Goal: Task Accomplishment & Management: Manage account settings

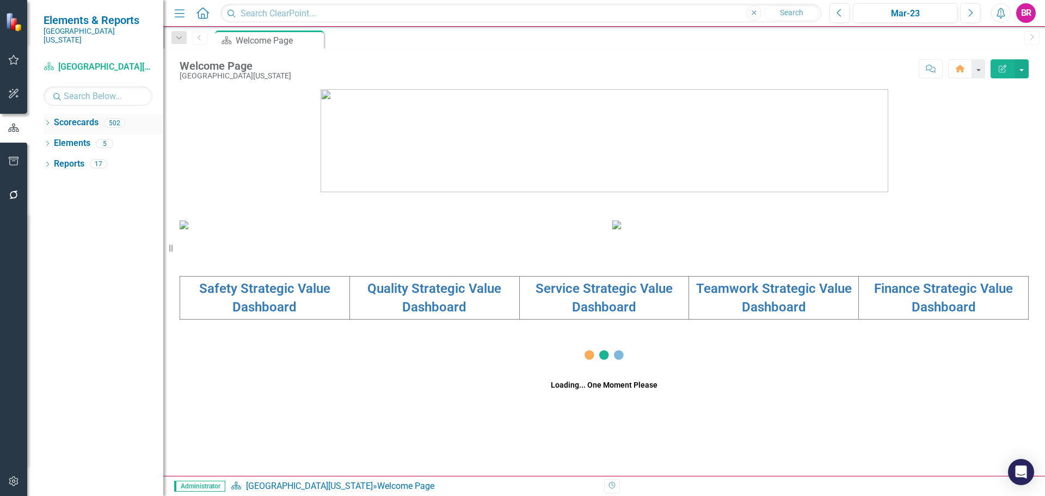
drag, startPoint x: 46, startPoint y: 113, endPoint x: 51, endPoint y: 118, distance: 6.6
click at [46, 121] on icon "Dropdown" at bounding box center [48, 124] width 8 height 6
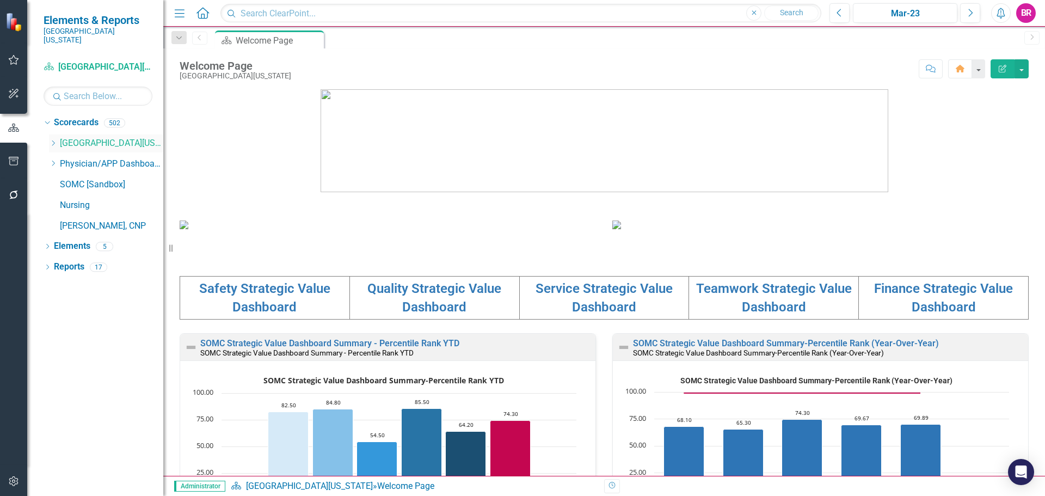
click at [53, 140] on icon "Dropdown" at bounding box center [53, 143] width 8 height 7
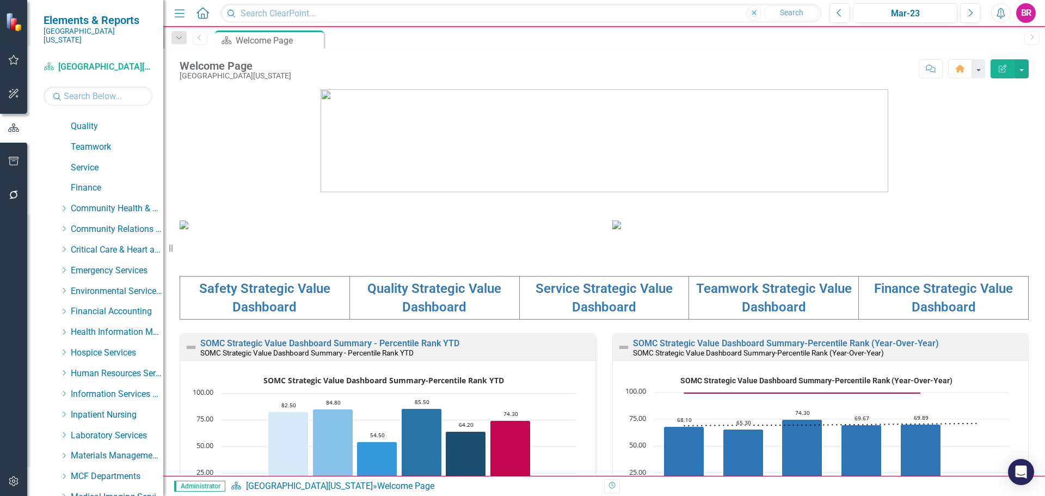
scroll to position [218, 0]
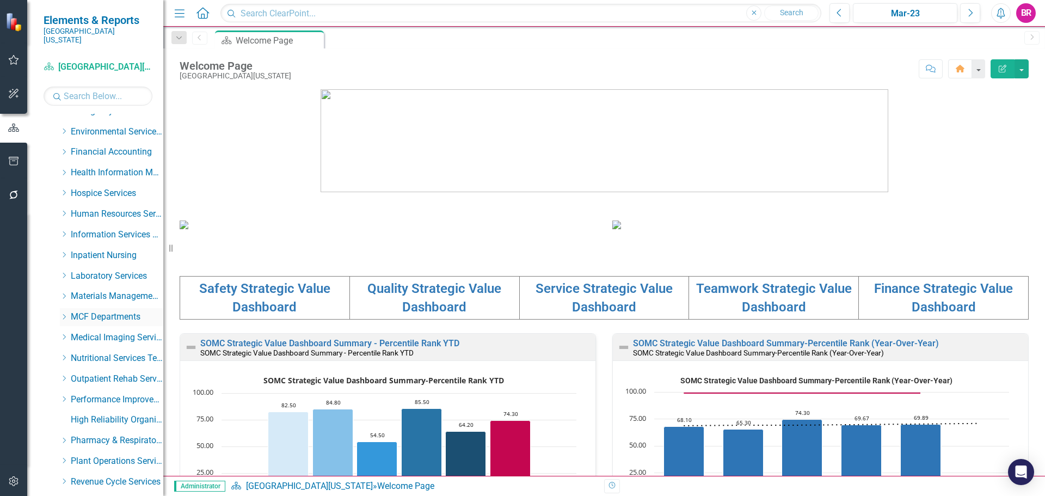
click at [65, 313] on icon "Dropdown" at bounding box center [64, 316] width 8 height 7
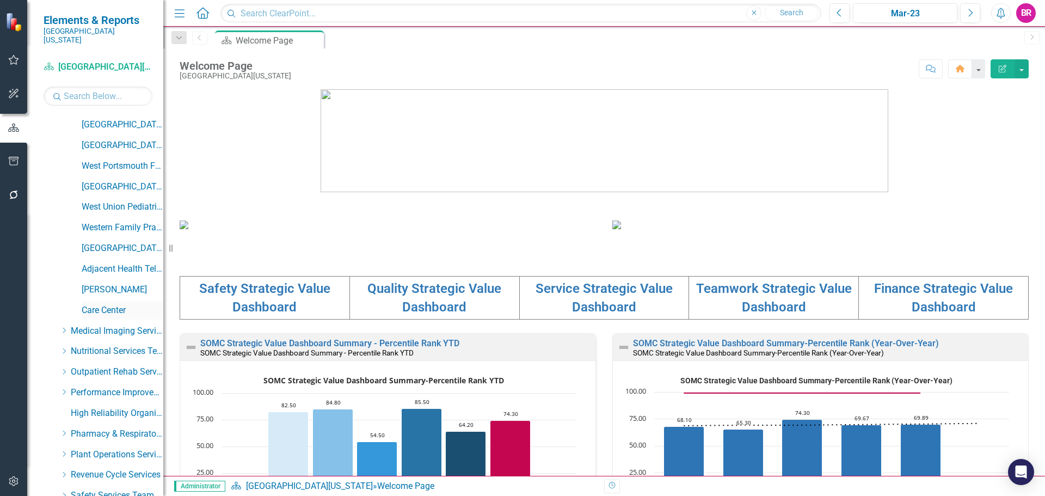
scroll to position [1197, 0]
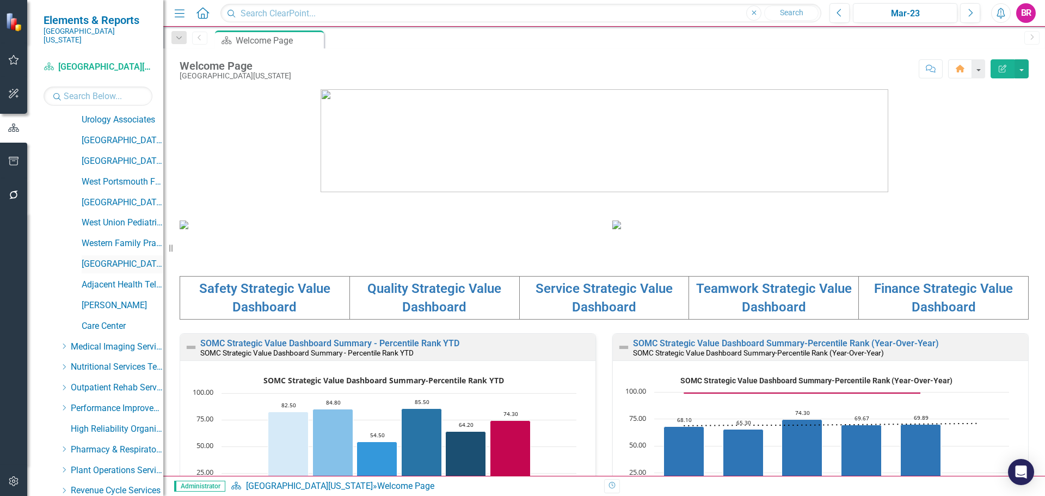
click at [125, 258] on link "[GEOGRAPHIC_DATA]" at bounding box center [123, 264] width 82 height 13
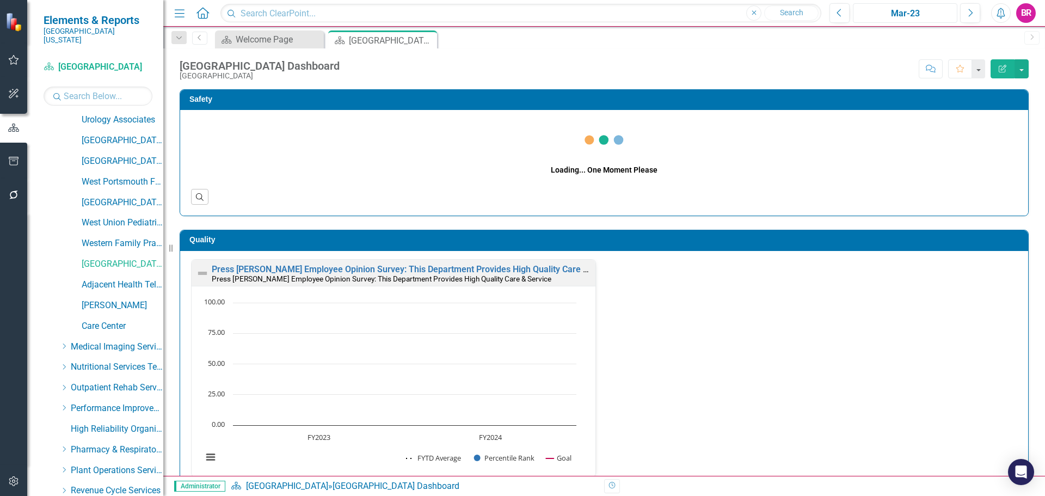
click at [909, 10] on div "Mar-23" at bounding box center [904, 13] width 97 height 13
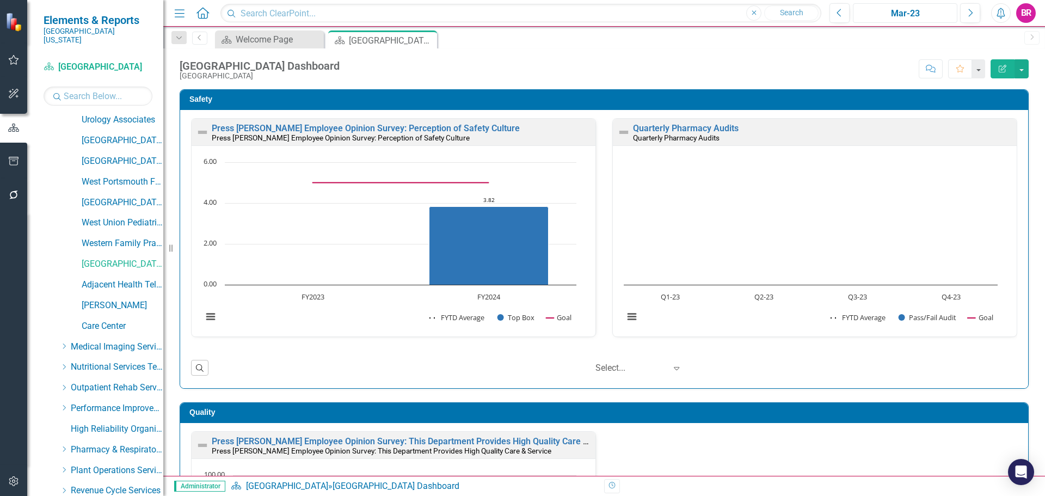
click at [912, 11] on div "Mar-23" at bounding box center [904, 13] width 97 height 13
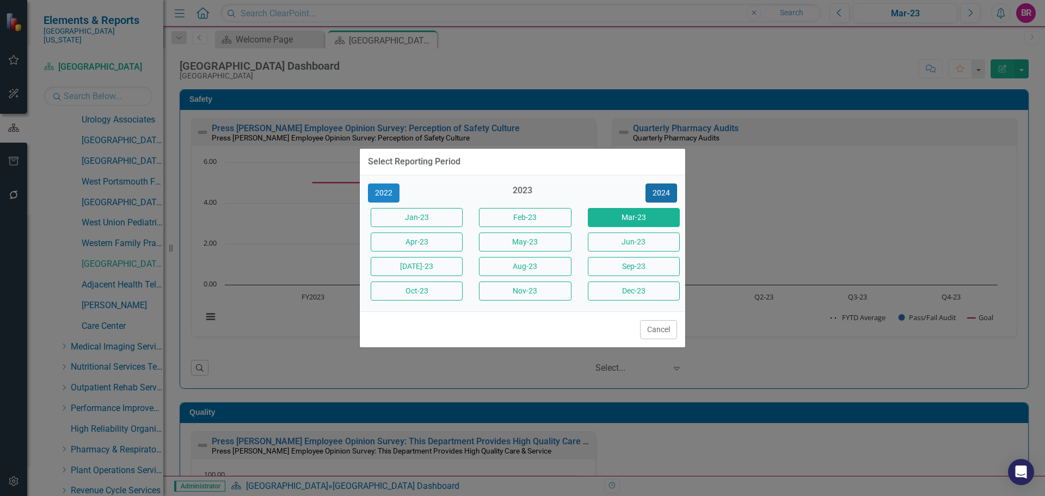
click at [670, 199] on button "2024" at bounding box center [661, 192] width 32 height 19
click at [674, 194] on button "2025" at bounding box center [661, 192] width 32 height 19
click at [631, 243] on button "Jun-25" at bounding box center [634, 241] width 92 height 19
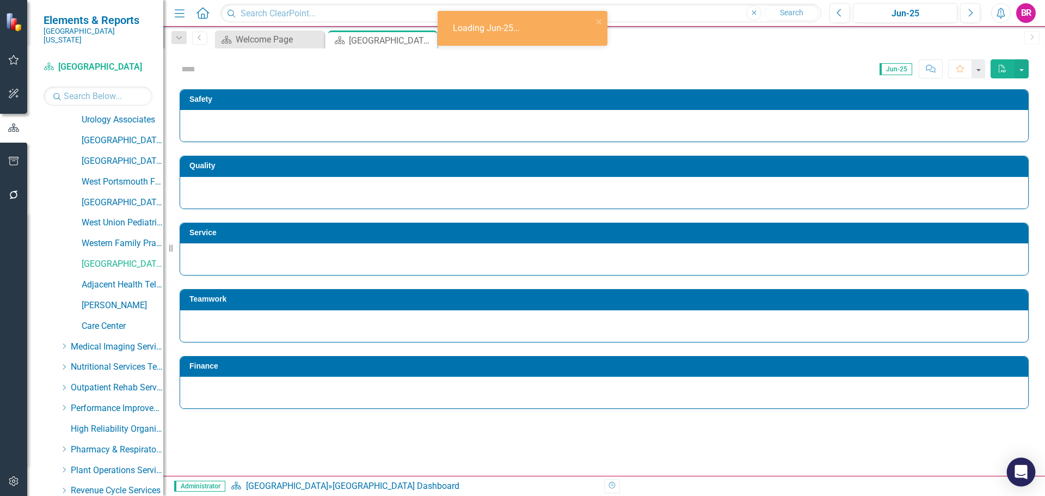
click at [1025, 473] on icon "Open Intercom Messenger" at bounding box center [1020, 472] width 13 height 14
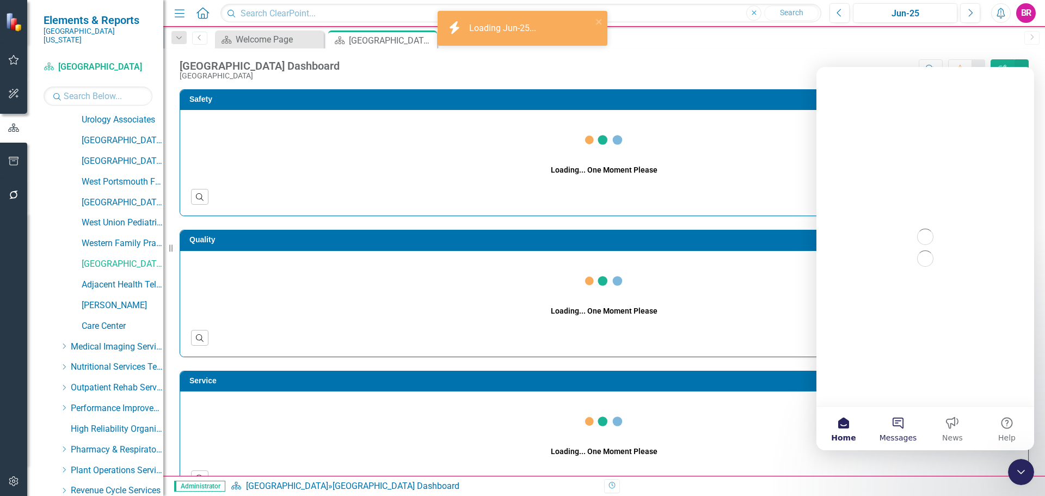
click at [900, 424] on button "Messages" at bounding box center [898, 428] width 54 height 44
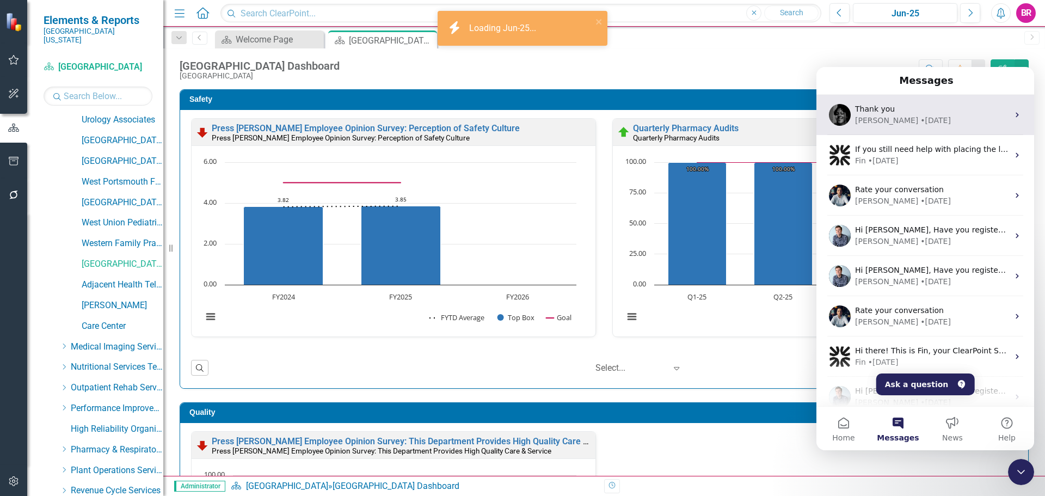
click at [914, 109] on div "Thank you" at bounding box center [931, 108] width 153 height 11
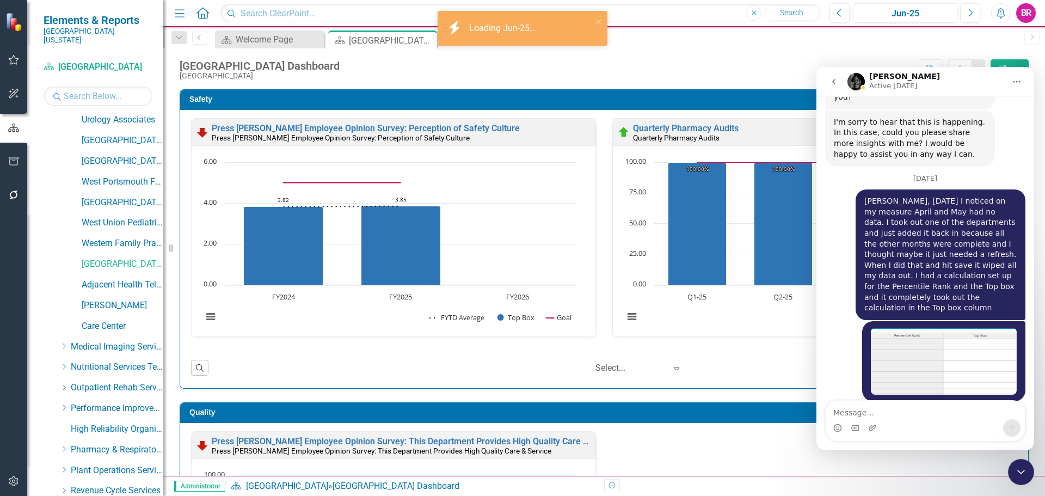
scroll to position [2442, 0]
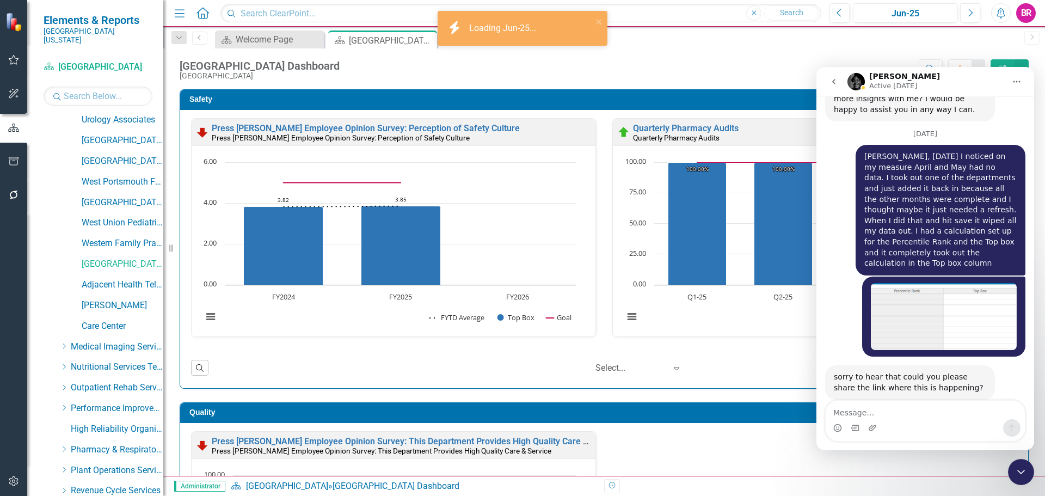
click at [1029, 472] on div "Close Intercom Messenger" at bounding box center [1021, 472] width 26 height 26
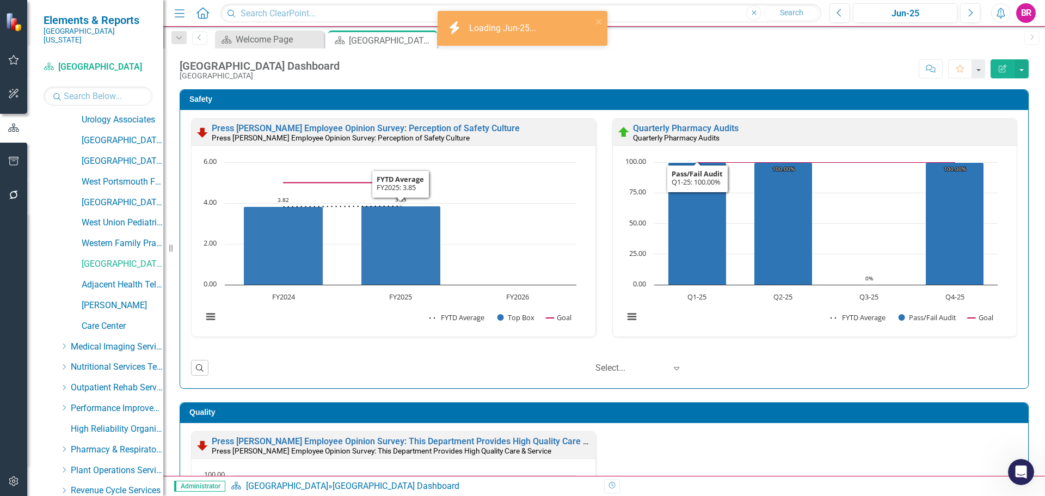
click at [727, 81] on div "Wheelersburg Family Health Center Dashboard Wheelersburg Family Health Center S…" at bounding box center [603, 261] width 881 height 427
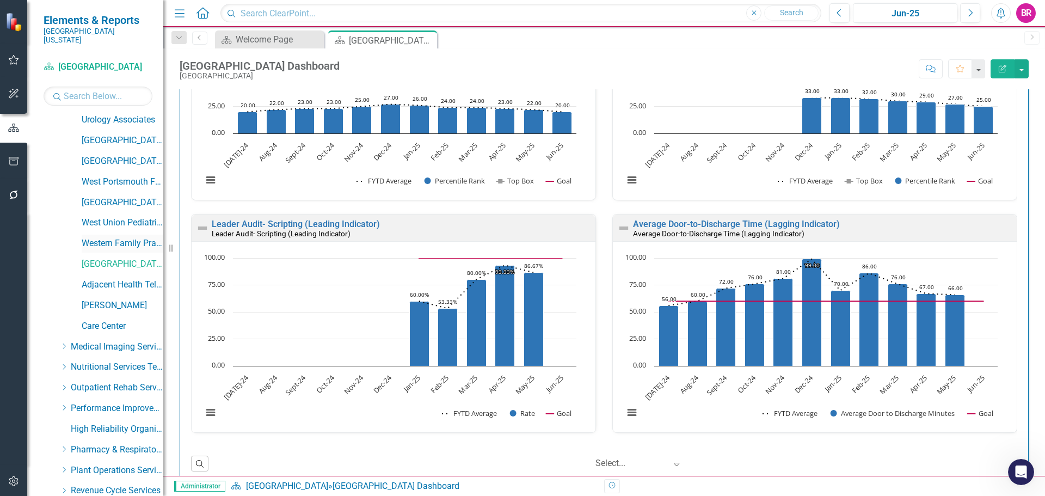
drag, startPoint x: 126, startPoint y: 234, endPoint x: 120, endPoint y: 240, distance: 8.5
click at [126, 237] on link "Western Family Practice" at bounding box center [123, 243] width 82 height 13
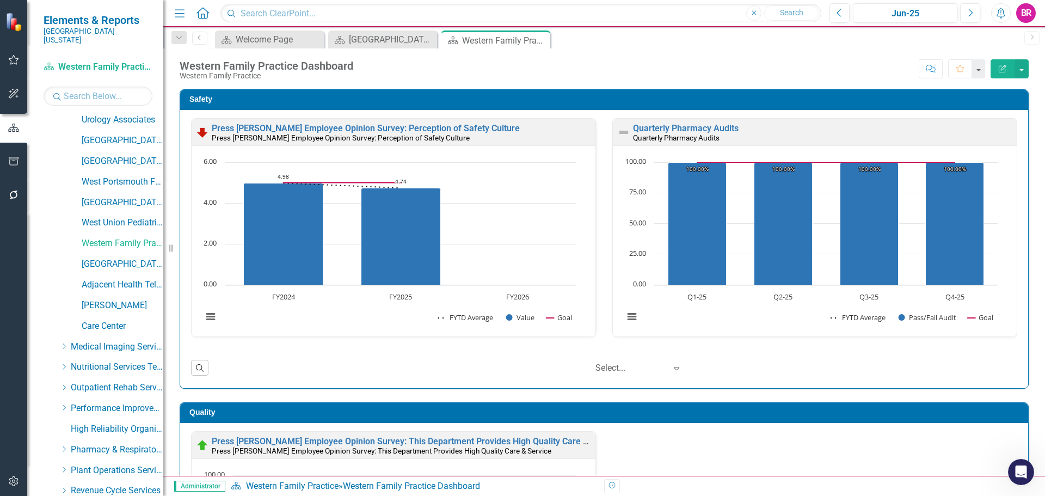
click at [1025, 166] on div "Safety Press Ganey Employee Opinion Survey: Perception of Safety Culture Press …" at bounding box center [603, 232] width 865 height 313
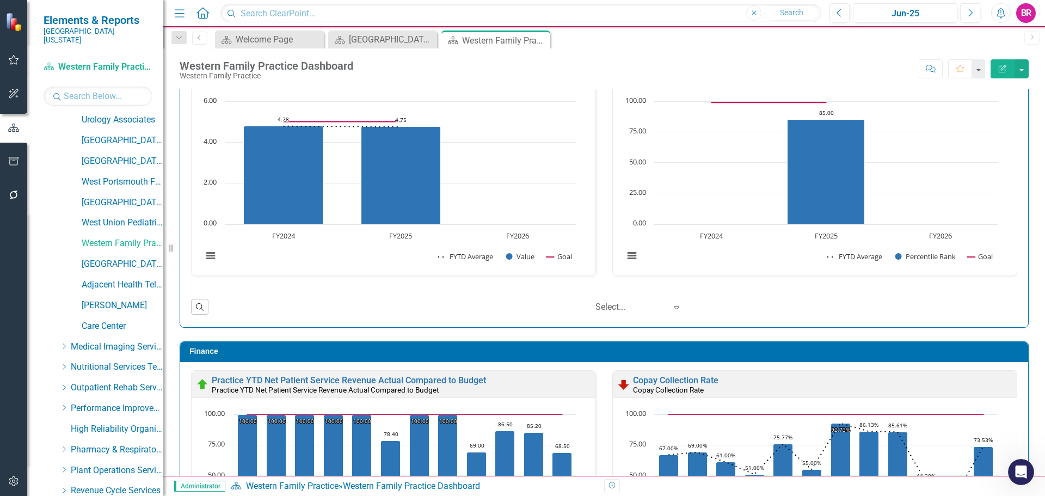
scroll to position [1175, 0]
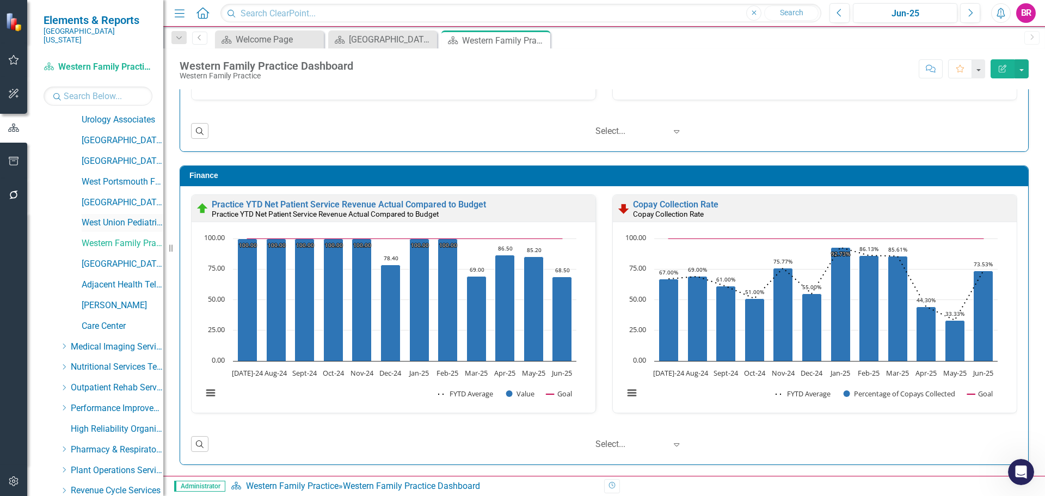
click at [138, 217] on link "West Union Pediatric Associates" at bounding box center [123, 223] width 82 height 13
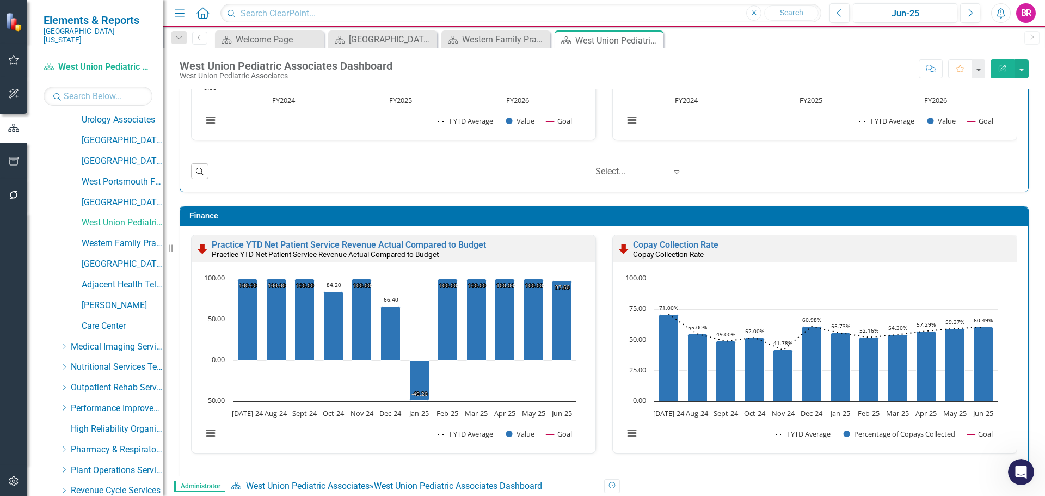
scroll to position [1175, 0]
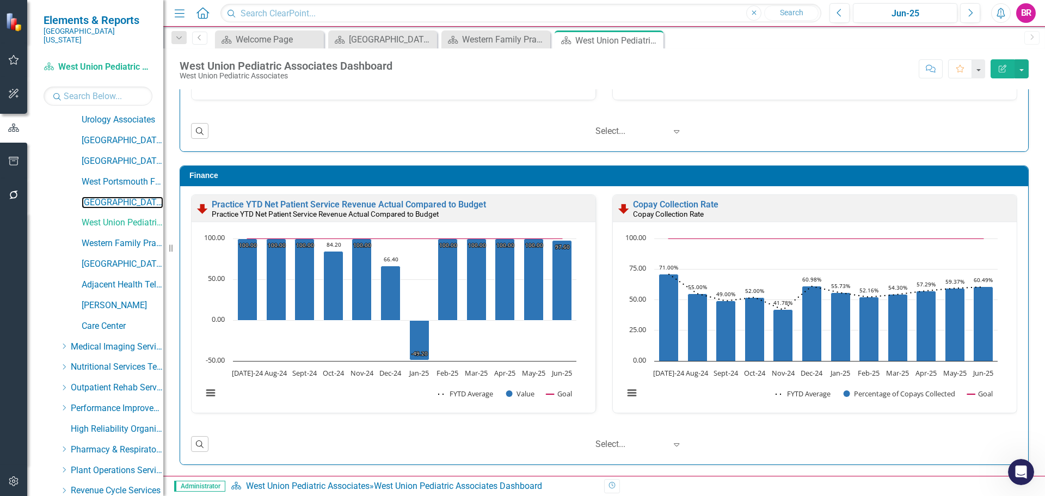
drag, startPoint x: 124, startPoint y: 192, endPoint x: 165, endPoint y: 199, distance: 41.4
click at [124, 196] on link "[GEOGRAPHIC_DATA]" at bounding box center [123, 202] width 82 height 13
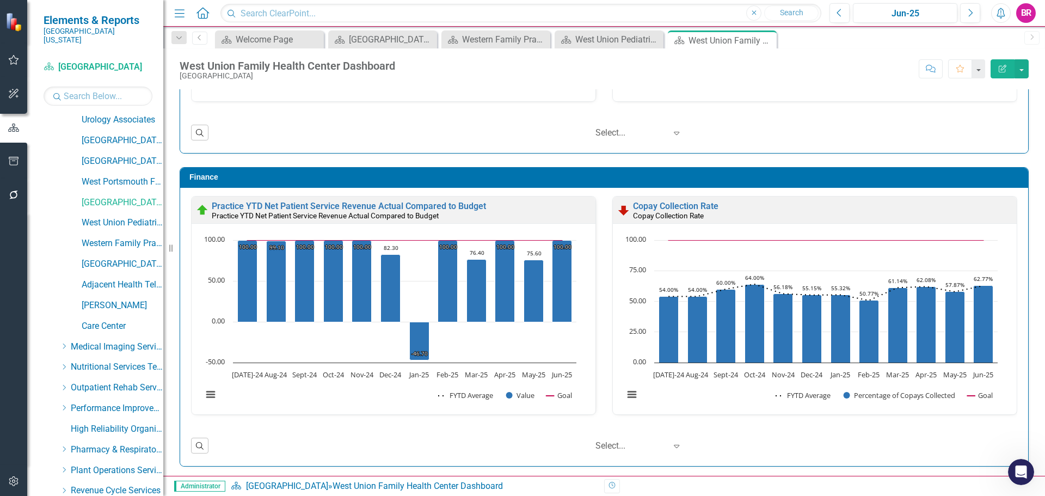
scroll to position [1175, 0]
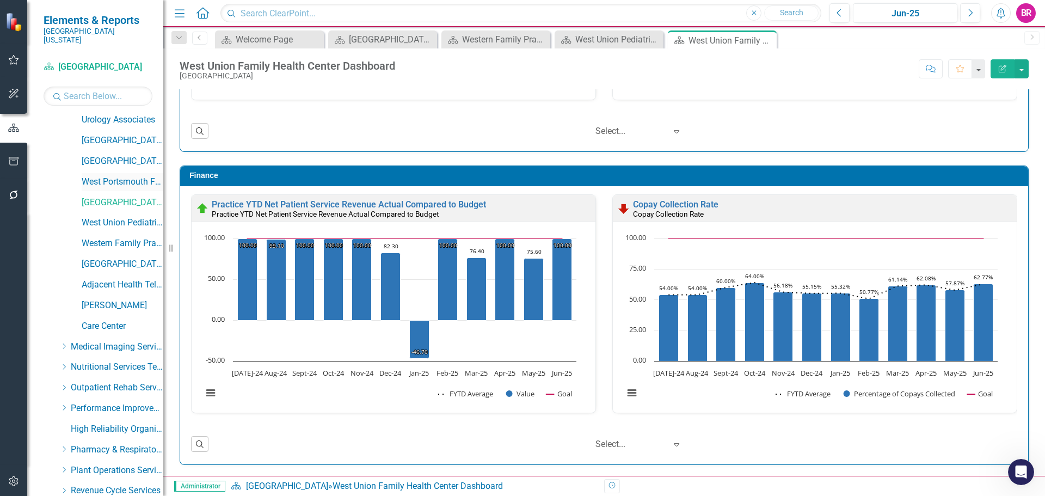
click at [140, 176] on link "West Portsmouth Family Practice" at bounding box center [123, 182] width 82 height 13
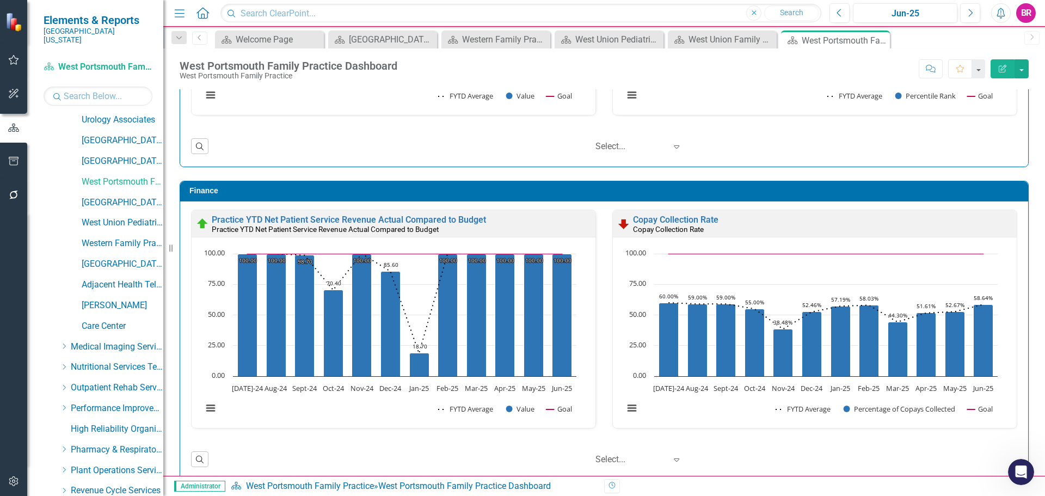
scroll to position [1175, 0]
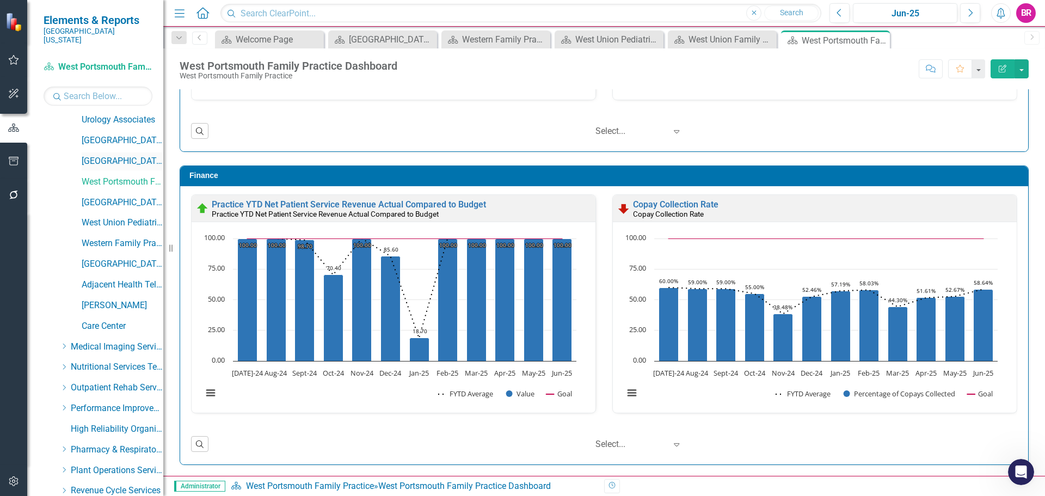
click at [133, 155] on link "[GEOGRAPHIC_DATA]" at bounding box center [123, 161] width 82 height 13
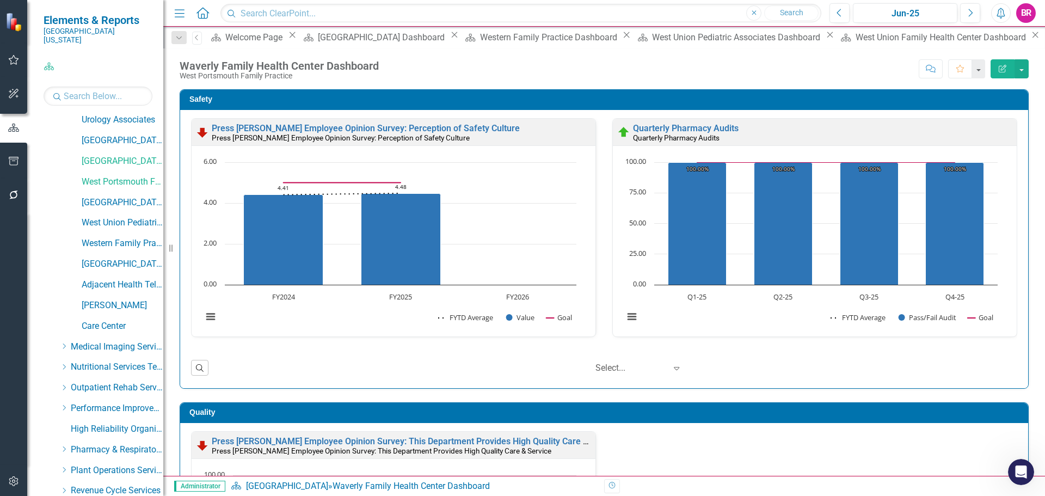
click at [449, 39] on icon "Close" at bounding box center [454, 34] width 11 height 9
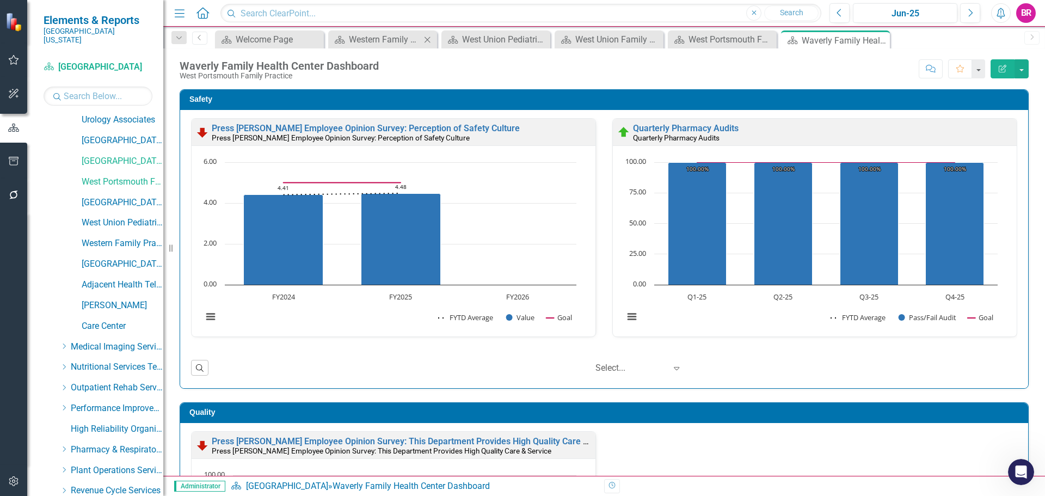
click at [424, 41] on icon "Close" at bounding box center [427, 39] width 11 height 9
click at [431, 39] on icon "Close" at bounding box center [427, 39] width 11 height 9
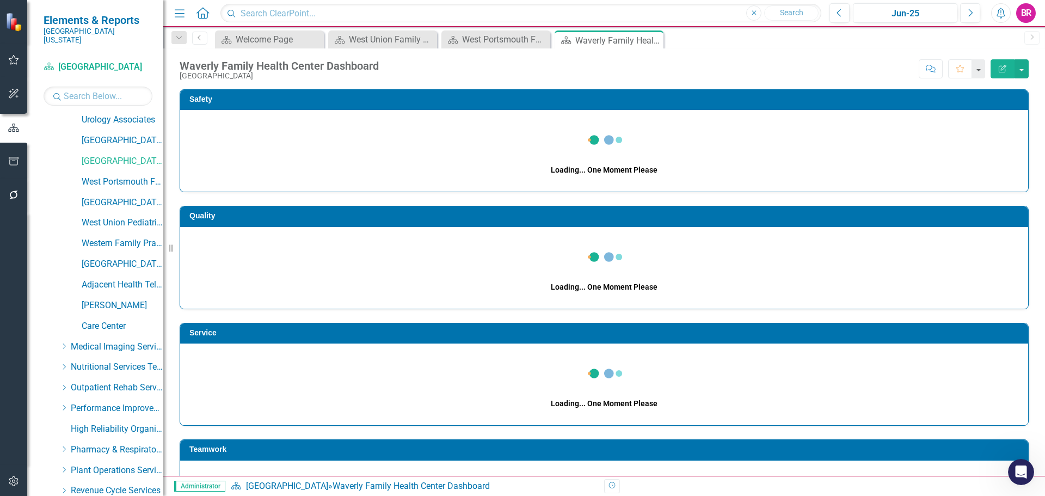
click at [0, 0] on icon "Close" at bounding box center [0, 0] width 0 height 0
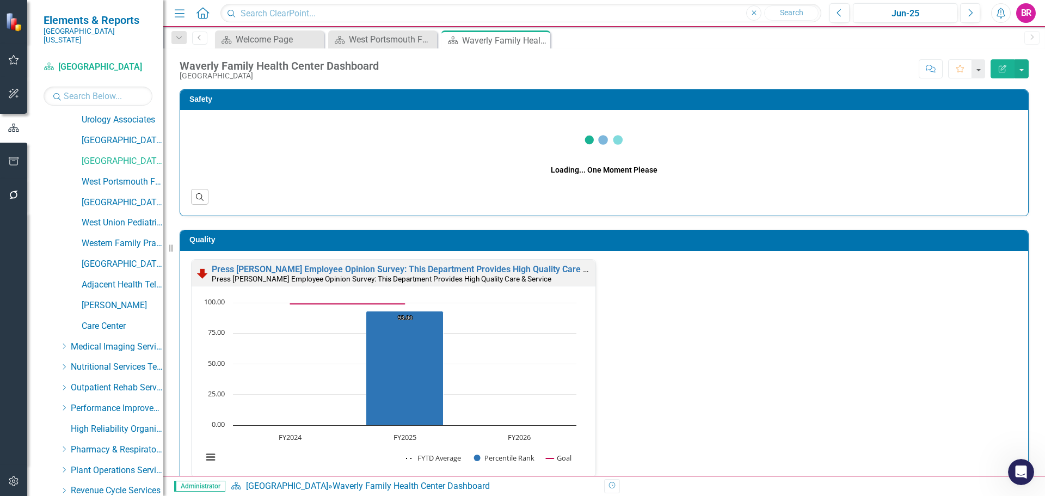
click at [0, 0] on icon "Close" at bounding box center [0, 0] width 0 height 0
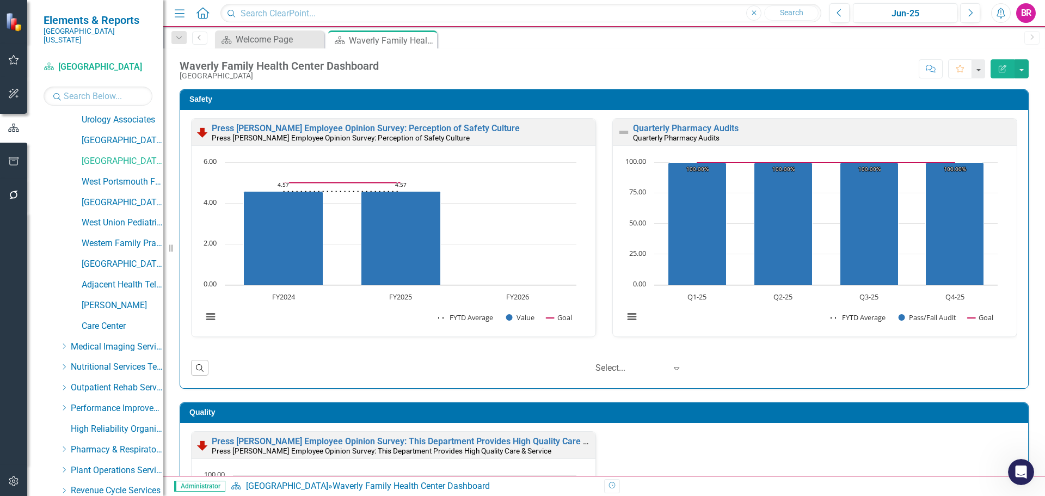
click at [1021, 187] on div "Safety Press Ganey Employee Opinion Survey: Perception of Safety Culture Press …" at bounding box center [603, 232] width 865 height 313
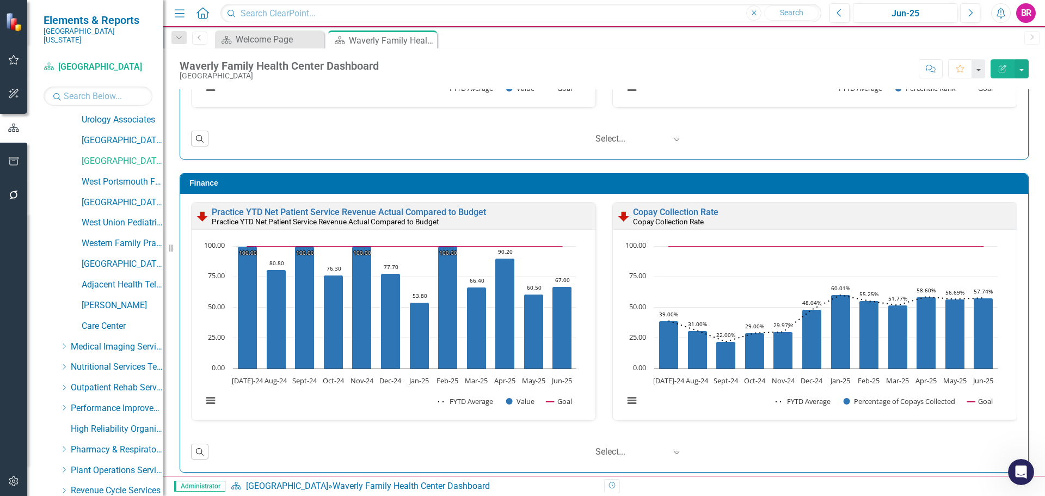
scroll to position [1175, 0]
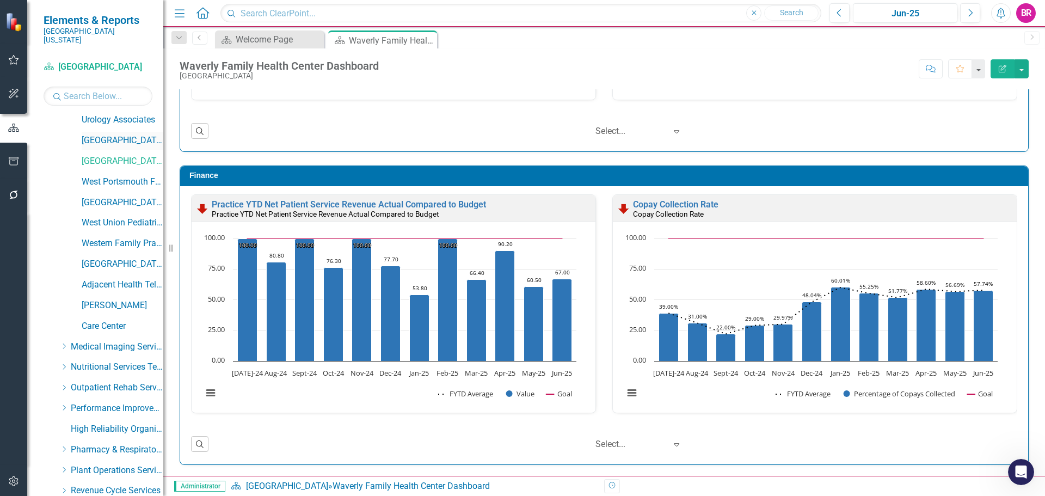
click at [137, 134] on link "[GEOGRAPHIC_DATA]" at bounding box center [123, 140] width 82 height 13
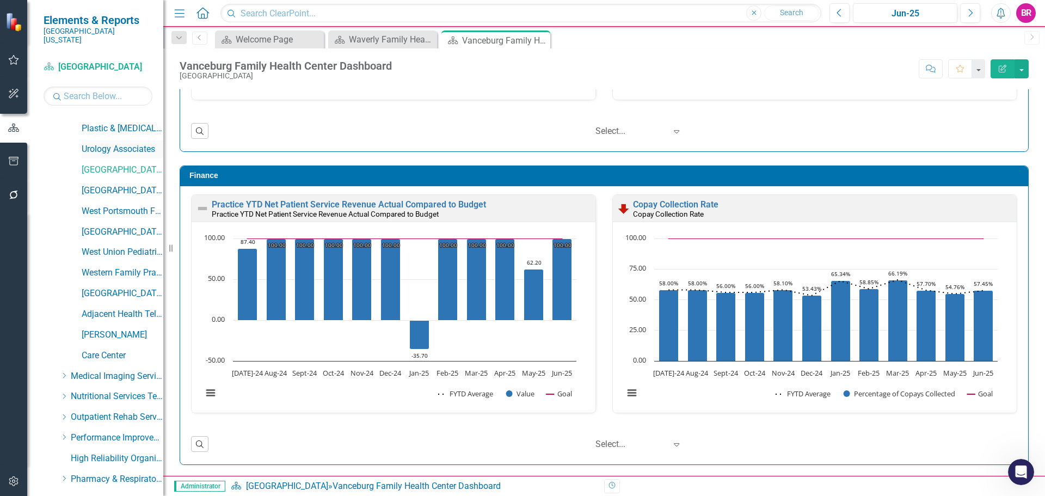
scroll to position [1143, 0]
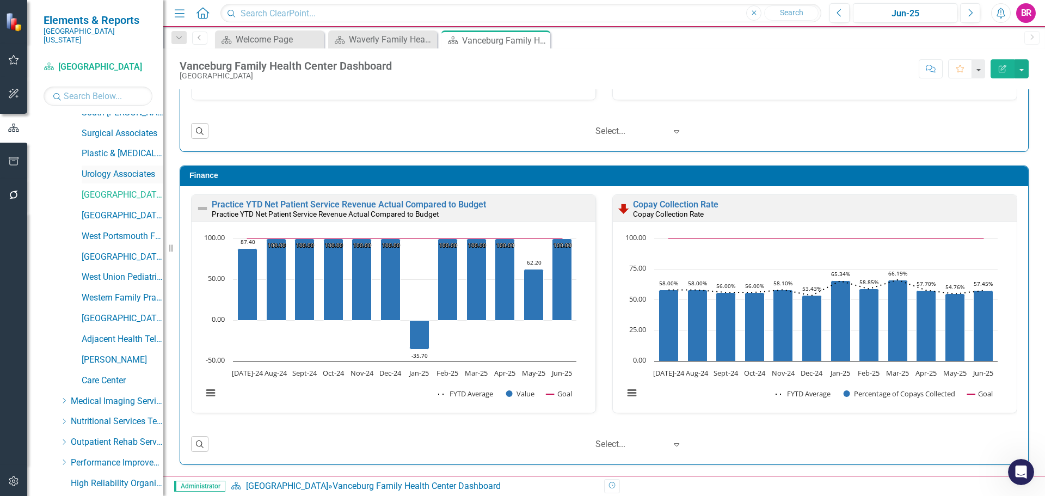
click at [133, 168] on link "Urology Associates" at bounding box center [123, 174] width 82 height 13
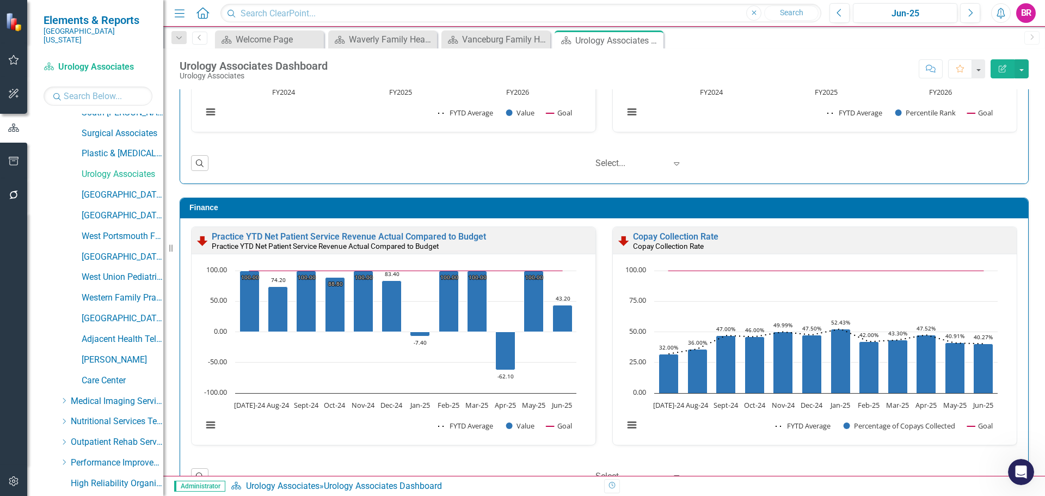
scroll to position [1175, 0]
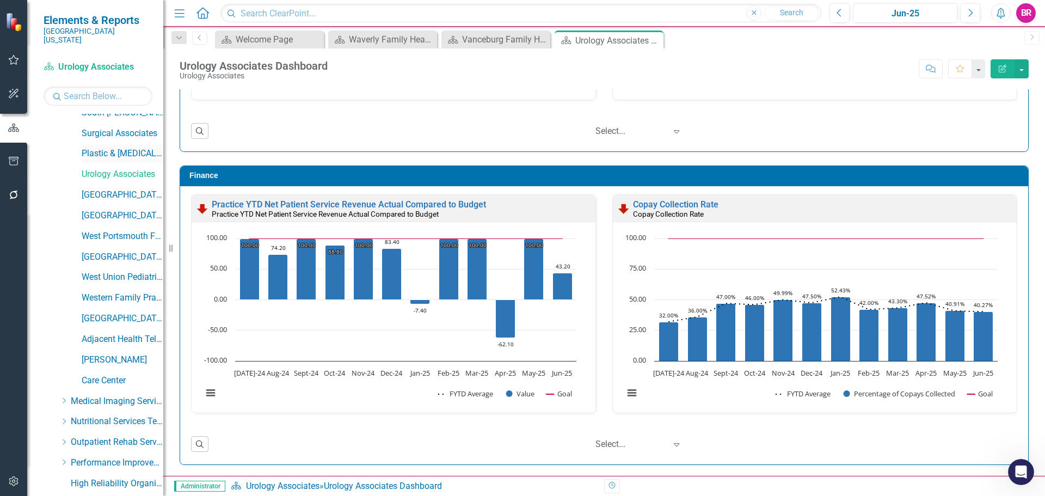
click at [122, 147] on link "Plastic & [MEDICAL_DATA] Associates" at bounding box center [123, 153] width 82 height 13
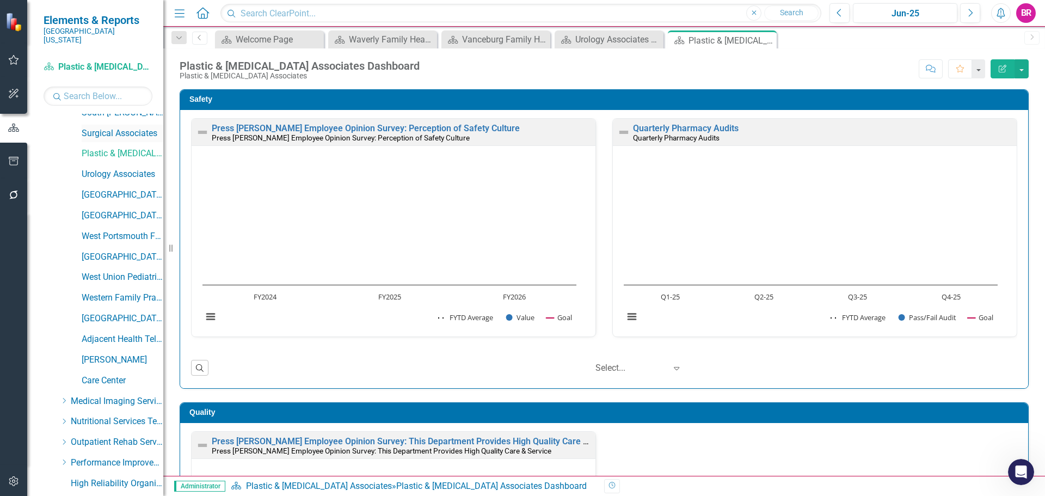
click at [129, 127] on link "Surgical Associates" at bounding box center [123, 133] width 82 height 13
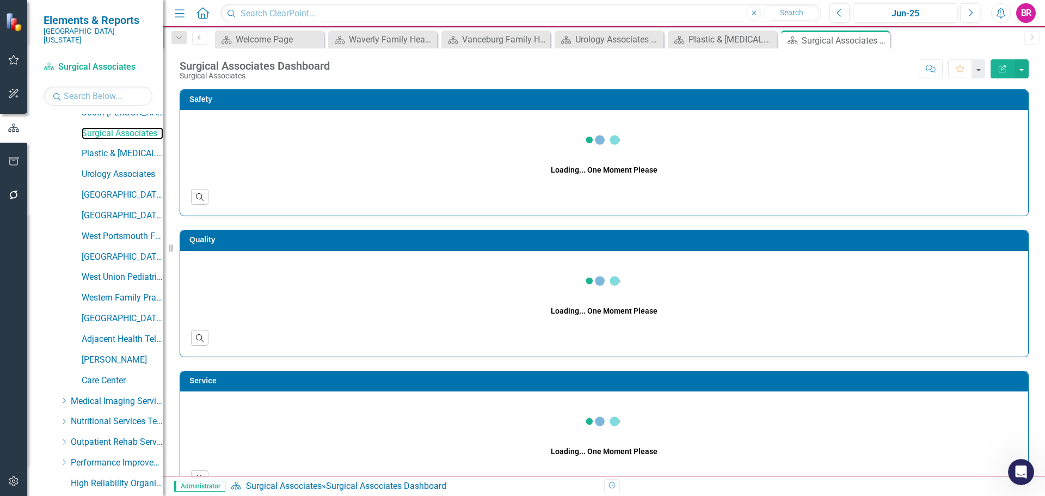
scroll to position [1034, 0]
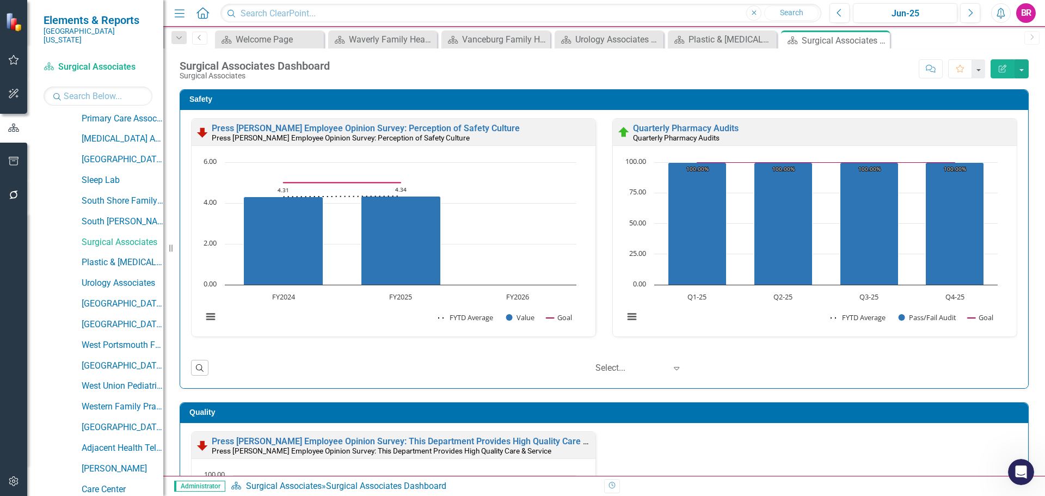
click at [1022, 215] on div "Safety Press Ganey Employee Opinion Survey: Perception of Safety Culture Press …" at bounding box center [603, 232] width 865 height 313
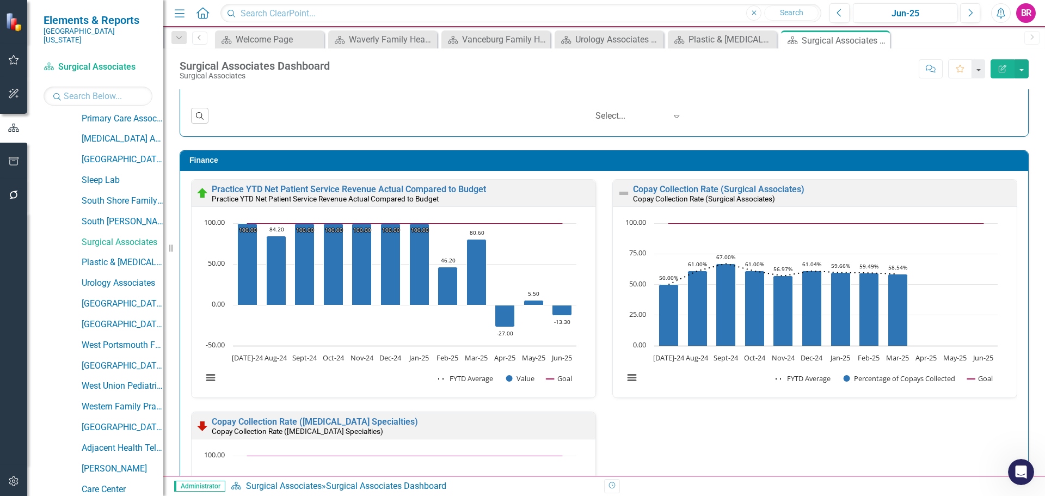
scroll to position [1190, 0]
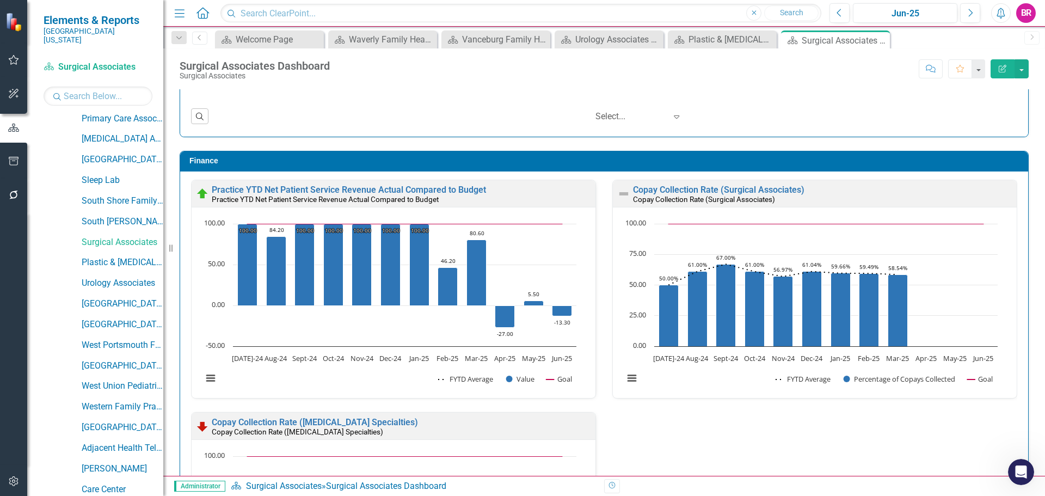
scroll to position [2442, 0]
click at [763, 190] on link "Copay Collection Rate (Surgical Associates)" at bounding box center [718, 189] width 171 height 10
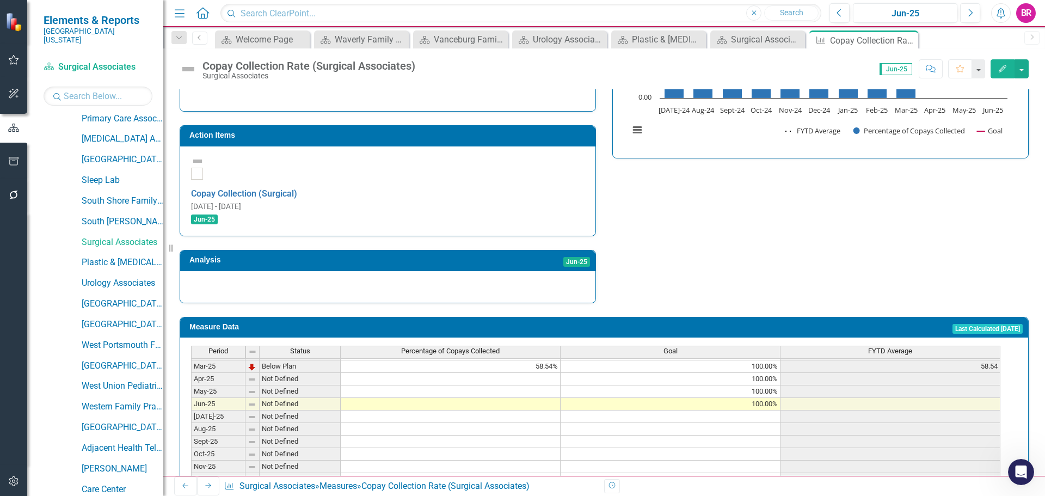
scroll to position [356, 0]
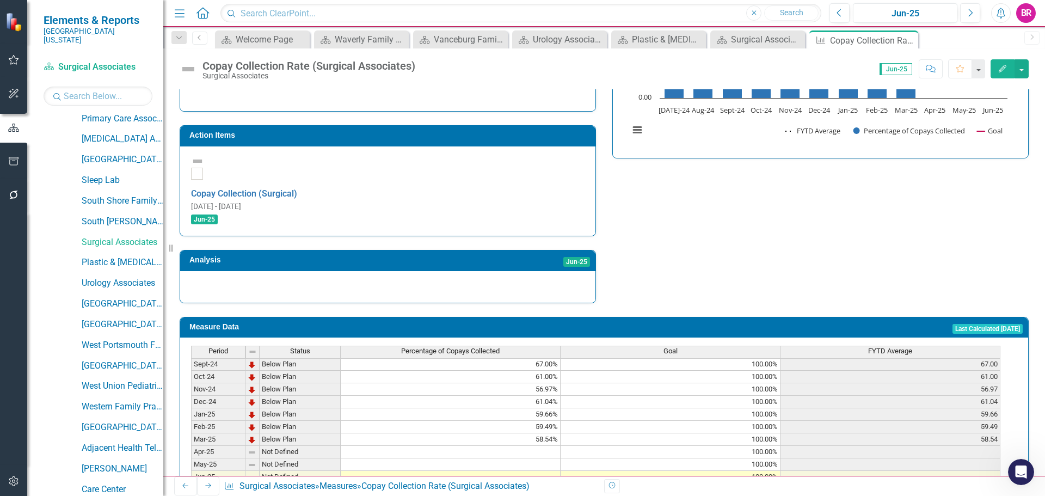
click at [191, 385] on div "Period Status Percentage of Copays Collected Goal FYTD Average Feb-24 Not Defin…" at bounding box center [191, 445] width 0 height 377
click at [556, 446] on td at bounding box center [451, 452] width 220 height 13
click at [532, 446] on td at bounding box center [451, 452] width 220 height 13
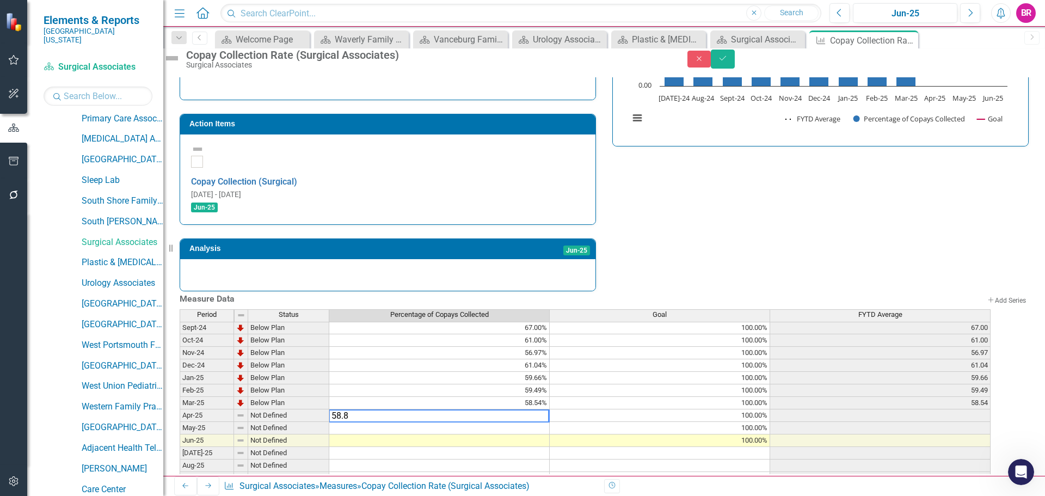
type textarea "58.89"
type textarea "55.79"
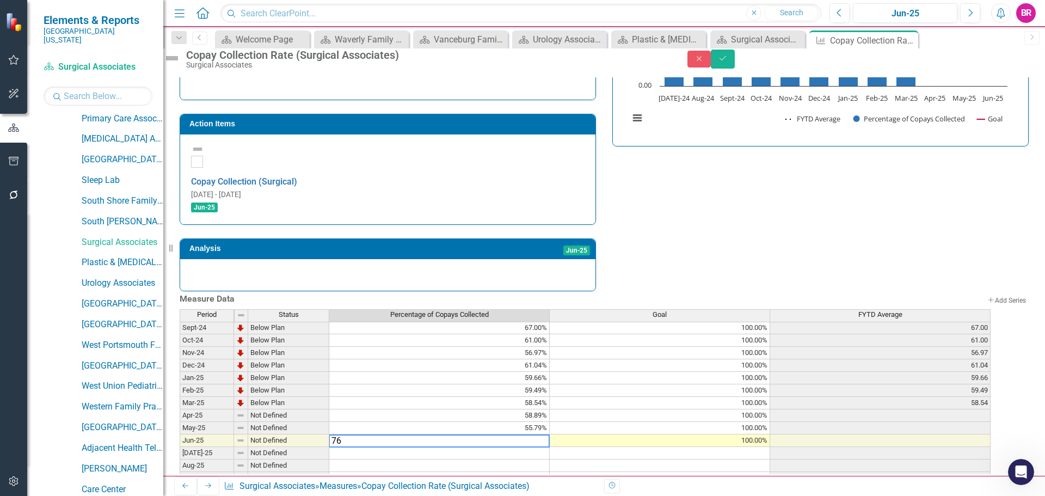
type textarea "76"
click at [846, 205] on div "Strategic Values Finance MCF Departments Q4-25 A Better Way Action Items Copay …" at bounding box center [603, 110] width 865 height 362
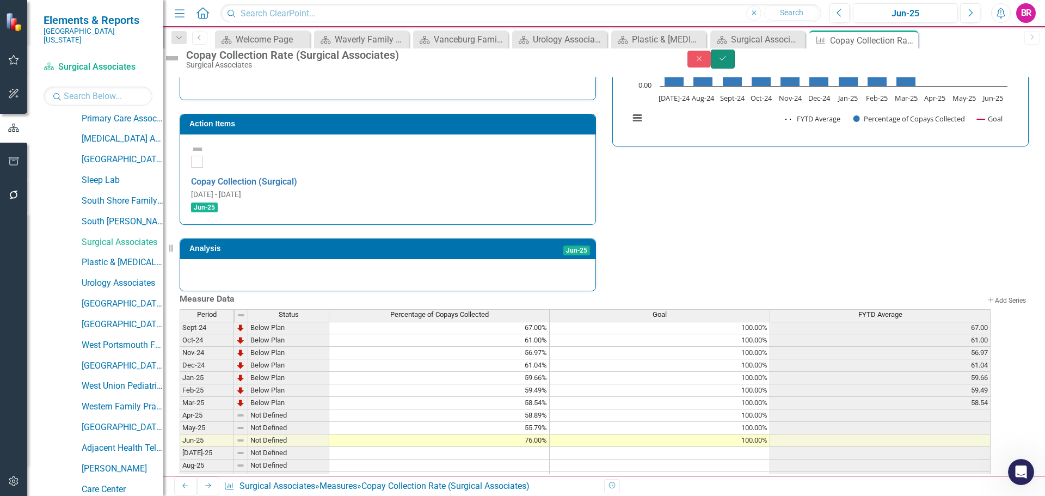
click at [727, 62] on icon "Save" at bounding box center [723, 58] width 10 height 8
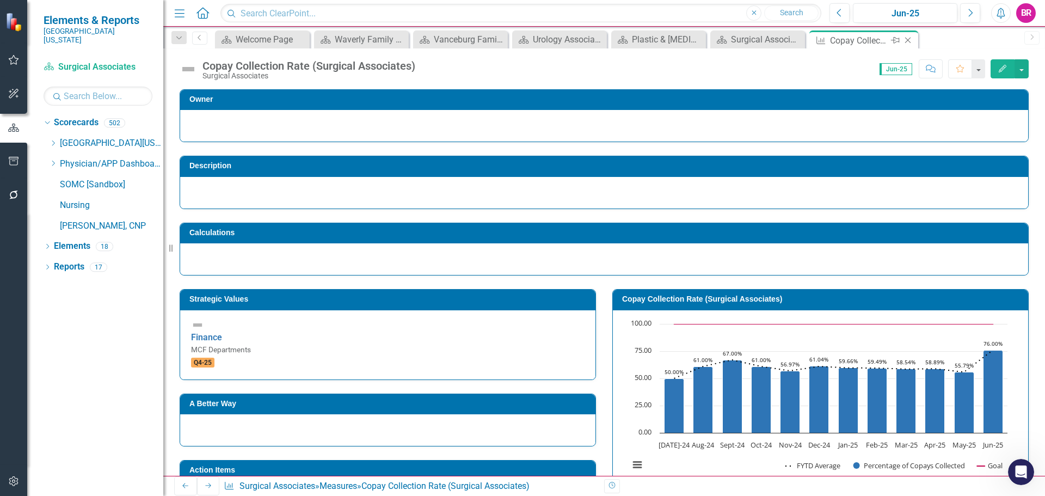
scroll to position [0, 0]
click at [906, 41] on icon at bounding box center [908, 41] width 6 height 6
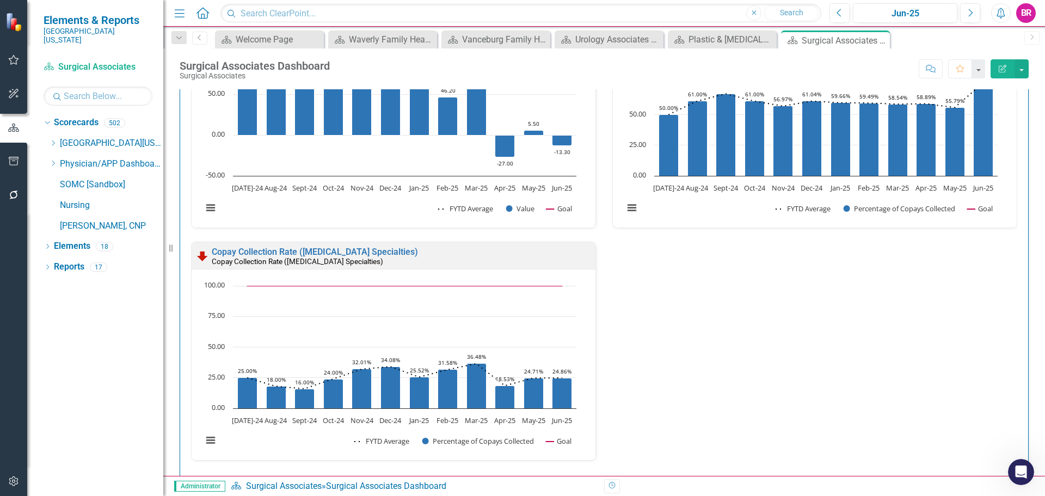
scroll to position [1408, 0]
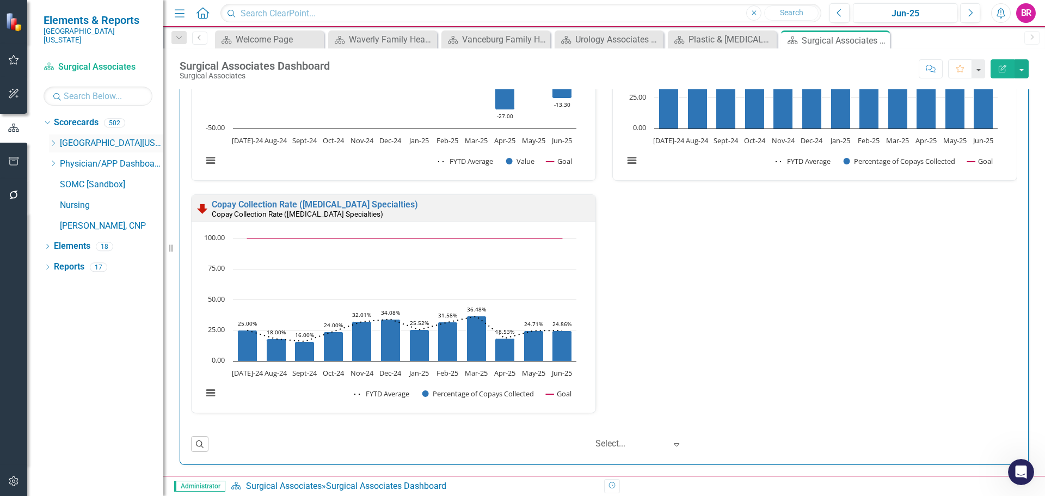
click at [55, 140] on icon "Dropdown" at bounding box center [53, 143] width 8 height 7
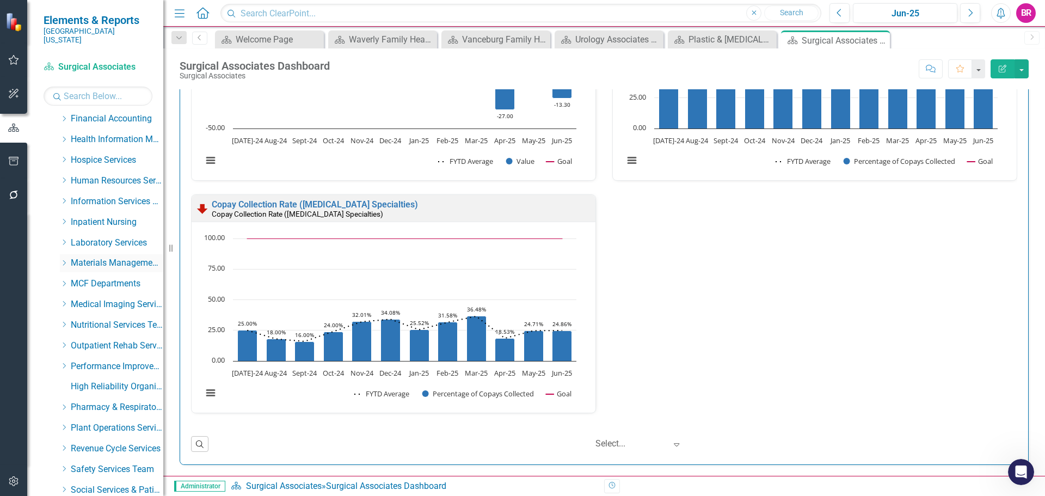
scroll to position [272, 0]
click at [61, 259] on icon "Dropdown" at bounding box center [64, 262] width 8 height 7
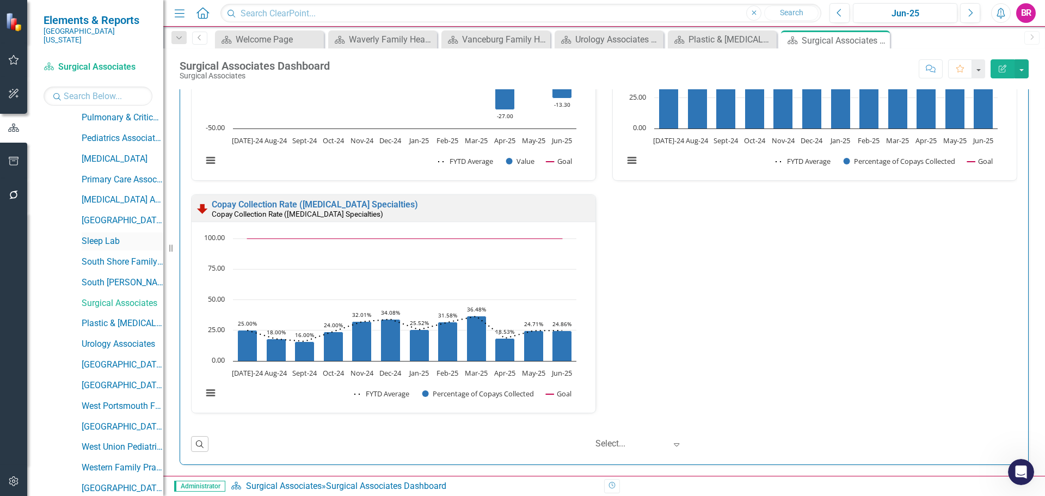
scroll to position [979, 0]
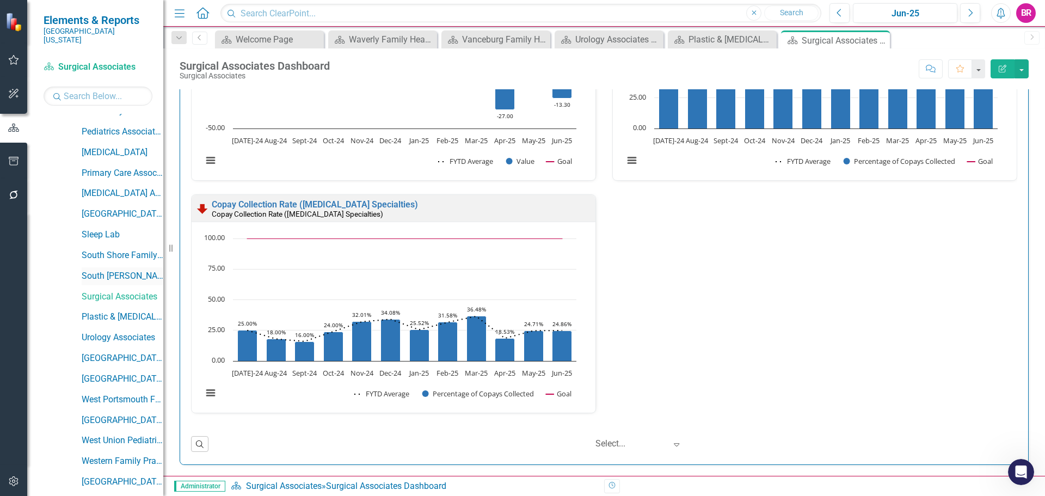
click at [131, 270] on link "South [PERSON_NAME] Family Practice" at bounding box center [123, 276] width 82 height 13
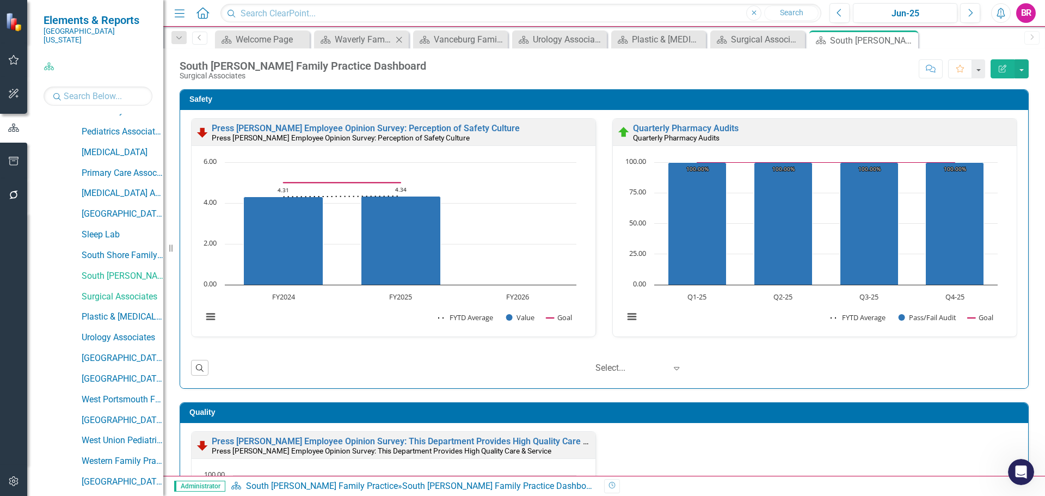
click at [399, 41] on icon "Close" at bounding box center [398, 39] width 11 height 9
click at [427, 40] on icon "Close" at bounding box center [427, 39] width 11 height 9
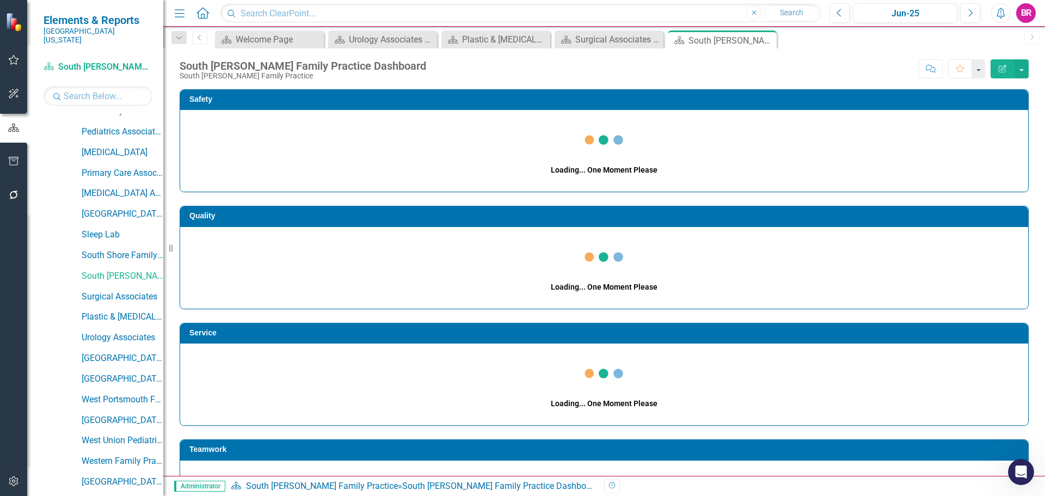
click at [0, 0] on icon "Close" at bounding box center [0, 0] width 0 height 0
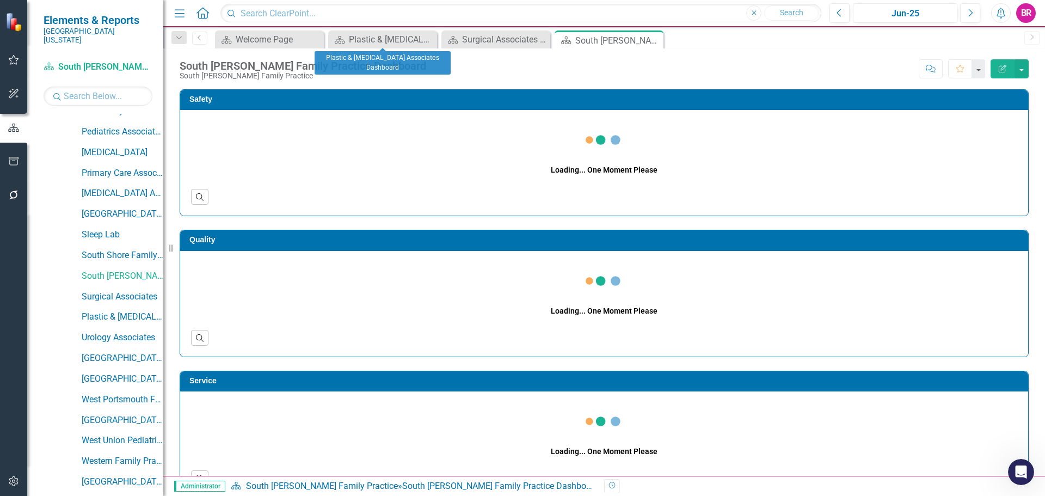
click at [0, 0] on icon "Close" at bounding box center [0, 0] width 0 height 0
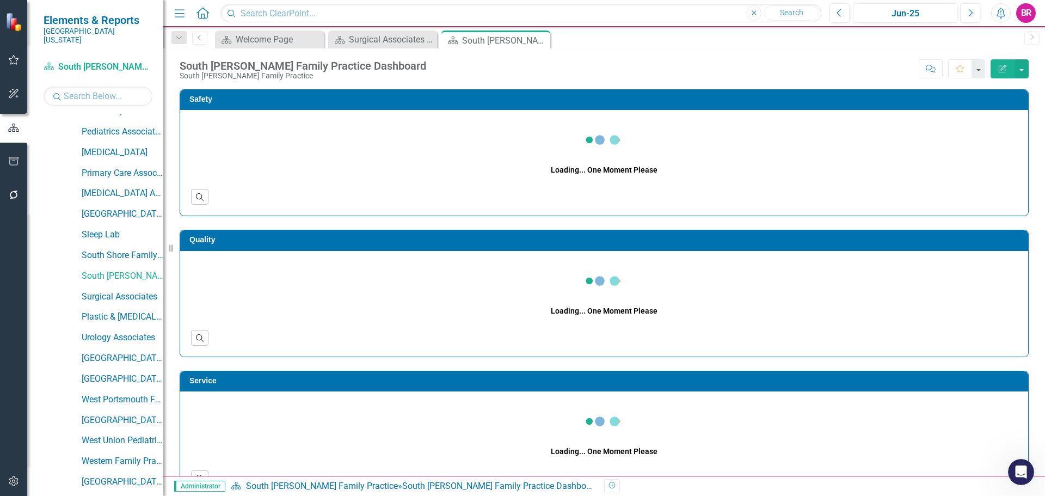
click at [0, 0] on icon "Close" at bounding box center [0, 0] width 0 height 0
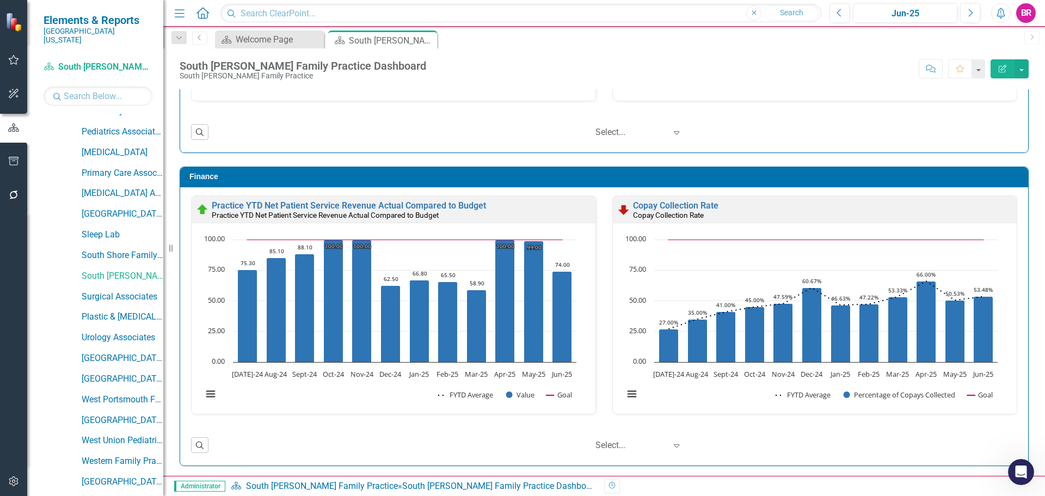
scroll to position [1175, 0]
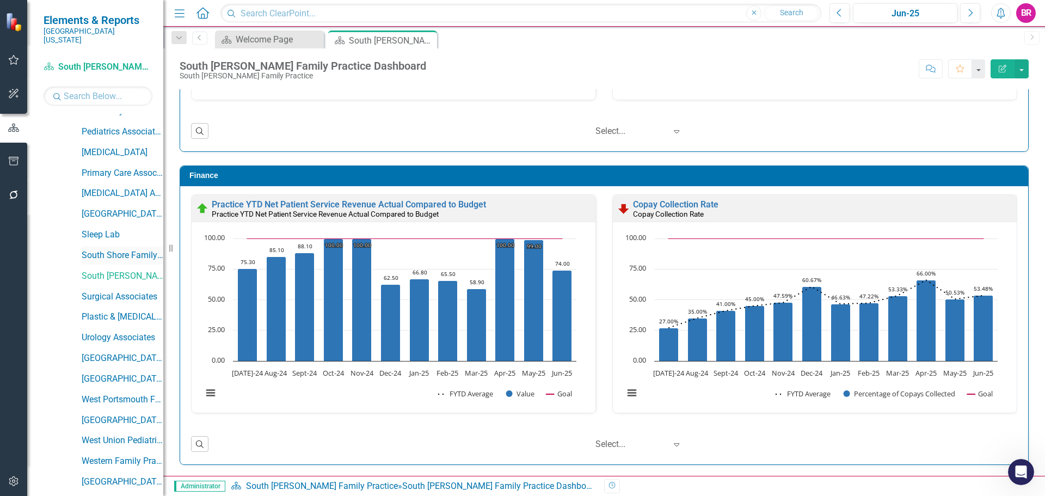
click at [118, 249] on link "South Shore Family Practice" at bounding box center [123, 255] width 82 height 13
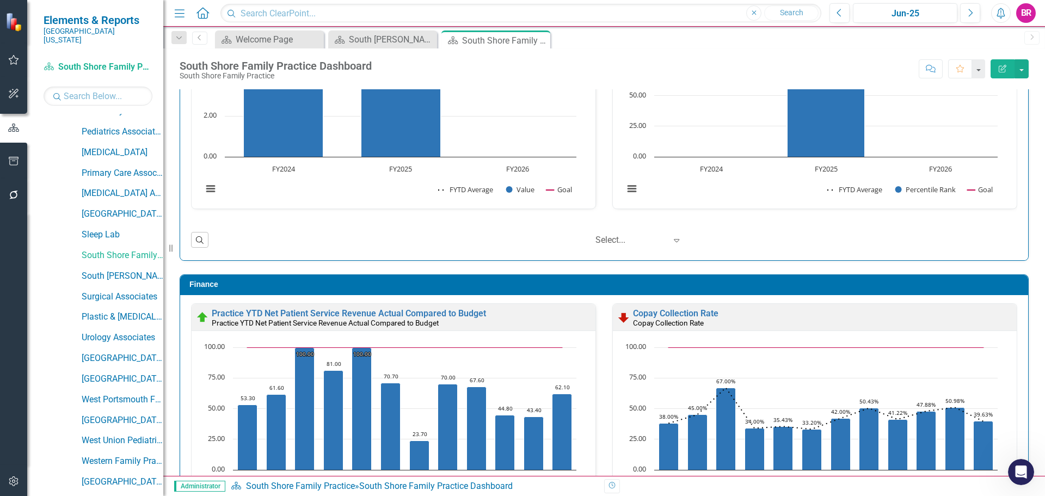
scroll to position [1175, 0]
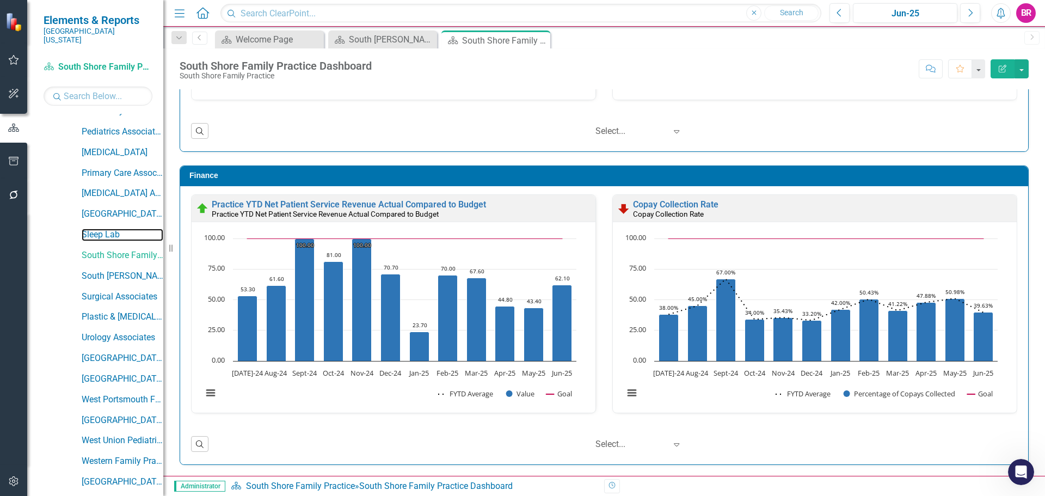
drag, startPoint x: 101, startPoint y: 226, endPoint x: 77, endPoint y: 281, distance: 59.9
click at [101, 229] on link "Sleep Lab" at bounding box center [123, 235] width 82 height 13
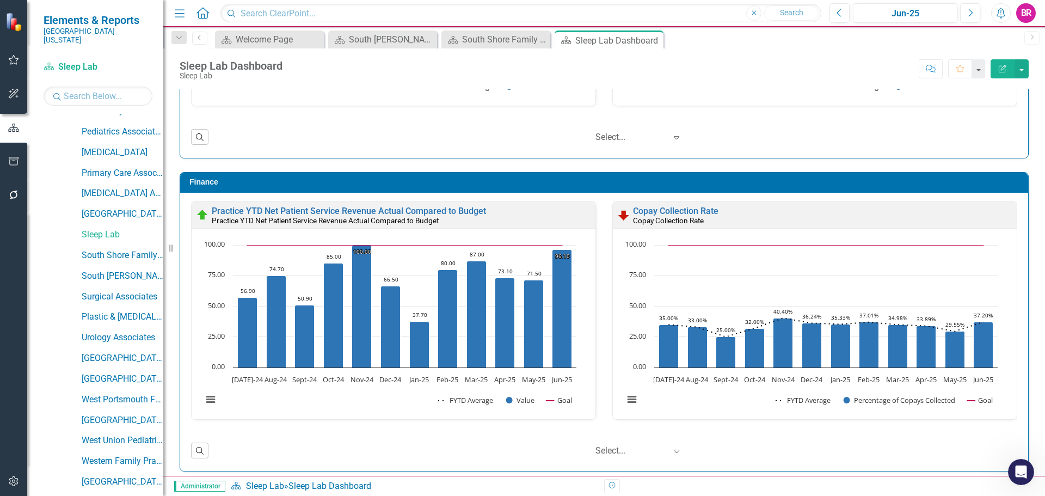
scroll to position [1175, 0]
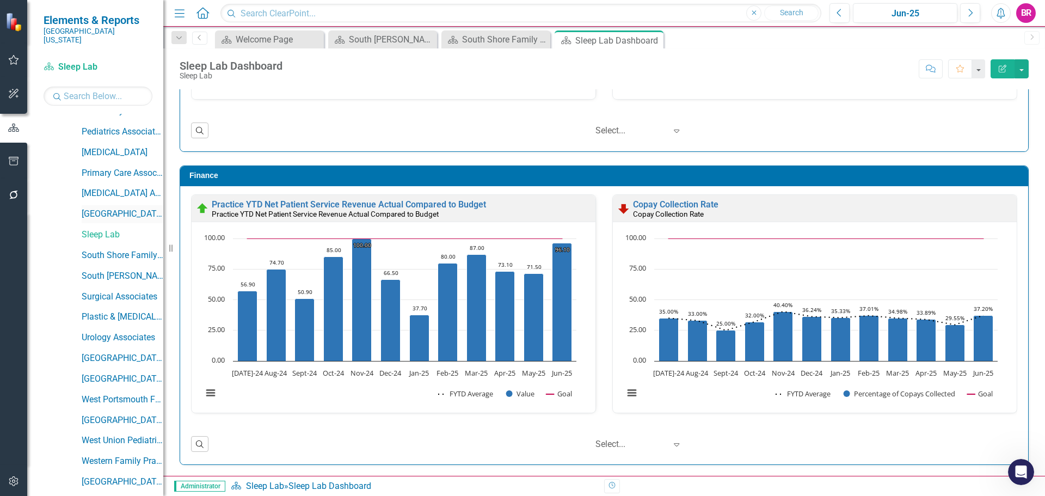
click at [125, 208] on link "[GEOGRAPHIC_DATA]" at bounding box center [123, 214] width 82 height 13
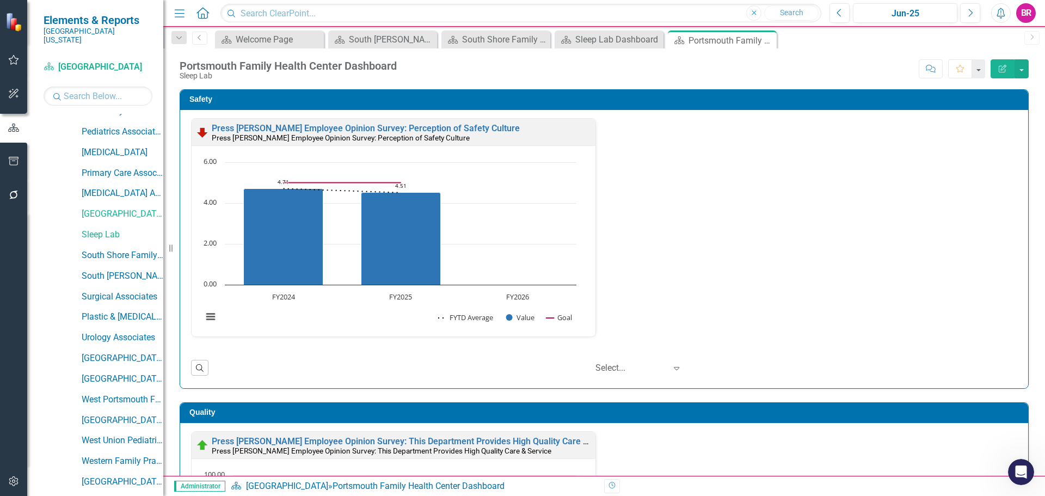
click at [1028, 256] on div "Safety Press [PERSON_NAME] Employee Opinion Survey: Perception of Safety Cultur…" at bounding box center [603, 232] width 865 height 313
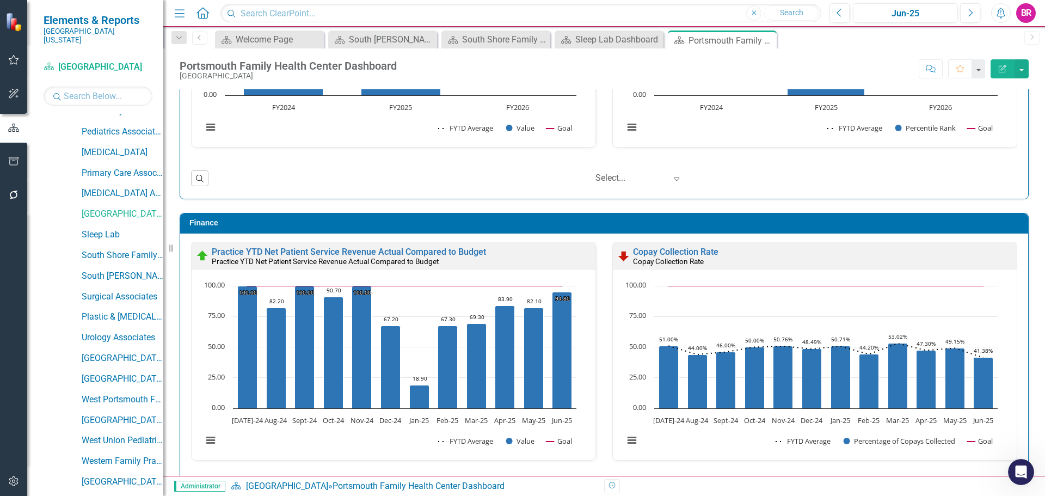
scroll to position [1408, 0]
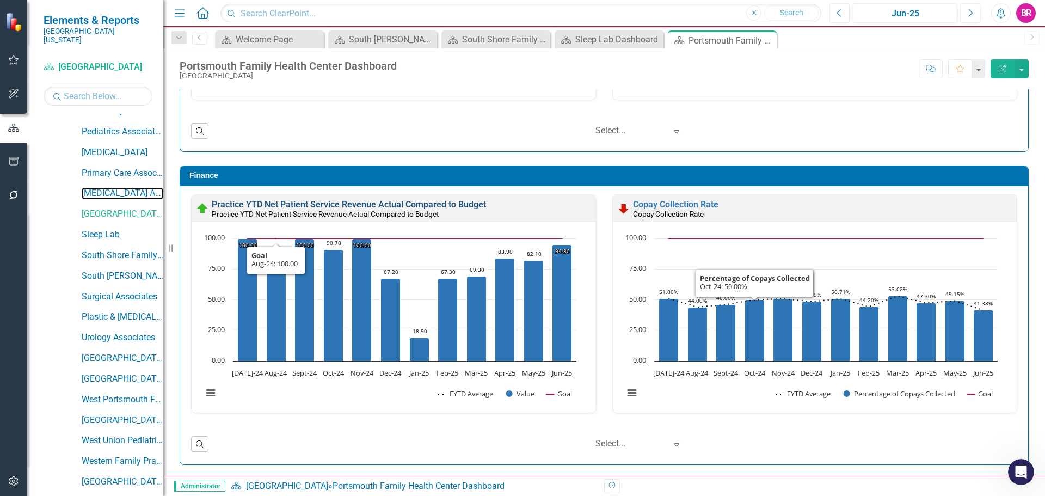
drag, startPoint x: 130, startPoint y: 181, endPoint x: 293, endPoint y: 207, distance: 165.3
click at [130, 187] on link "[MEDICAL_DATA] Associates" at bounding box center [123, 193] width 82 height 13
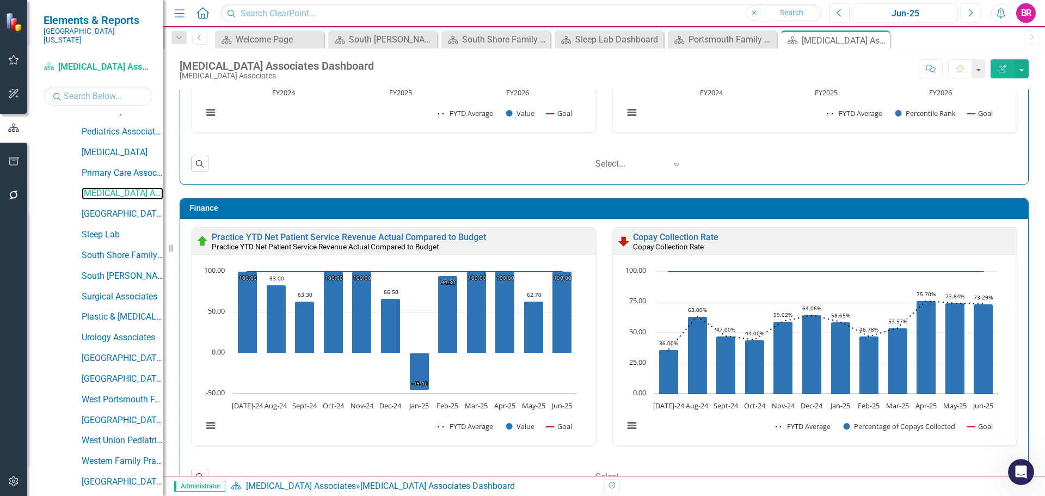
scroll to position [1175, 0]
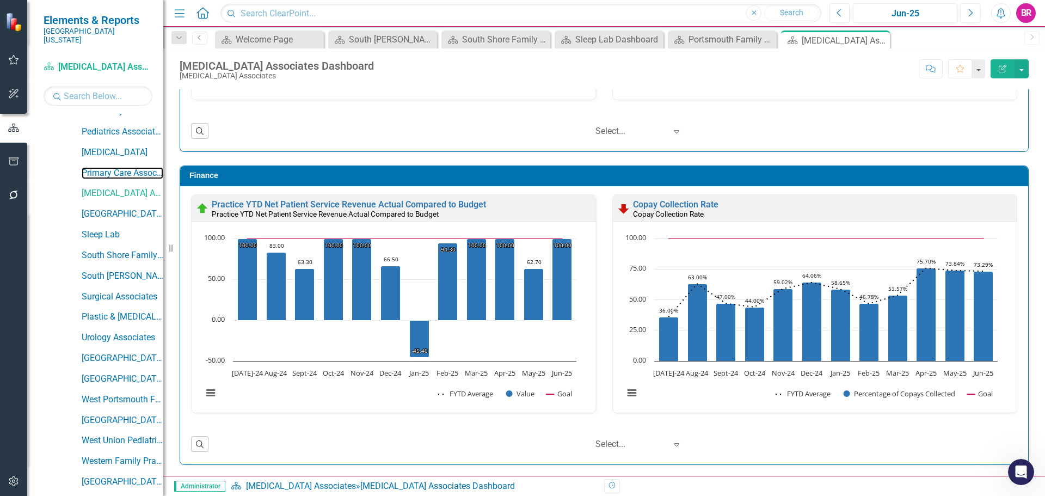
drag, startPoint x: 134, startPoint y: 162, endPoint x: 221, endPoint y: 182, distance: 88.9
click at [134, 167] on link "Primary Care Associates" at bounding box center [123, 173] width 82 height 13
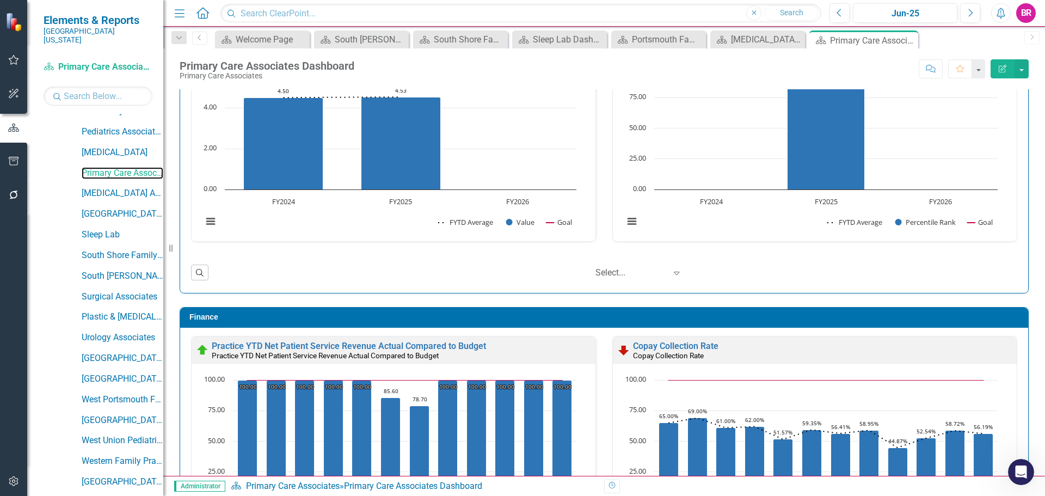
scroll to position [1175, 0]
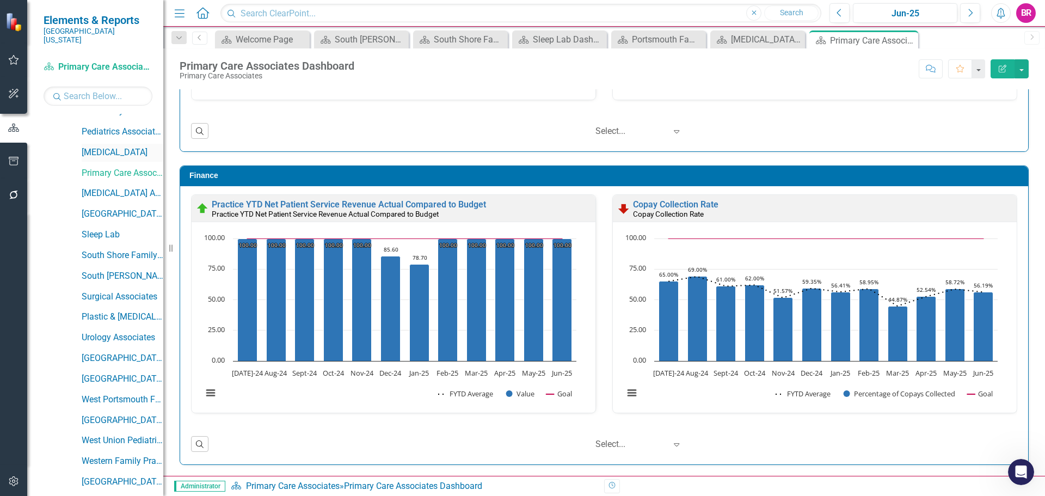
click at [116, 146] on link "[MEDICAL_DATA]" at bounding box center [123, 152] width 82 height 13
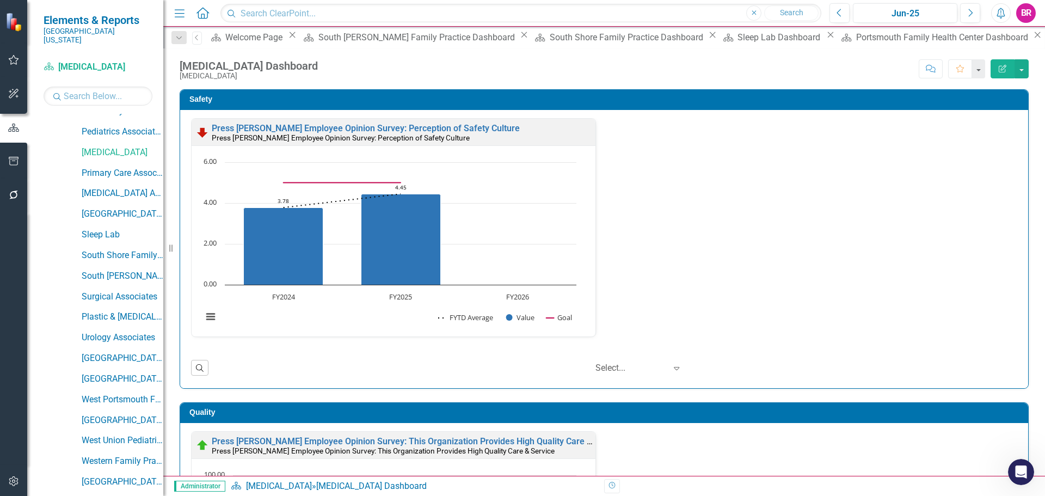
click at [519, 38] on icon "Close" at bounding box center [524, 34] width 11 height 9
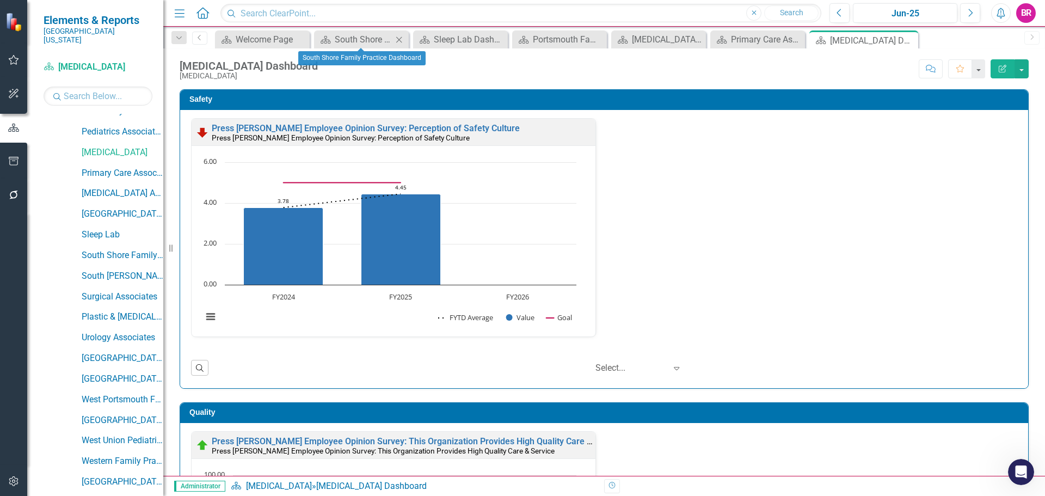
click at [400, 40] on icon "Close" at bounding box center [398, 39] width 11 height 9
click at [426, 41] on icon "Close" at bounding box center [427, 39] width 11 height 9
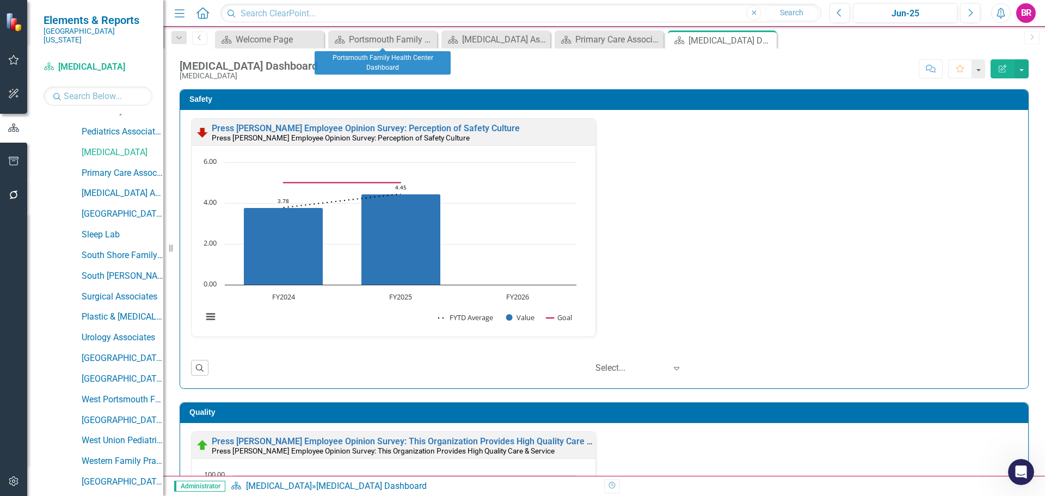
click at [0, 0] on icon "Close" at bounding box center [0, 0] width 0 height 0
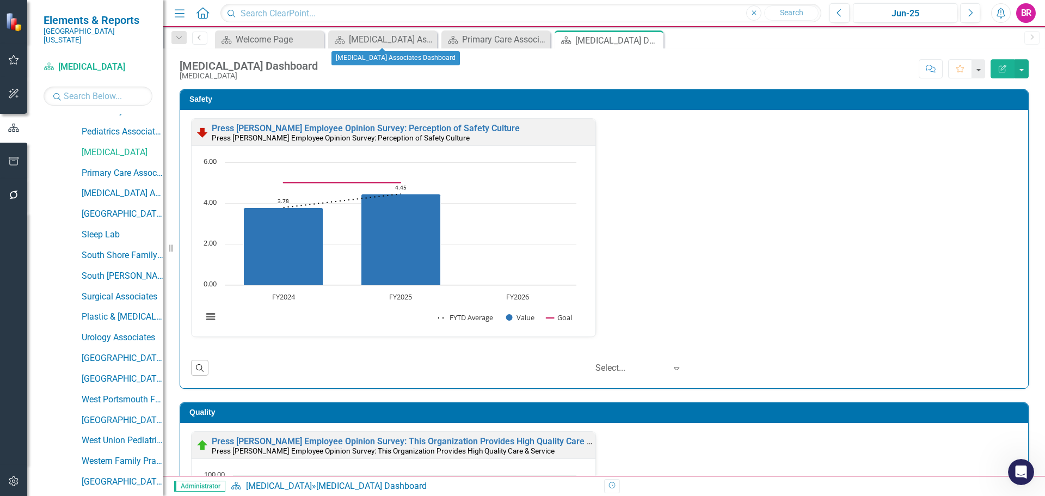
click at [0, 0] on icon "Close" at bounding box center [0, 0] width 0 height 0
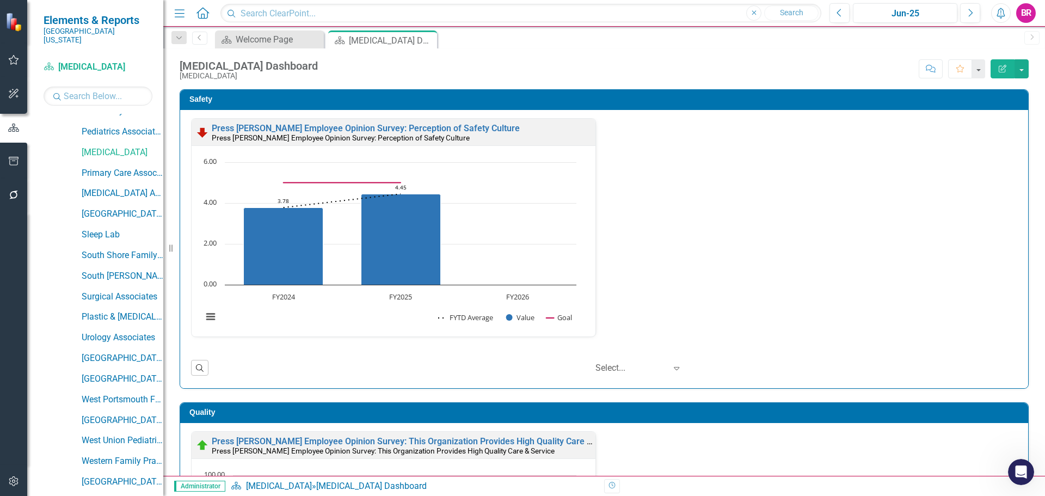
click at [927, 261] on div "Press [PERSON_NAME] Employee Opinion Survey: Perception of Safety Culture Press…" at bounding box center [604, 234] width 842 height 232
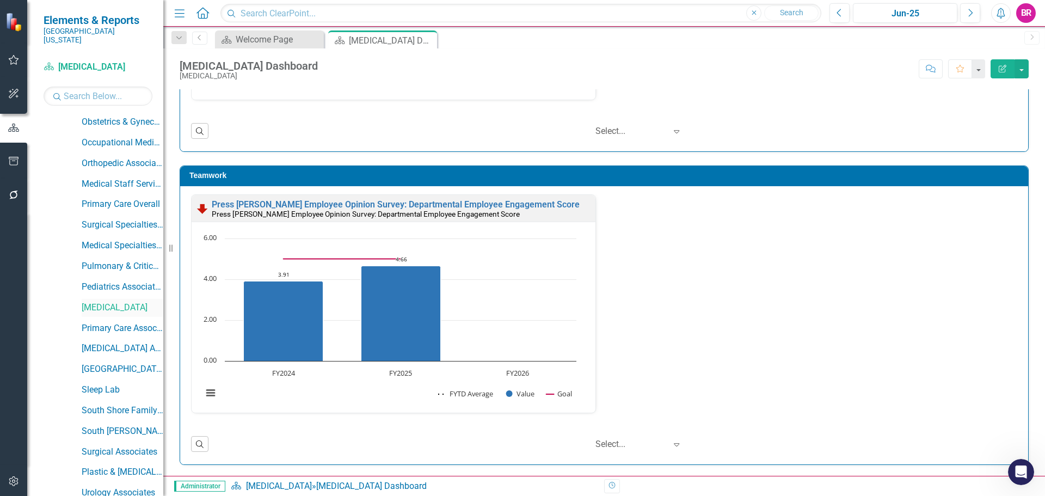
scroll to position [816, 0]
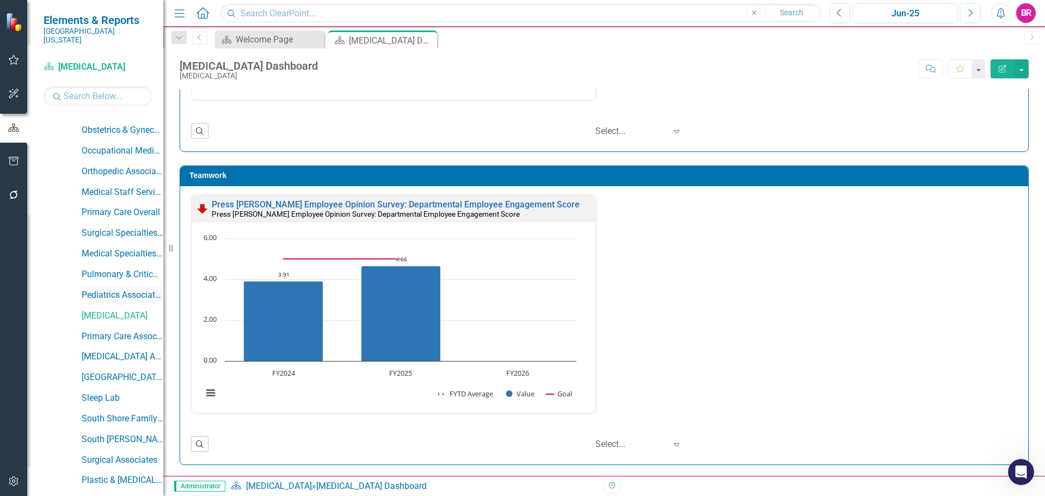
click at [117, 289] on link "Pediatrics Associates" at bounding box center [123, 295] width 82 height 13
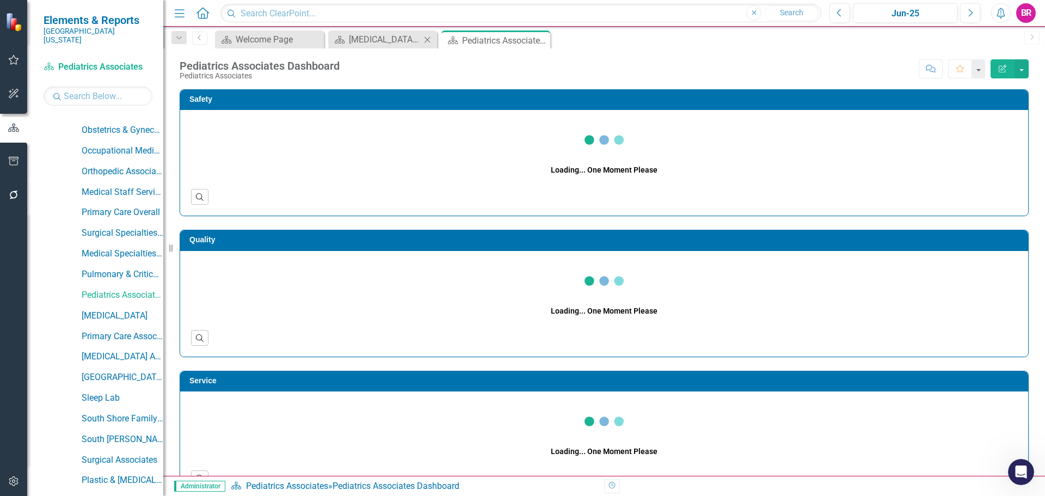
click at [429, 42] on icon "Close" at bounding box center [427, 39] width 11 height 9
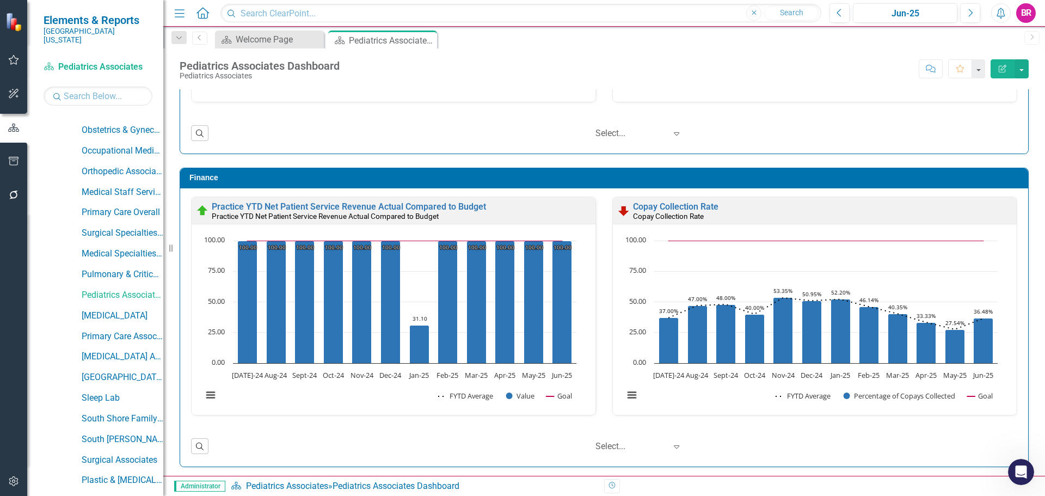
scroll to position [1175, 0]
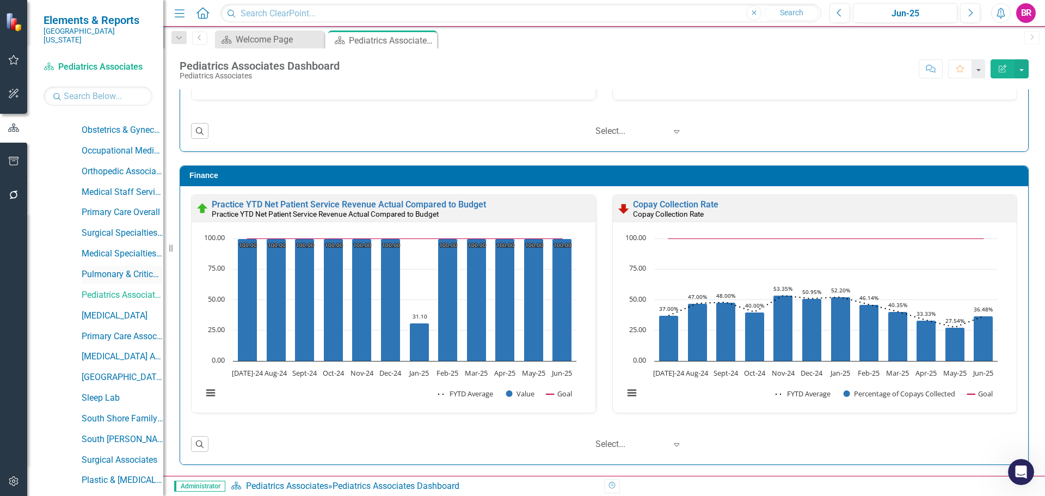
click at [119, 268] on link "Pulmonary & Critical Care Associates" at bounding box center [123, 274] width 82 height 13
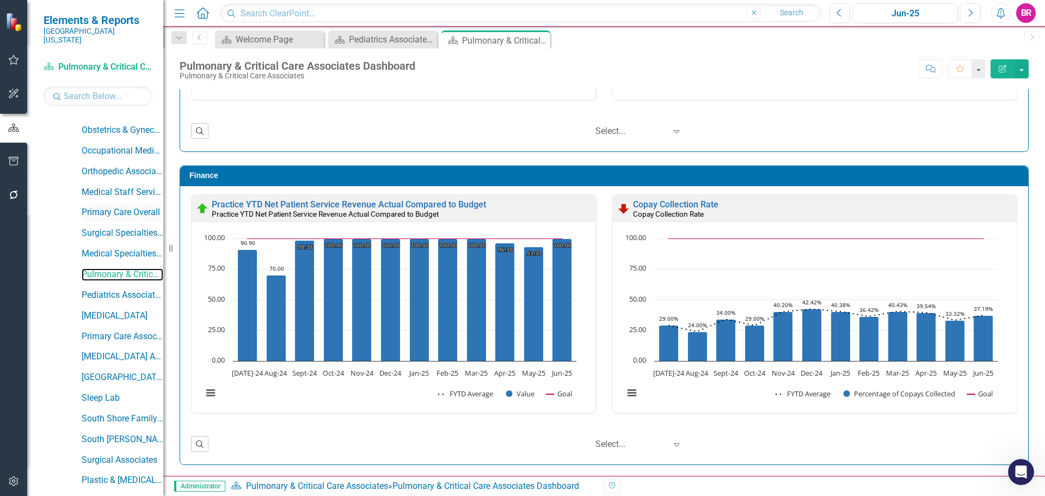
scroll to position [762, 0]
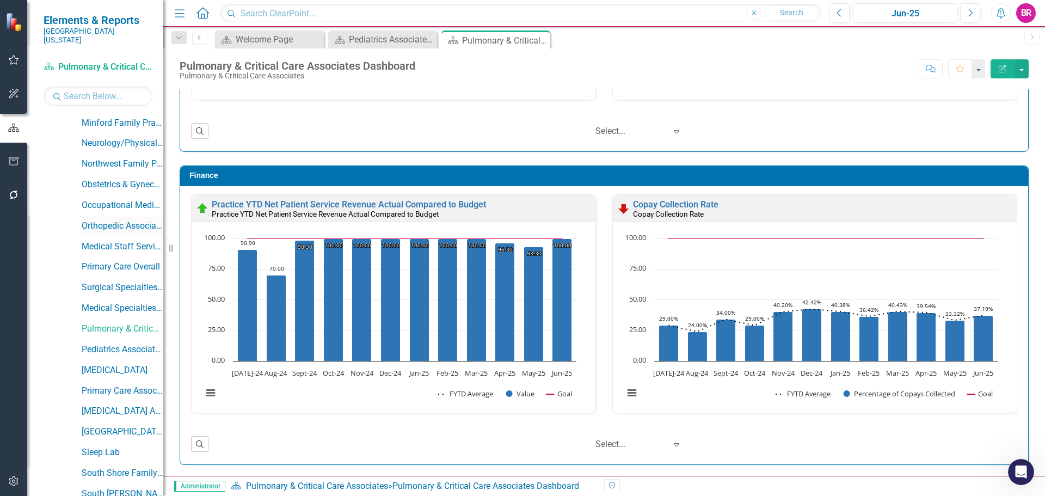
click at [114, 220] on link "Orthopedic Associates" at bounding box center [123, 226] width 82 height 13
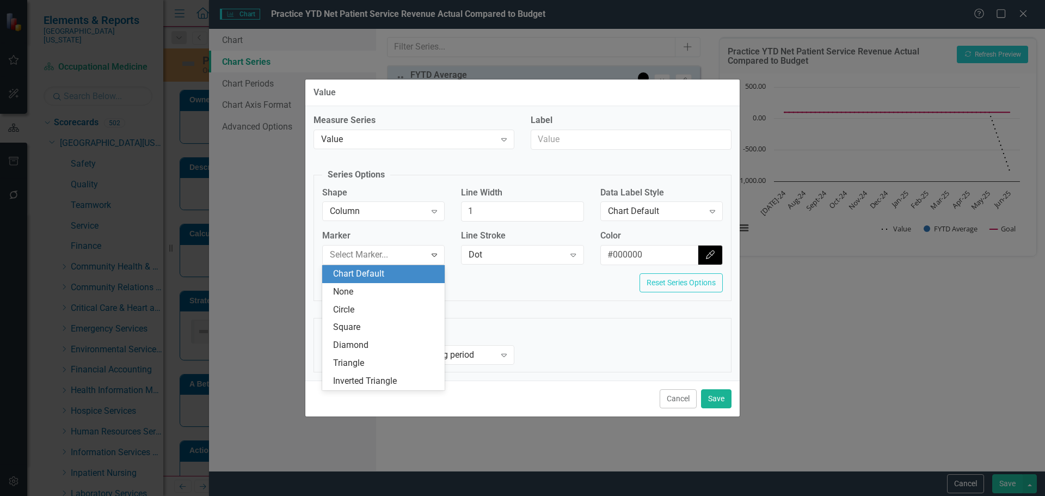
scroll to position [762, 0]
drag, startPoint x: 364, startPoint y: 291, endPoint x: 371, endPoint y: 290, distance: 7.2
click at [365, 291] on div "None" at bounding box center [385, 292] width 105 height 13
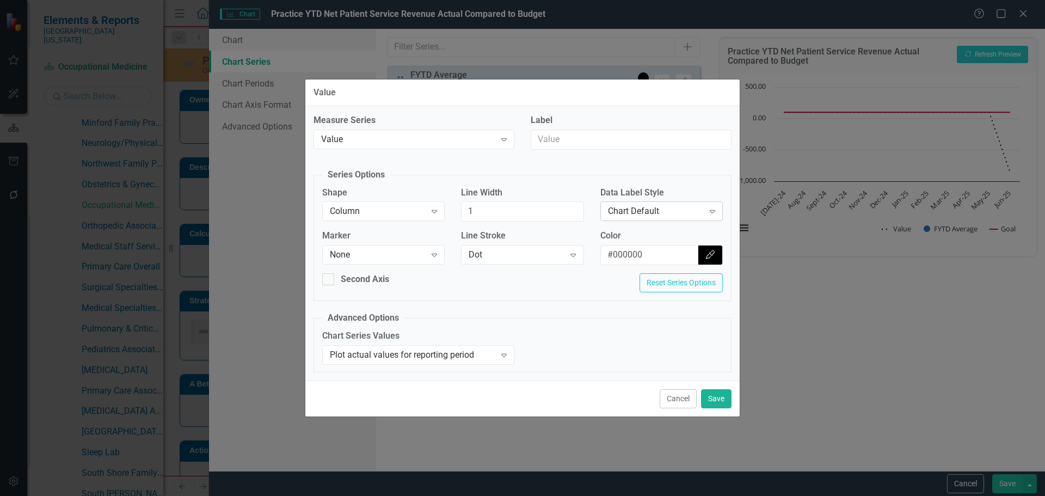
click at [655, 211] on div "Chart Default" at bounding box center [656, 211] width 96 height 13
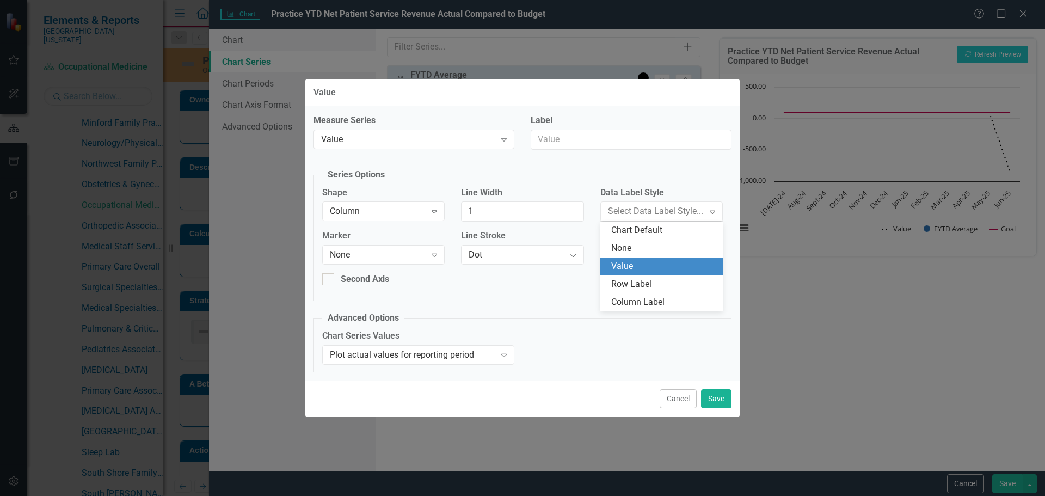
click at [625, 265] on div "Value" at bounding box center [663, 266] width 105 height 13
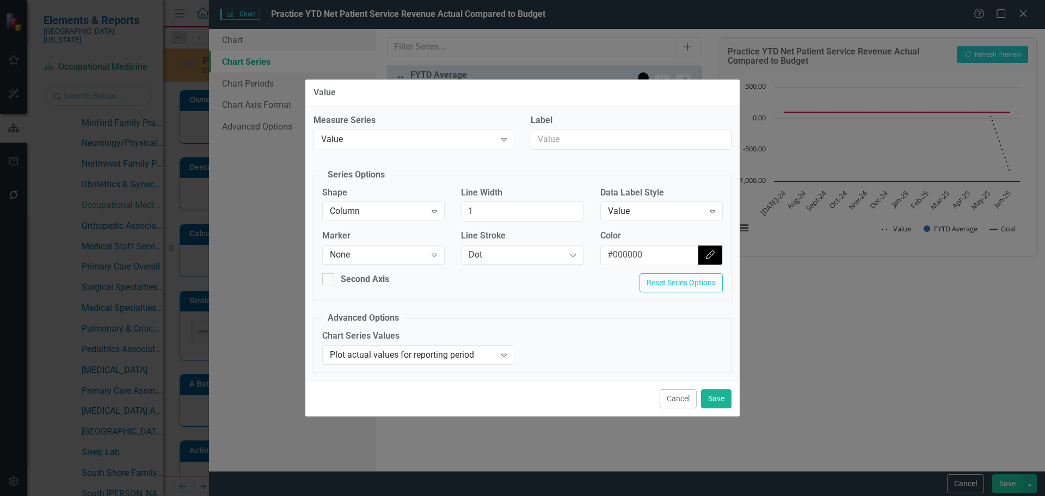
click at [726, 251] on div "Color #000000 Color Picker" at bounding box center [661, 252] width 139 height 44
click at [692, 256] on input "#000000" at bounding box center [650, 255] width 98 height 20
type input "\"
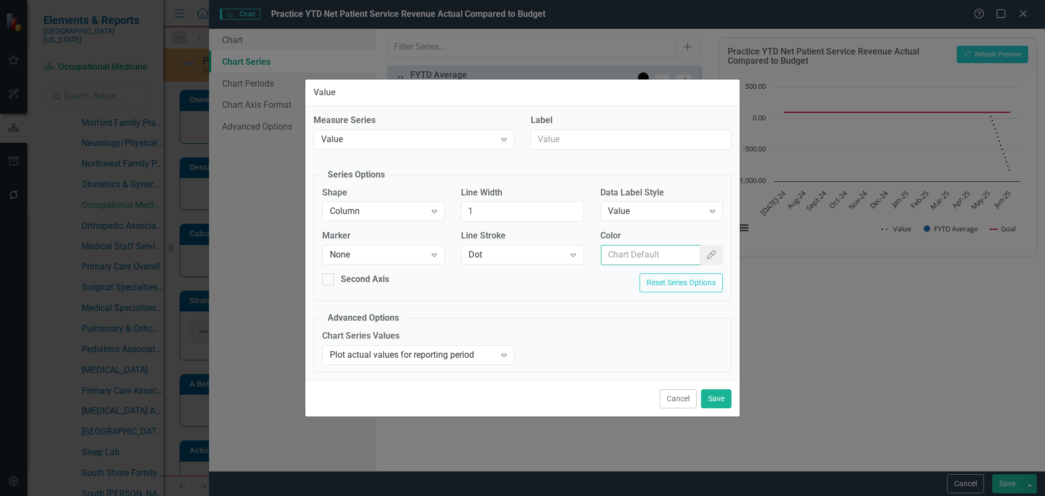
click at [618, 255] on input "Color" at bounding box center [651, 255] width 100 height 20
type input "#2e75b6"
click at [526, 251] on div "Dot" at bounding box center [516, 255] width 96 height 13
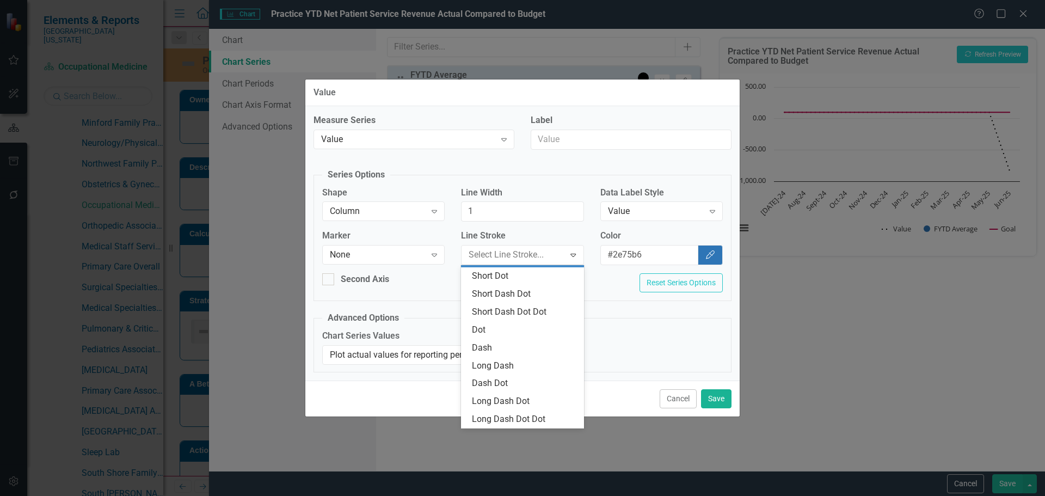
scroll to position [0, 0]
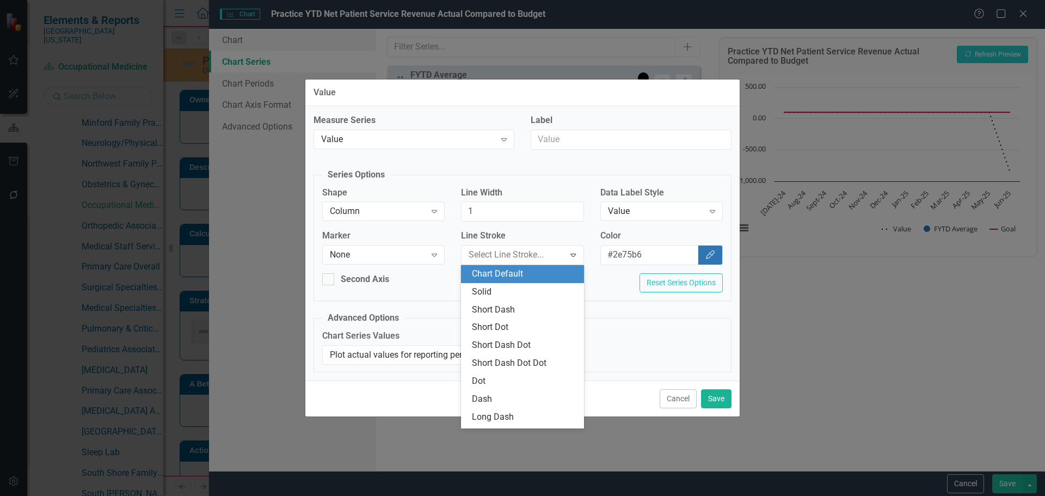
click at [523, 272] on div "Chart Default" at bounding box center [524, 274] width 105 height 13
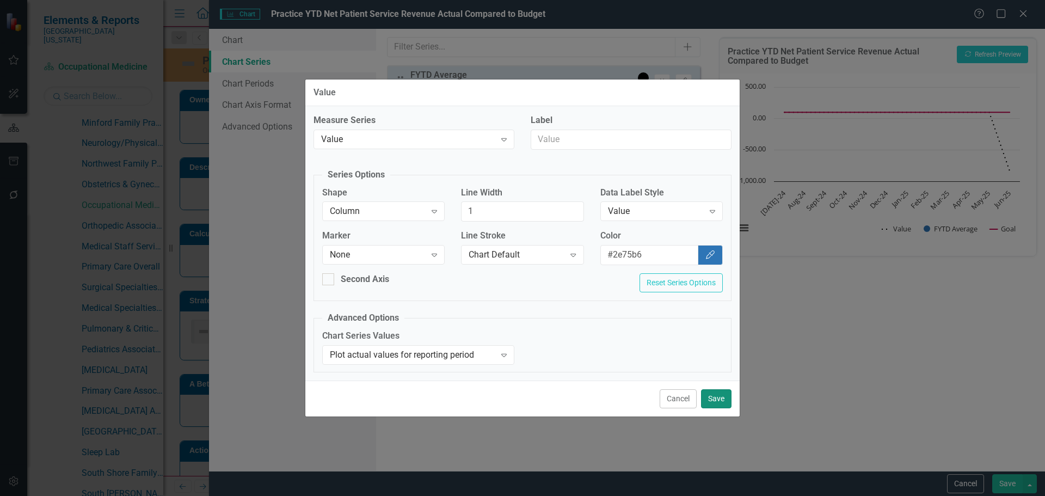
click at [719, 397] on button "Save" at bounding box center [716, 398] width 30 height 19
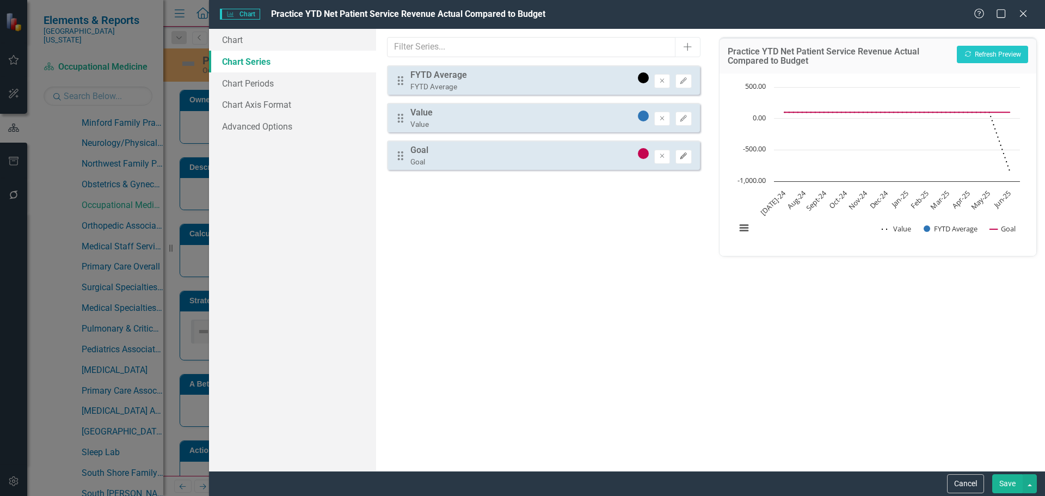
click at [683, 157] on icon "Edit" at bounding box center [683, 156] width 8 height 7
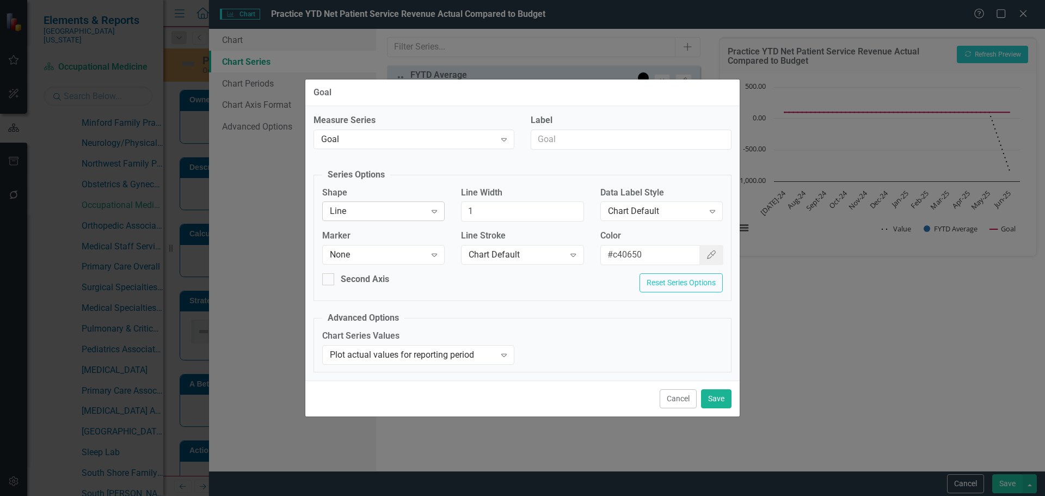
click at [366, 203] on div "Line Expand" at bounding box center [383, 211] width 122 height 20
drag, startPoint x: 722, startPoint y: 398, endPoint x: 726, endPoint y: 391, distance: 7.6
click at [722, 397] on button "Save" at bounding box center [716, 398] width 30 height 19
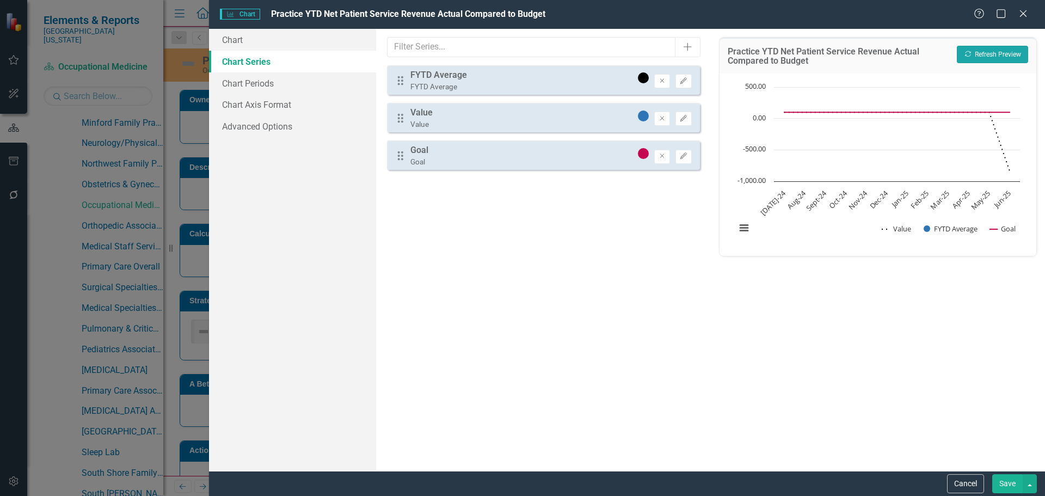
click at [995, 51] on button "Recalculate Refresh Preview" at bounding box center [992, 54] width 71 height 17
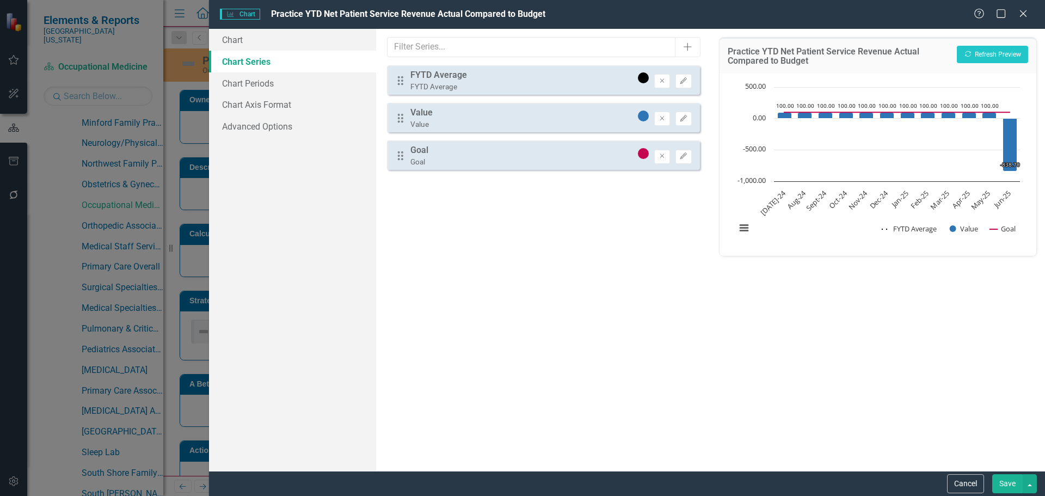
drag, startPoint x: 1006, startPoint y: 487, endPoint x: 960, endPoint y: 401, distance: 97.4
click at [1006, 487] on button "Save" at bounding box center [1007, 483] width 30 height 19
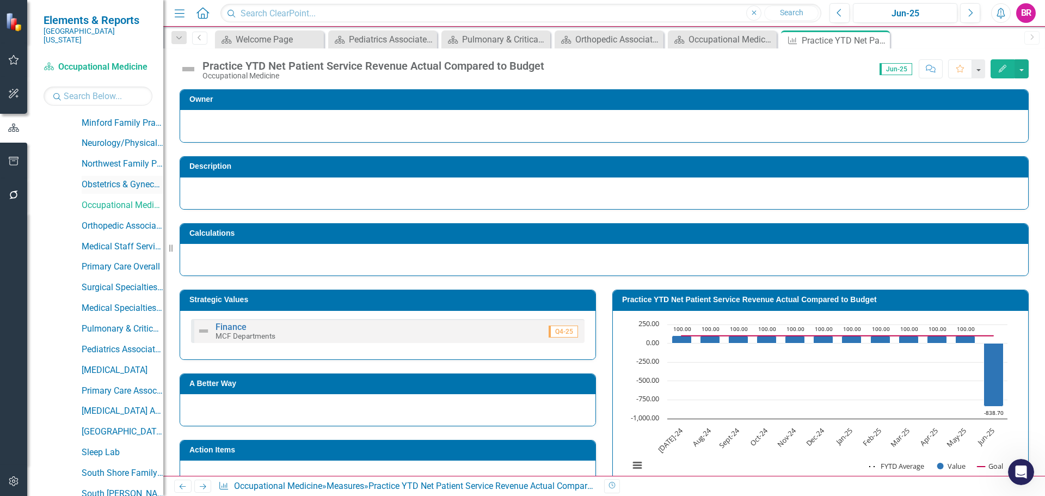
click at [124, 178] on link "Obstetrics & Gynecology Associates" at bounding box center [123, 184] width 82 height 13
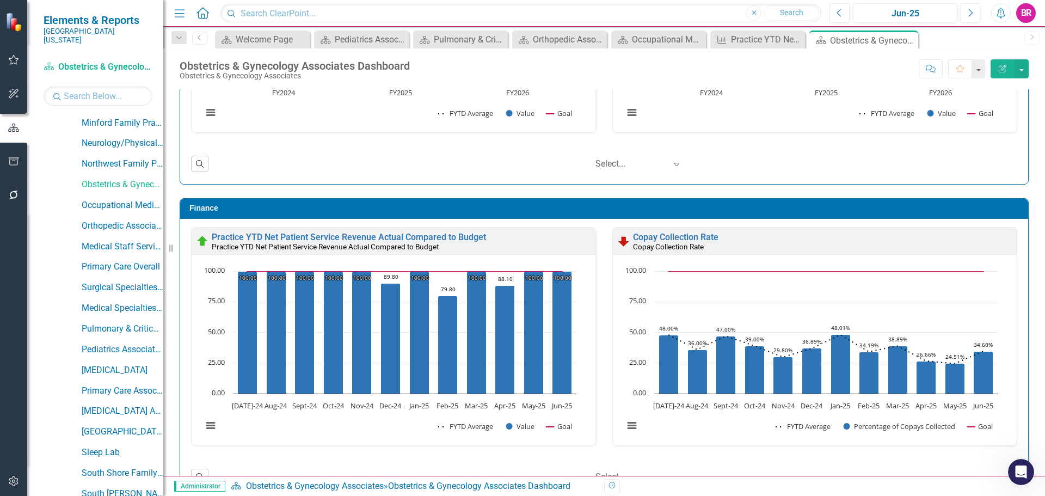
scroll to position [1175, 0]
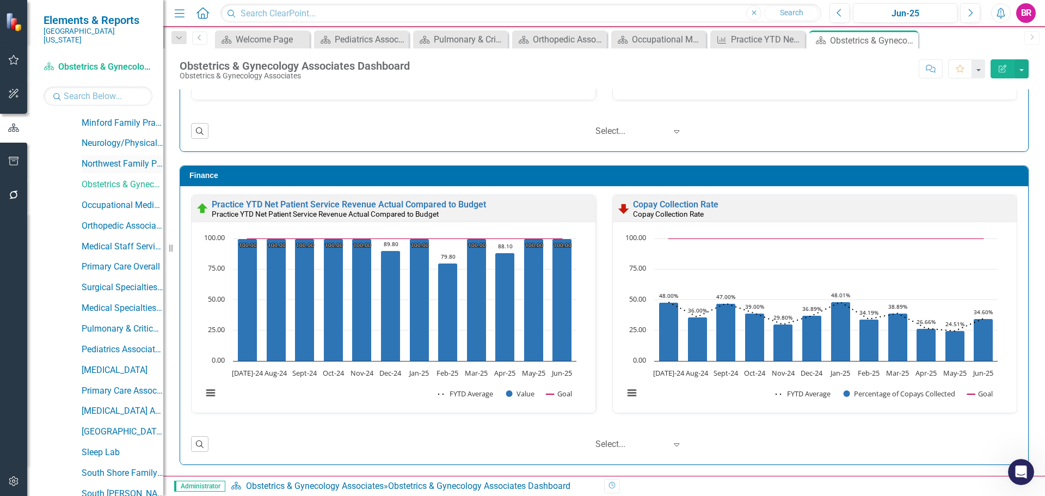
click at [113, 158] on link "Northwest Family Practice" at bounding box center [123, 164] width 82 height 13
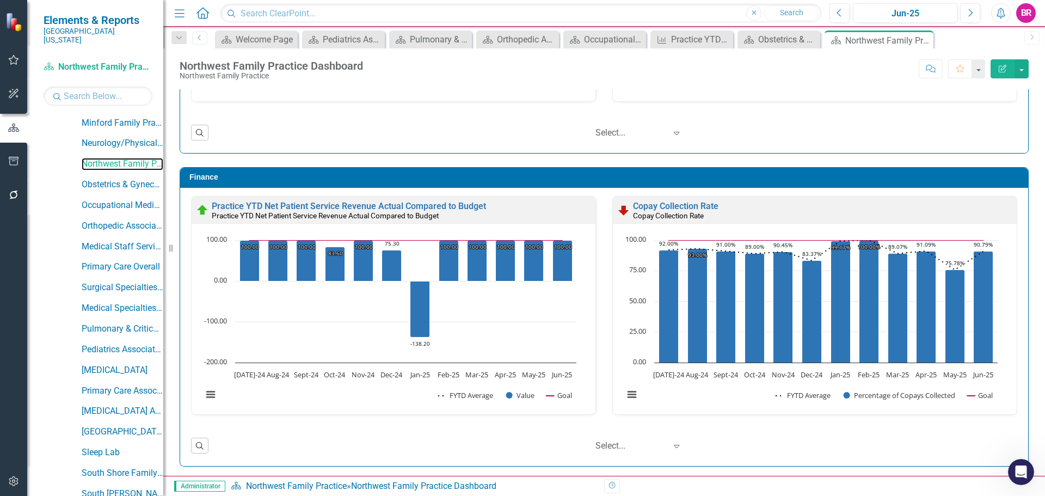
scroll to position [1175, 0]
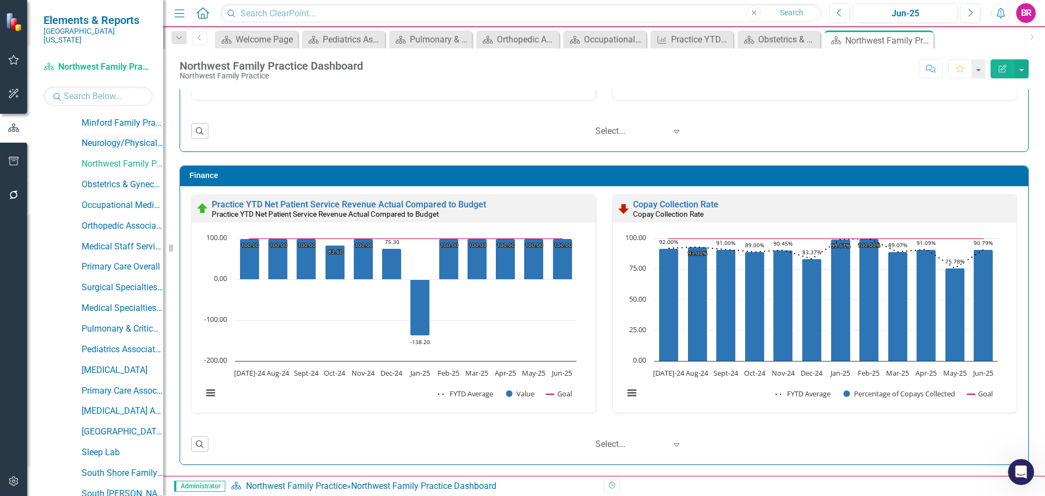
click at [103, 137] on link "Neurology/Physical Medicine & Rehabilitation Associates" at bounding box center [123, 143] width 82 height 13
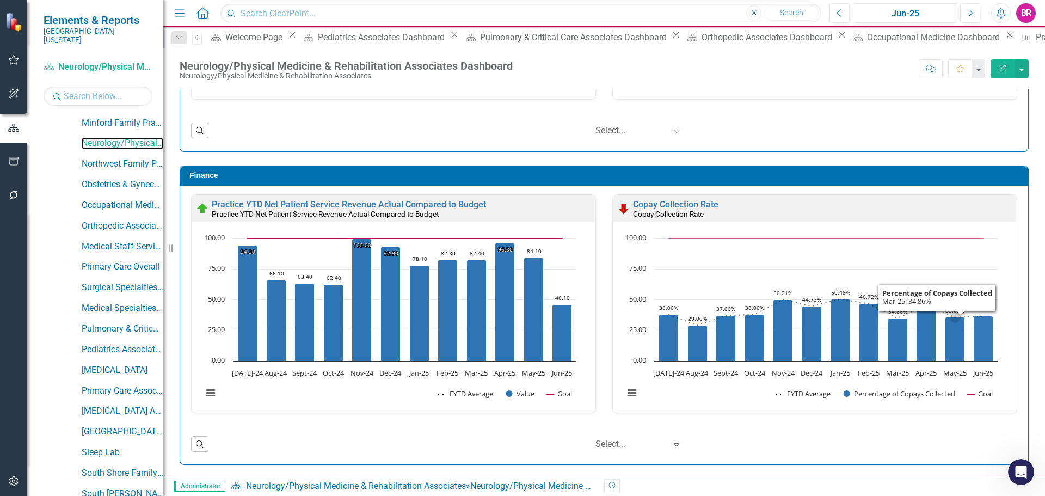
scroll to position [1, 0]
click at [133, 118] on link "Minford Family Practice" at bounding box center [123, 123] width 82 height 13
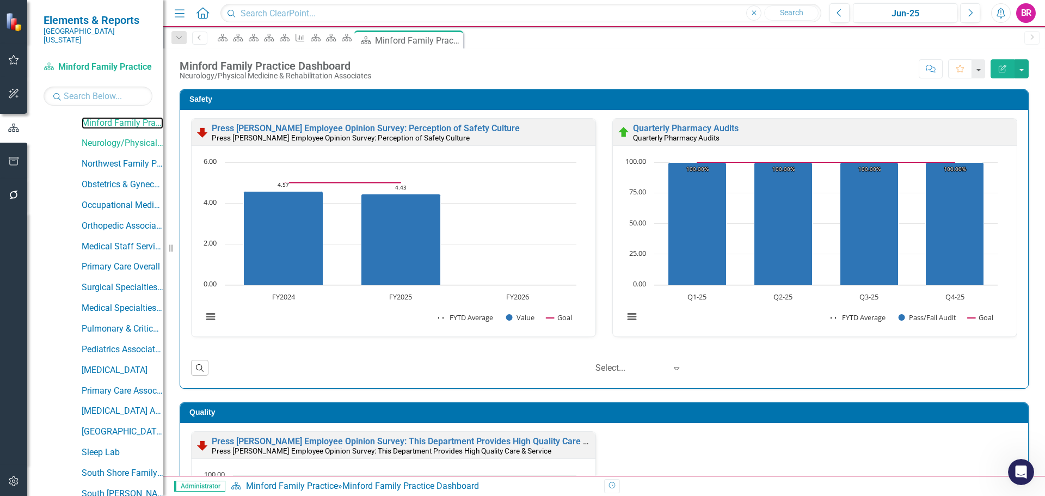
scroll to position [544, 0]
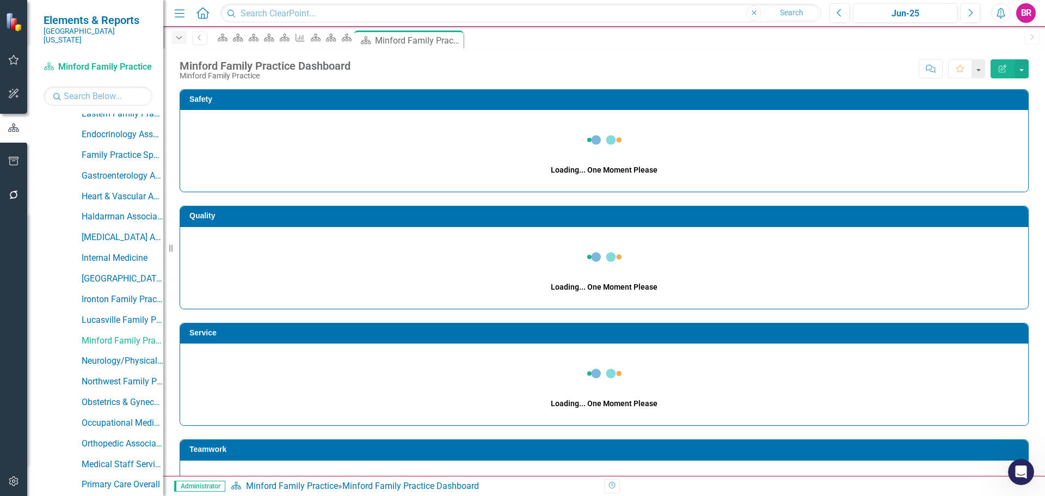
click at [181, 39] on icon "Dropdown" at bounding box center [179, 38] width 10 height 8
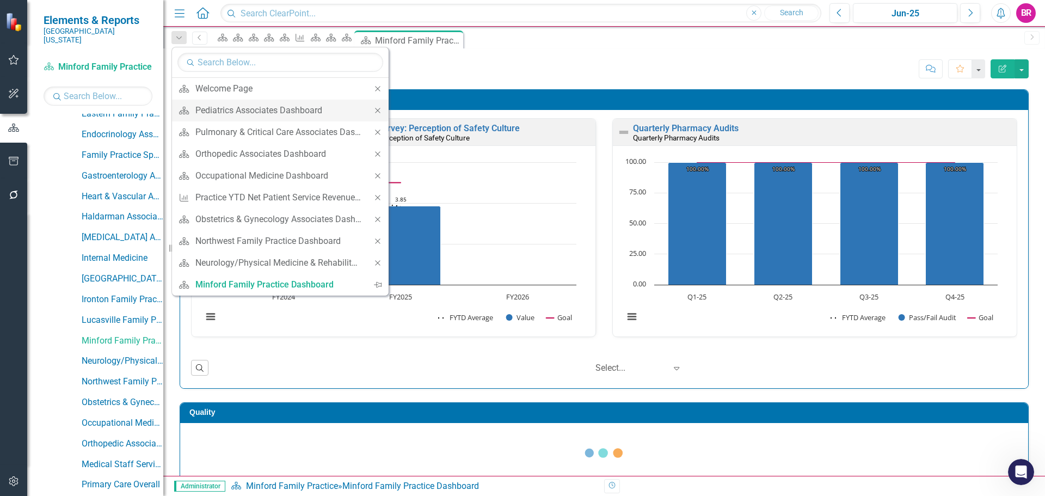
click at [373, 112] on icon "Close" at bounding box center [378, 111] width 10 height 8
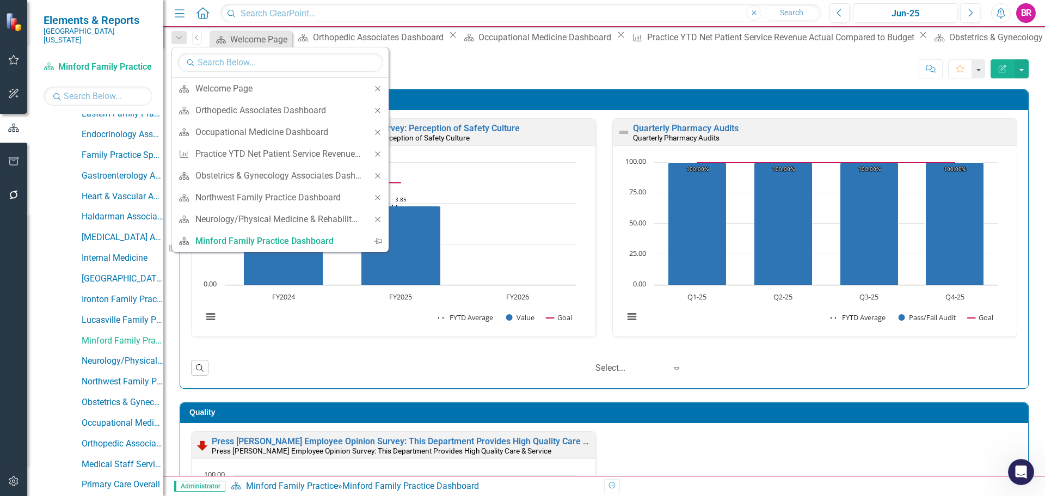
click at [373, 112] on icon "Close" at bounding box center [378, 111] width 10 height 8
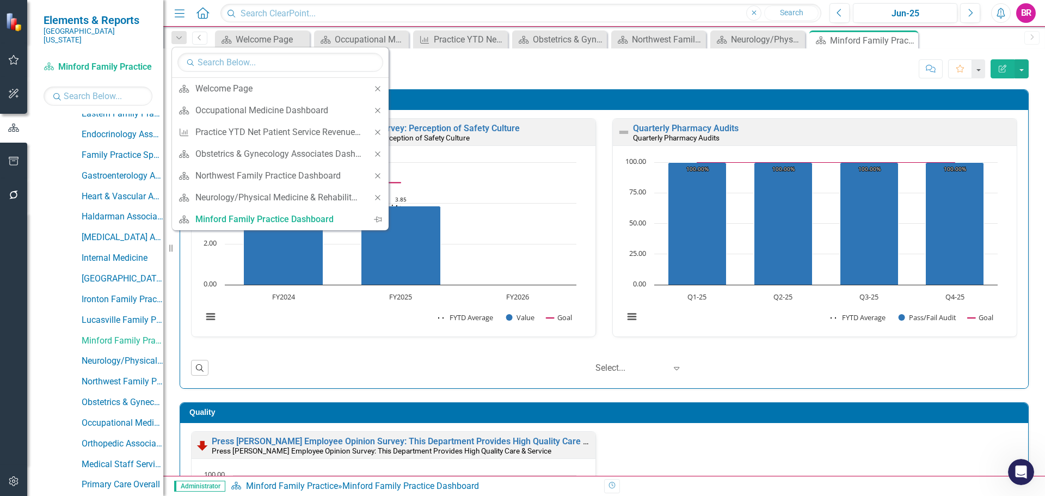
click at [373, 112] on icon "Close" at bounding box center [378, 111] width 10 height 8
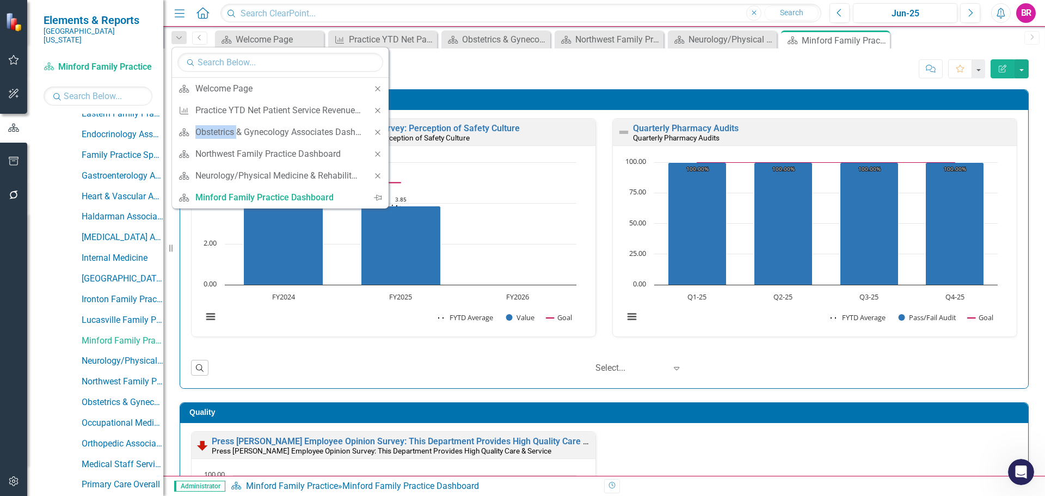
click at [373, 112] on icon "Close" at bounding box center [378, 111] width 10 height 8
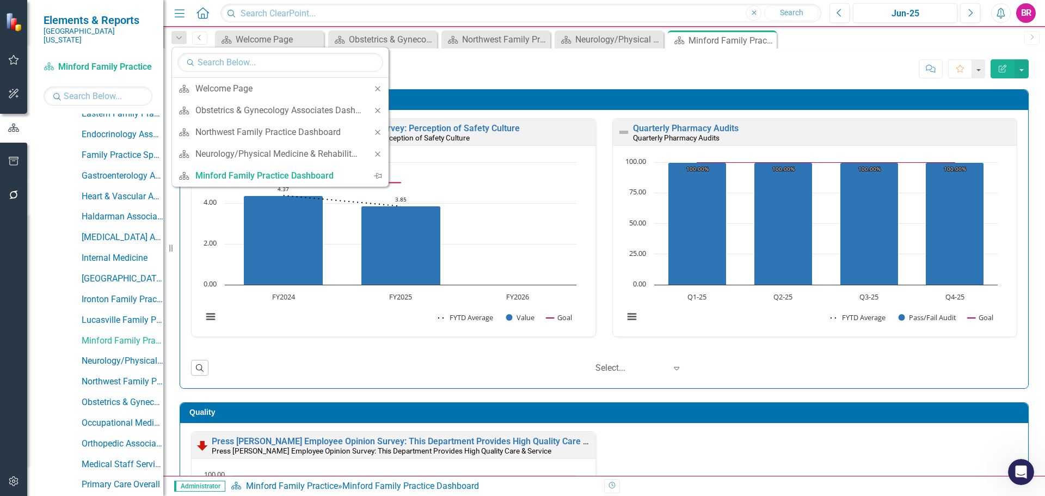
click at [373, 112] on icon "Close" at bounding box center [378, 111] width 10 height 8
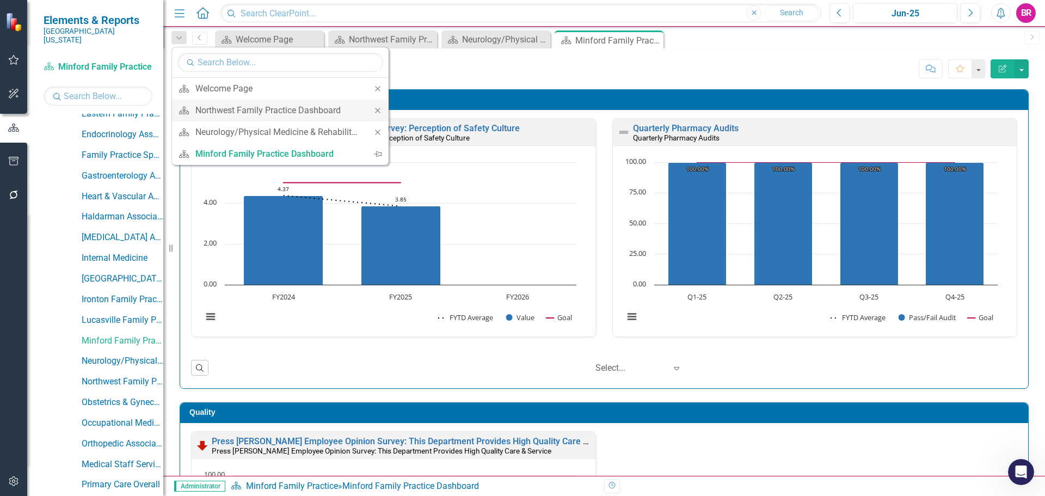
click at [375, 112] on icon "Close" at bounding box center [378, 111] width 10 height 8
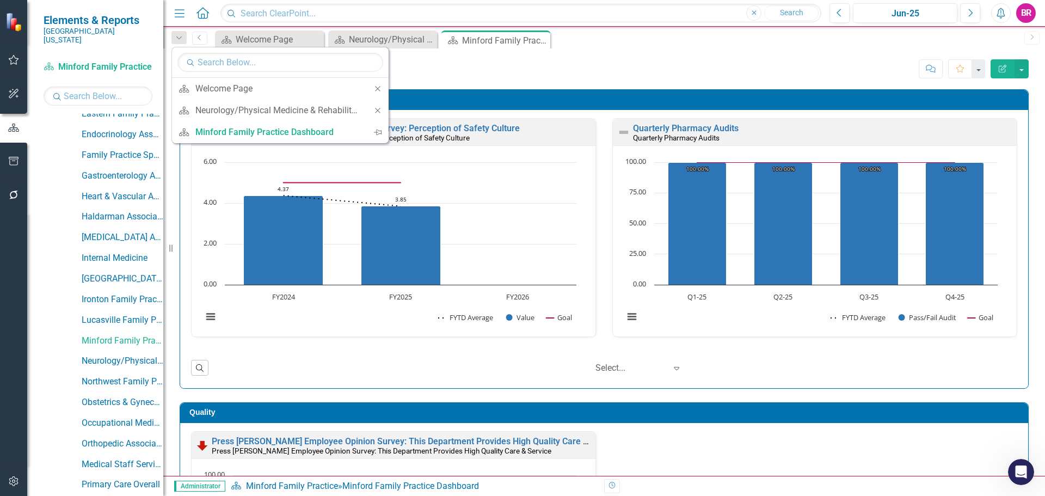
click at [375, 112] on icon "Close" at bounding box center [378, 111] width 10 height 8
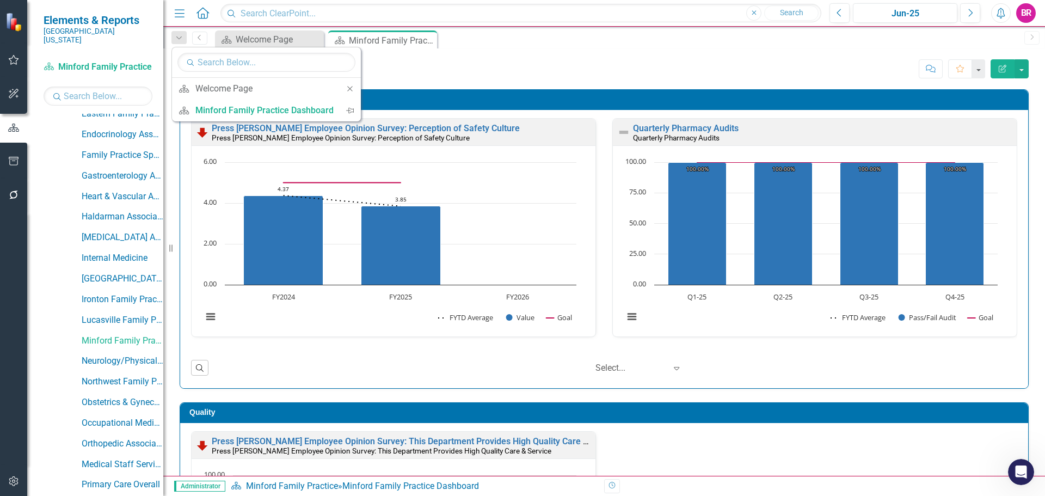
click at [584, 66] on div "Score: N/A Jun-25 Completed Comment Favorite Edit Report" at bounding box center [692, 68] width 673 height 18
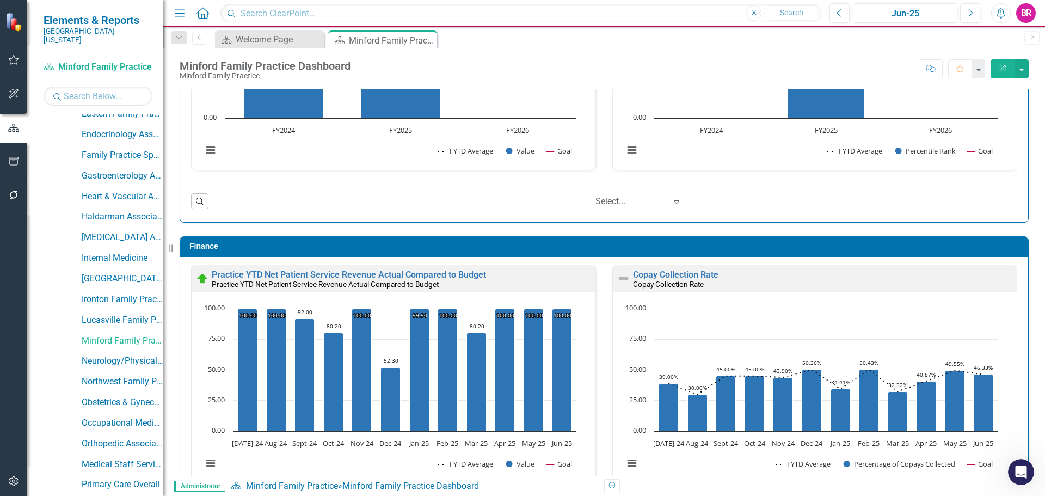
scroll to position [1175, 0]
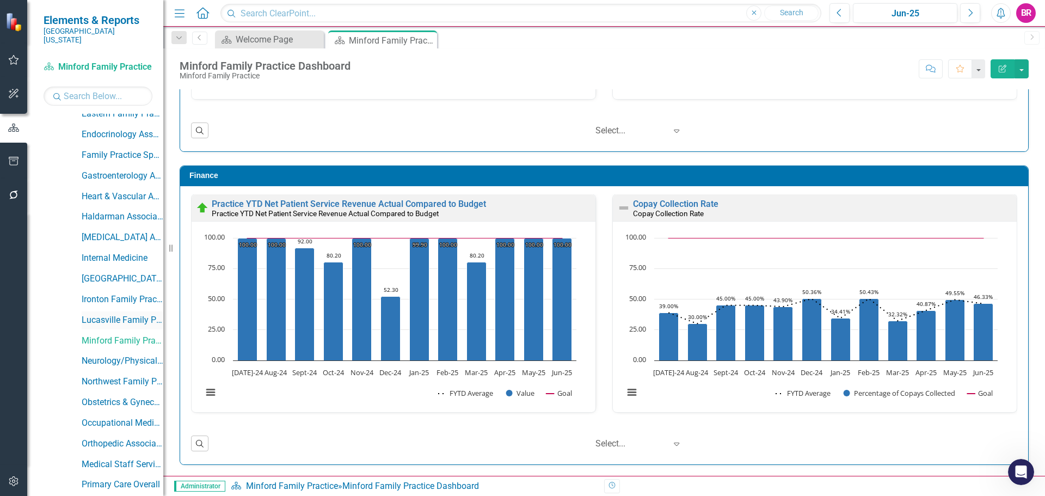
click at [115, 314] on link "Lucasville Family Practice" at bounding box center [123, 320] width 82 height 13
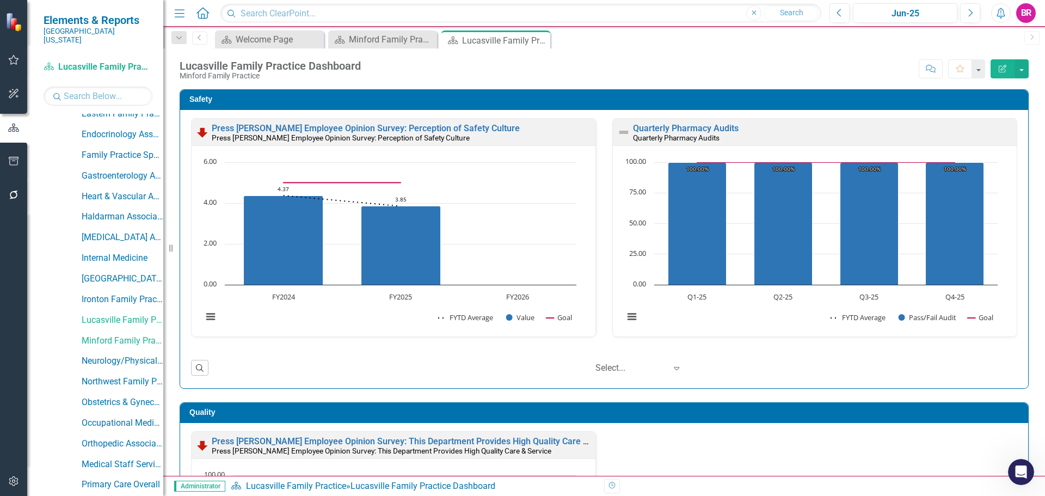
click at [1027, 164] on div "Safety Press Ganey Employee Opinion Survey: Perception of Safety Culture Press …" at bounding box center [603, 232] width 865 height 313
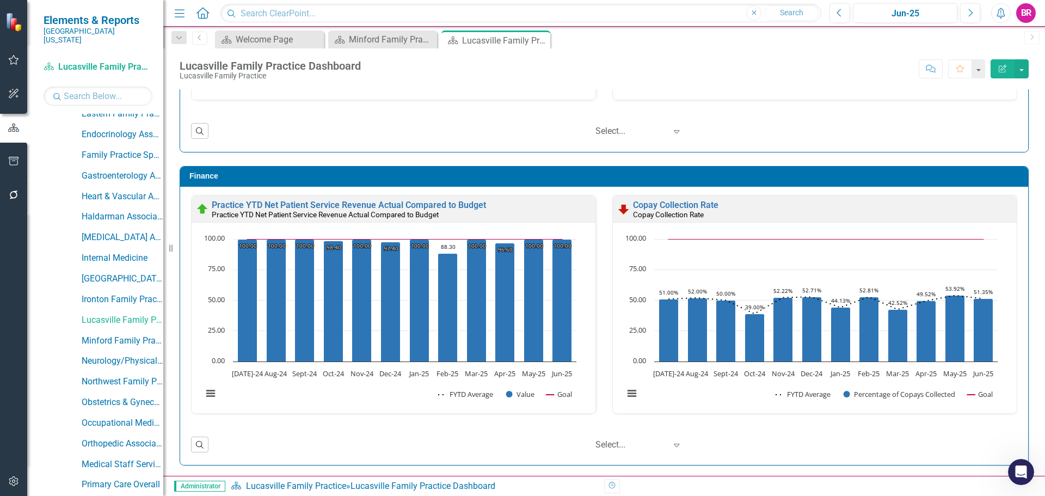
scroll to position [1175, 0]
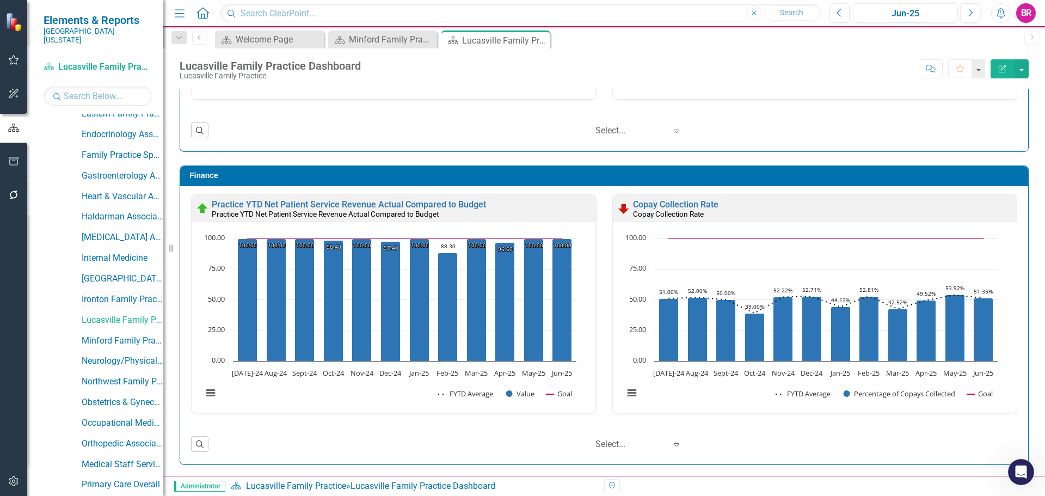
click at [120, 293] on link "Ironton Family Practice & Specialty" at bounding box center [123, 299] width 82 height 13
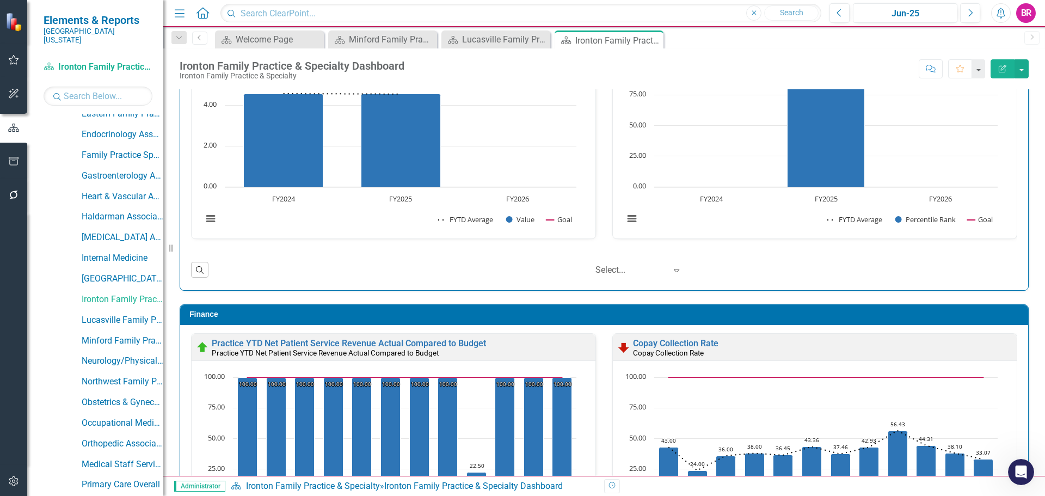
scroll to position [1175, 0]
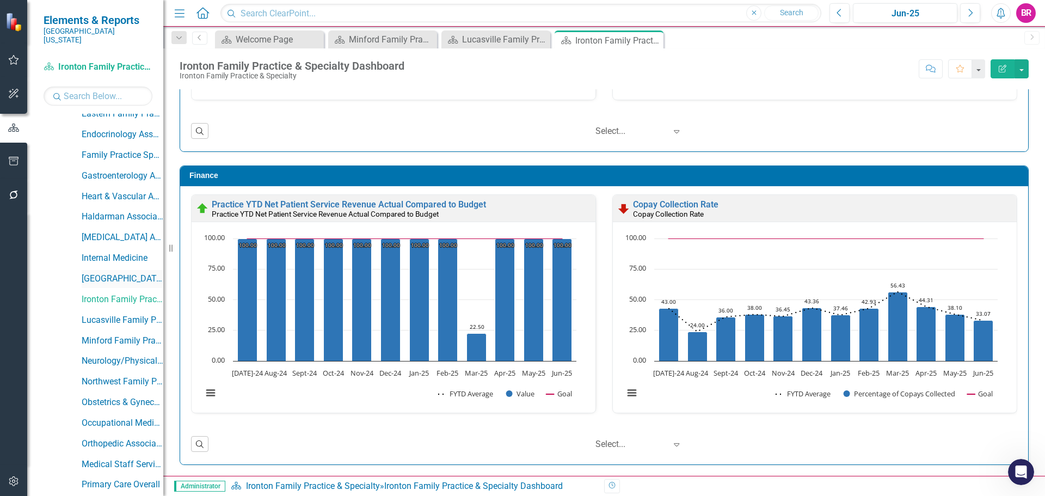
click at [113, 273] on link "[GEOGRAPHIC_DATA]" at bounding box center [123, 279] width 82 height 13
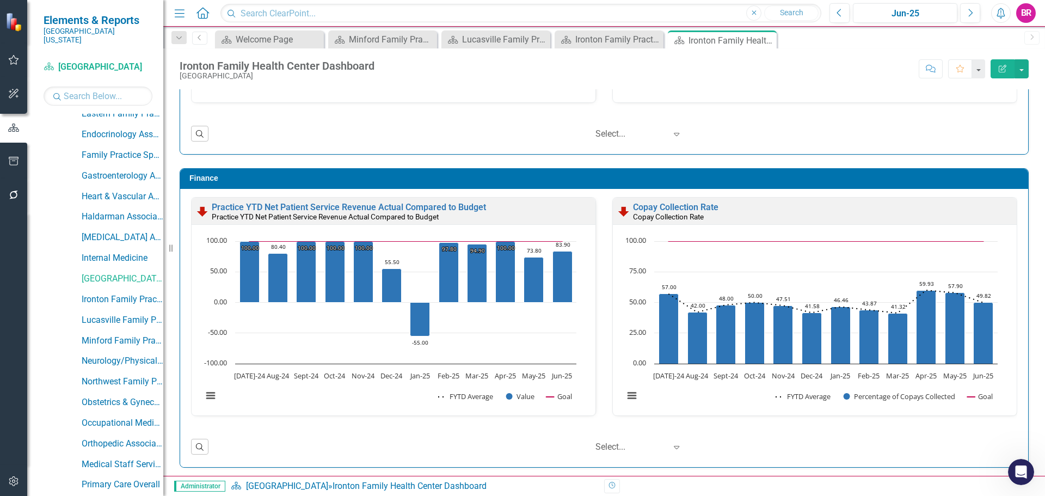
scroll to position [1175, 0]
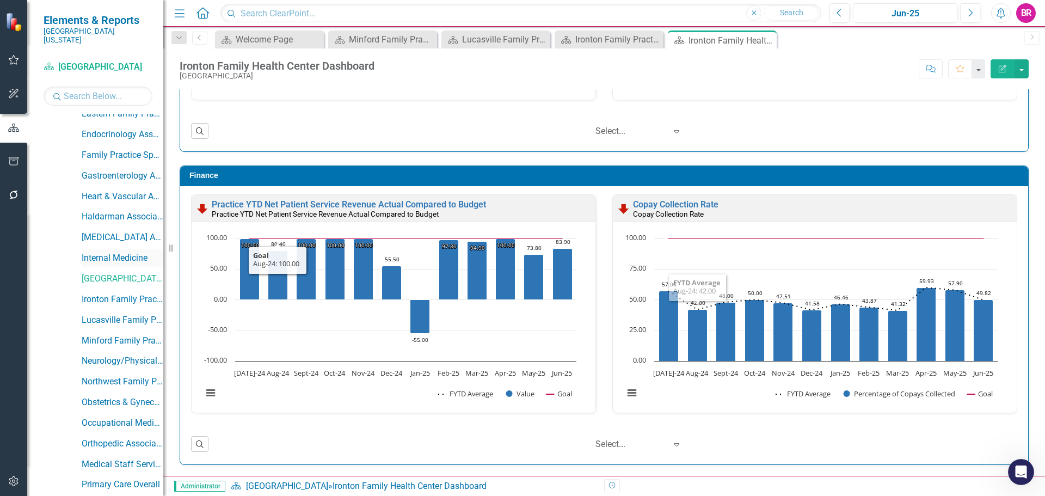
click at [100, 252] on link "Internal Medicine" at bounding box center [123, 258] width 82 height 13
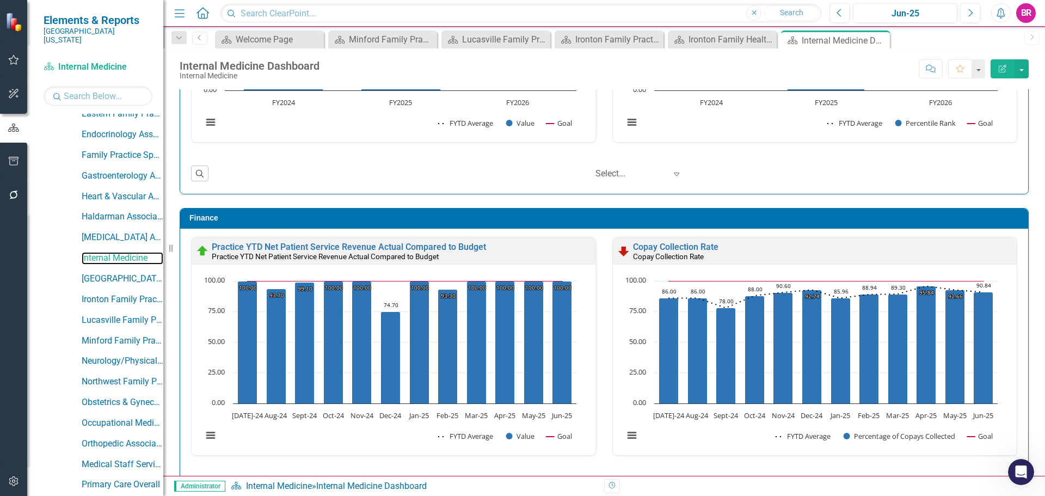
scroll to position [1175, 0]
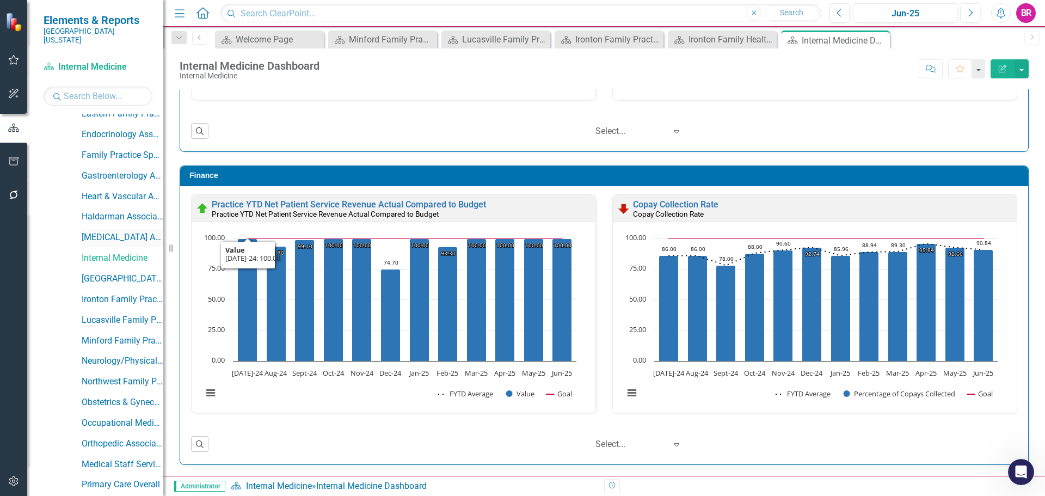
click at [137, 231] on link "[MEDICAL_DATA] Associates" at bounding box center [123, 237] width 82 height 13
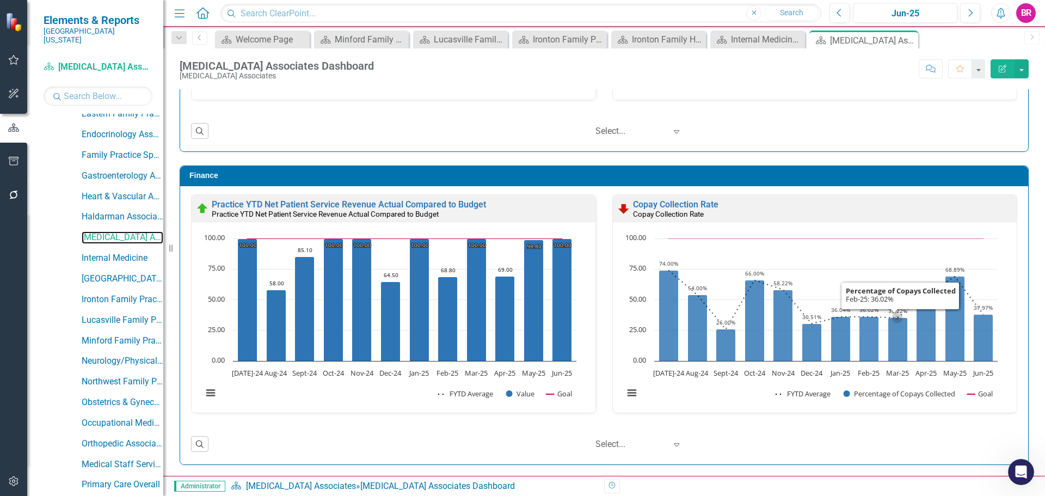
scroll to position [1, 0]
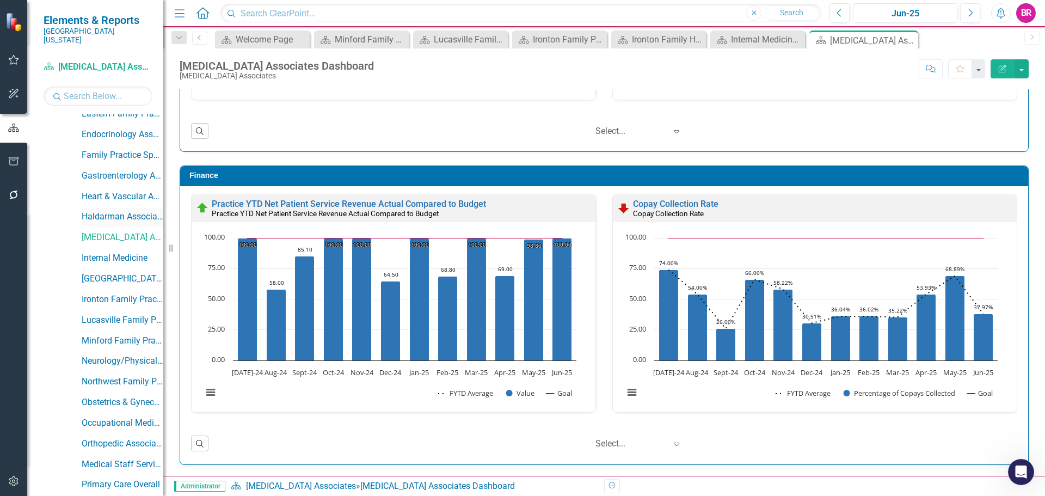
click at [118, 211] on link "Haldarman Associates" at bounding box center [123, 217] width 82 height 13
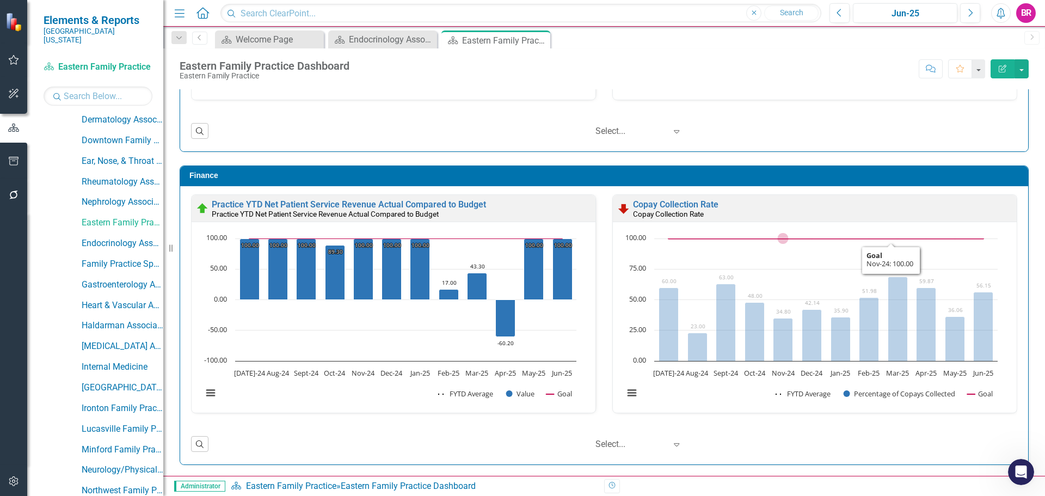
scroll to position [1, 0]
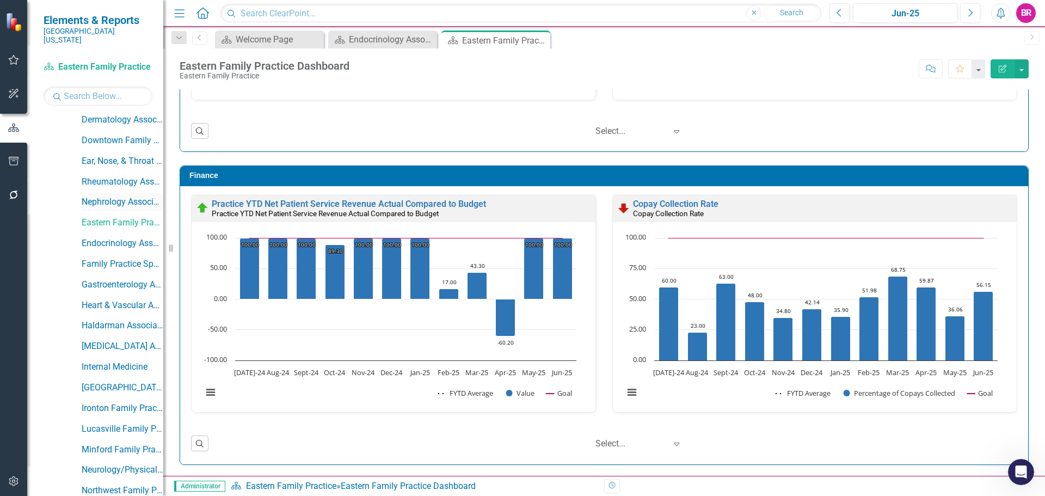
click at [120, 196] on link "Nephrology Associates" at bounding box center [123, 202] width 82 height 13
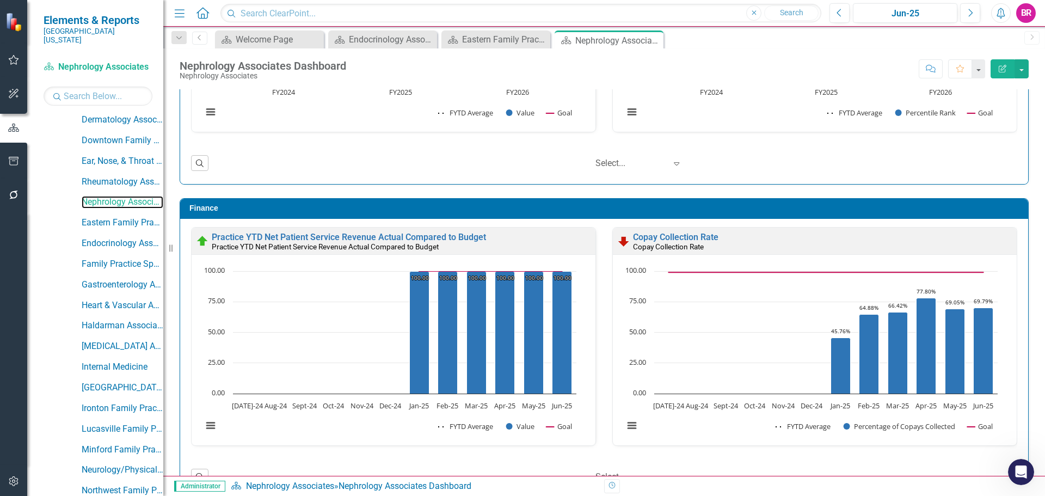
scroll to position [1, 0]
click at [112, 176] on link "Rheumatology Associates" at bounding box center [123, 182] width 82 height 13
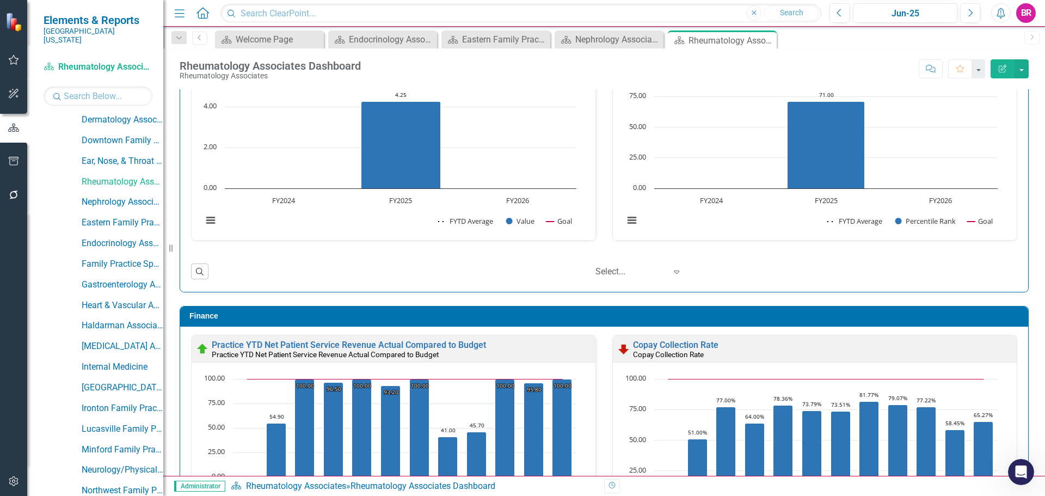
scroll to position [1175, 0]
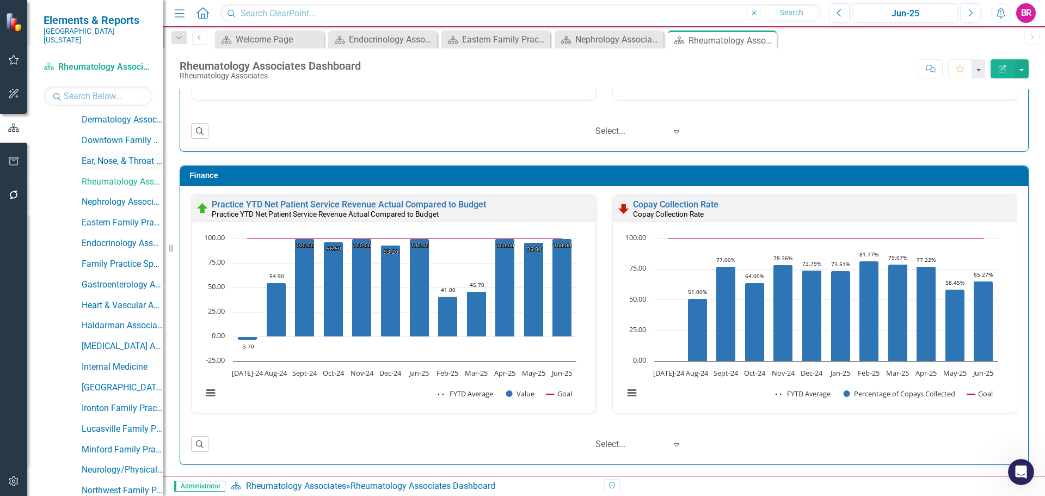
click at [110, 155] on link "Ear, Nose, & Throat Associates" at bounding box center [123, 161] width 82 height 13
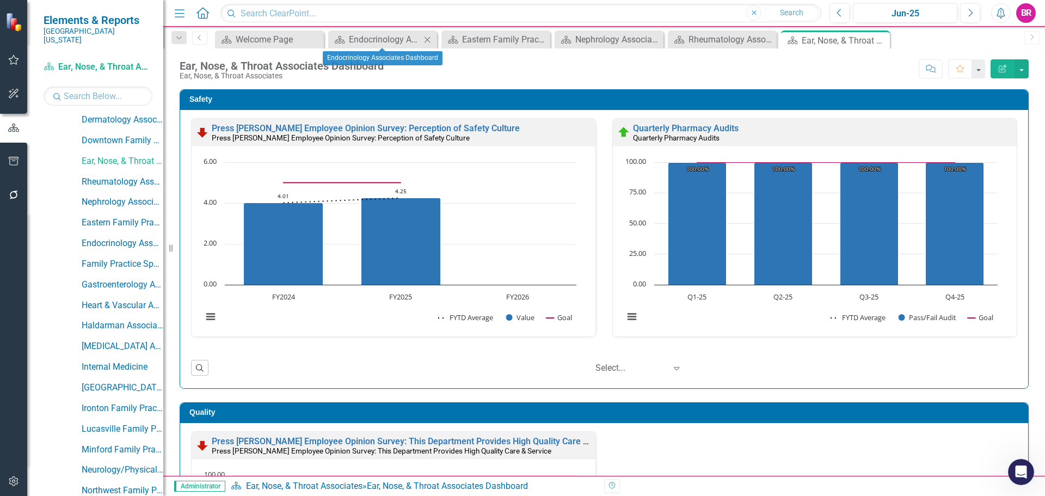
click at [427, 40] on icon at bounding box center [427, 39] width 6 height 6
click at [0, 0] on icon at bounding box center [0, 0] width 0 height 0
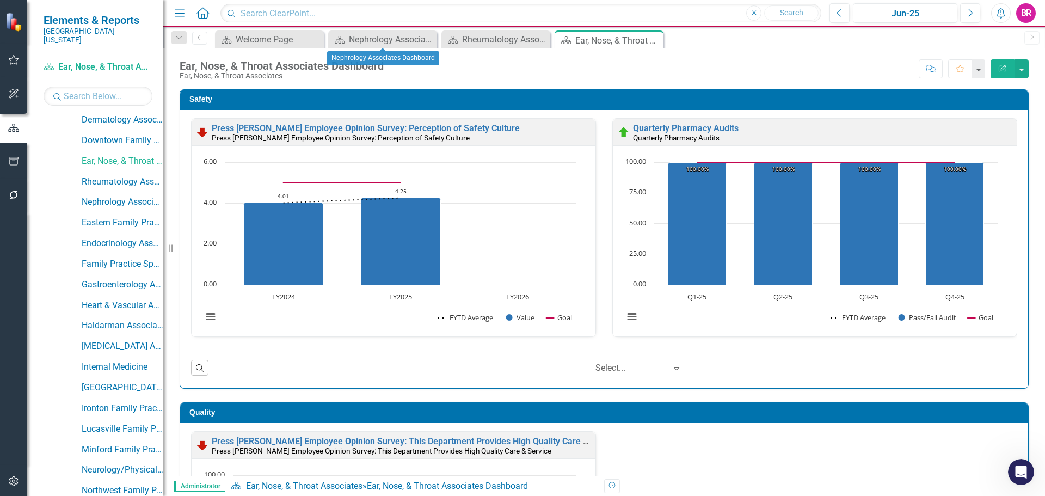
click at [0, 0] on icon at bounding box center [0, 0] width 0 height 0
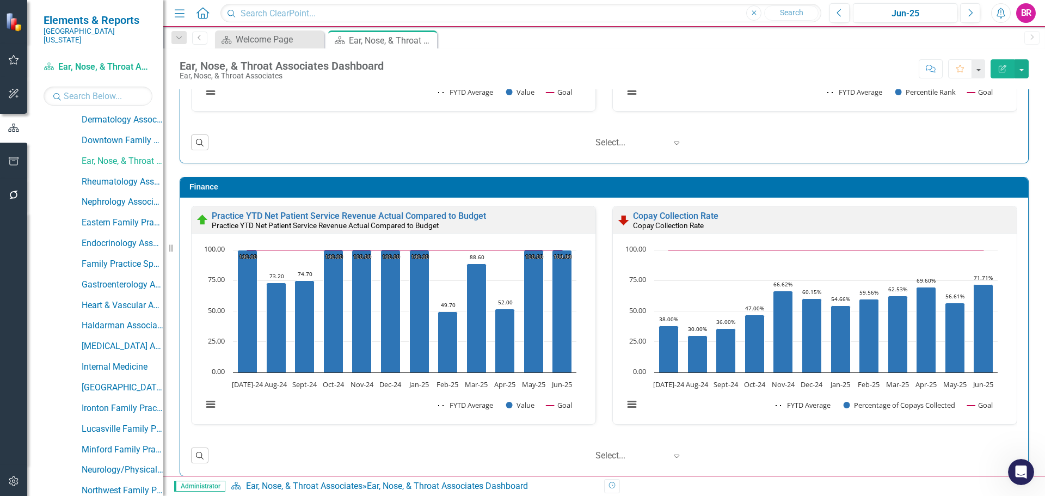
scroll to position [1175, 0]
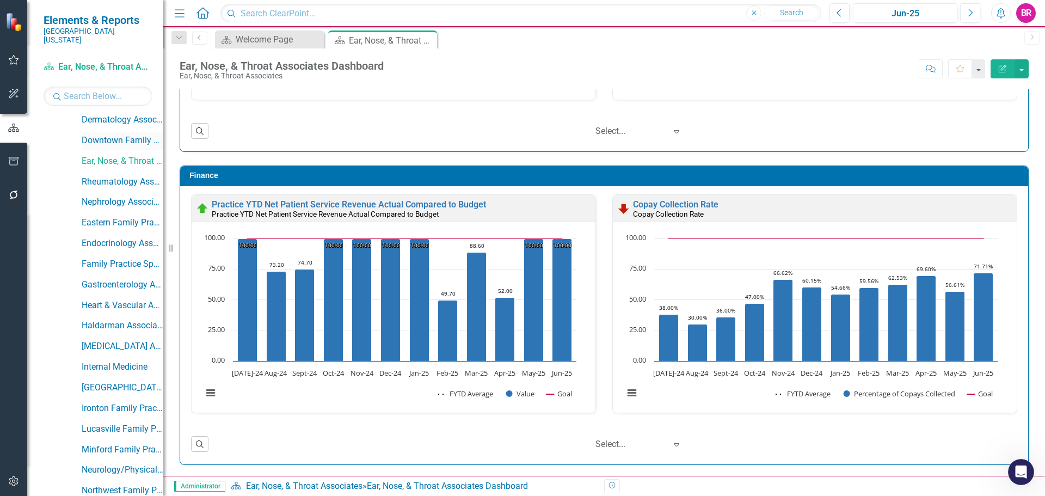
click at [124, 134] on link "Downtown Family Practice" at bounding box center [123, 140] width 82 height 13
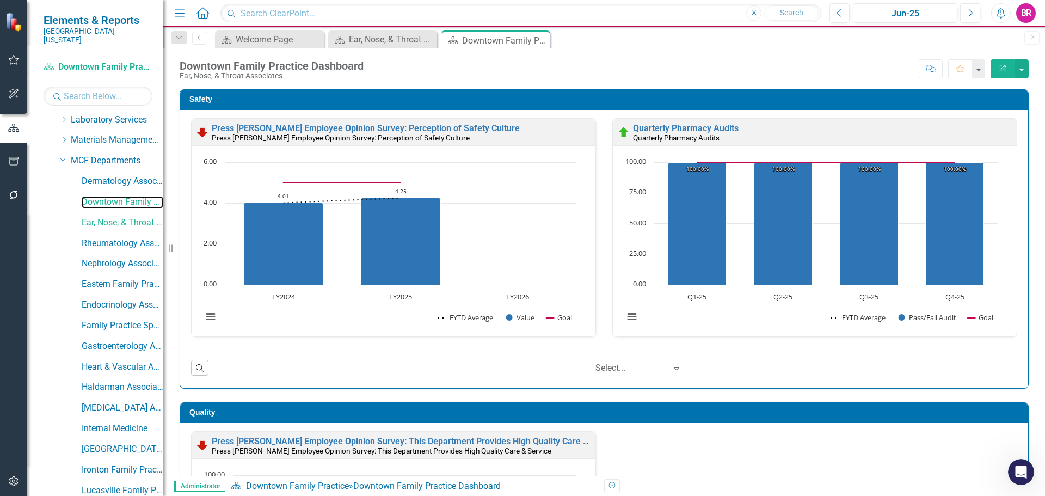
scroll to position [326, 0]
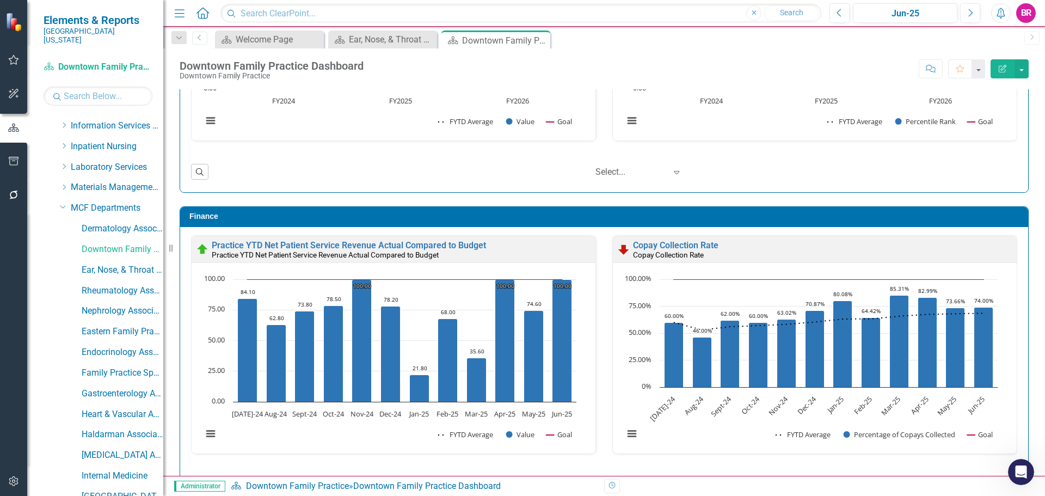
scroll to position [1175, 0]
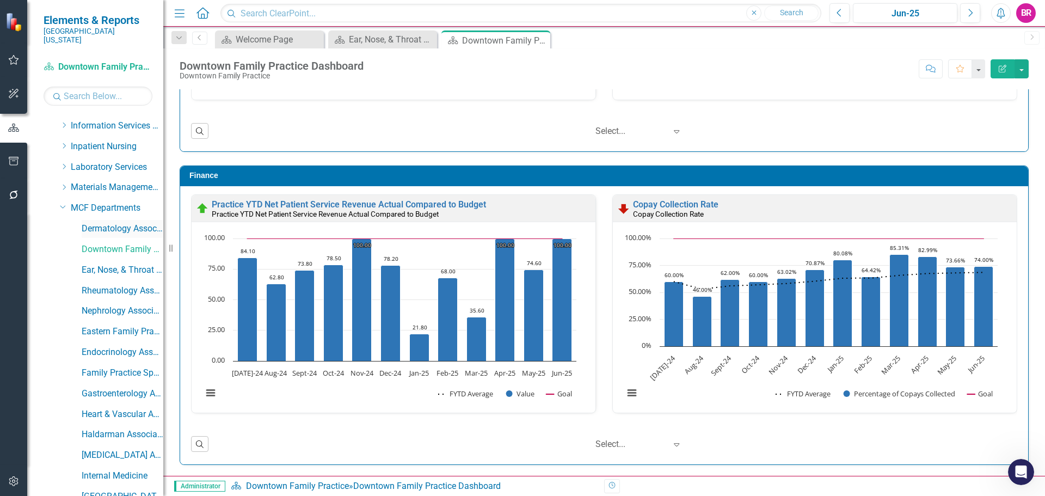
click at [113, 223] on link "Dermatology Associates" at bounding box center [123, 229] width 82 height 13
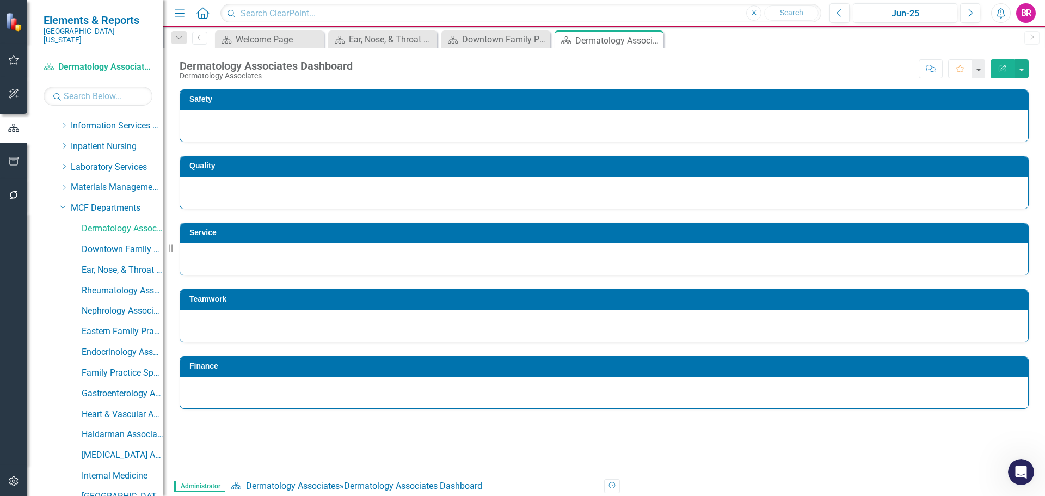
click at [1037, 275] on div "Safety Quality Service Teamwork Finance" at bounding box center [603, 282] width 881 height 386
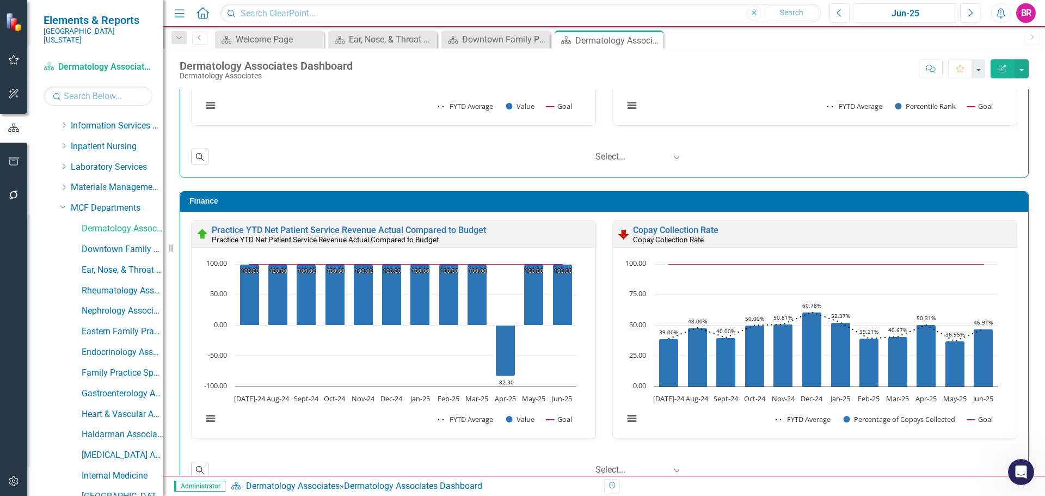
scroll to position [1175, 0]
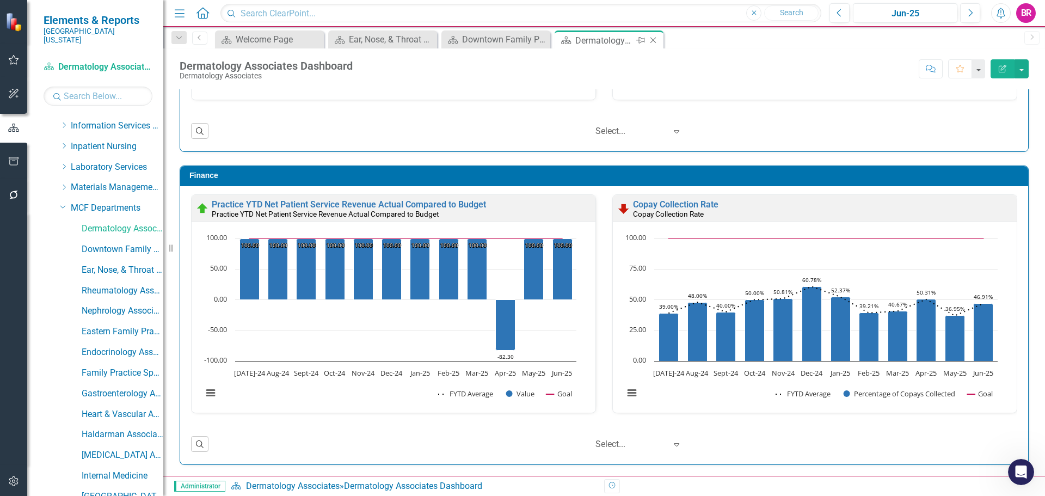
click at [656, 40] on icon "Close" at bounding box center [652, 40] width 11 height 9
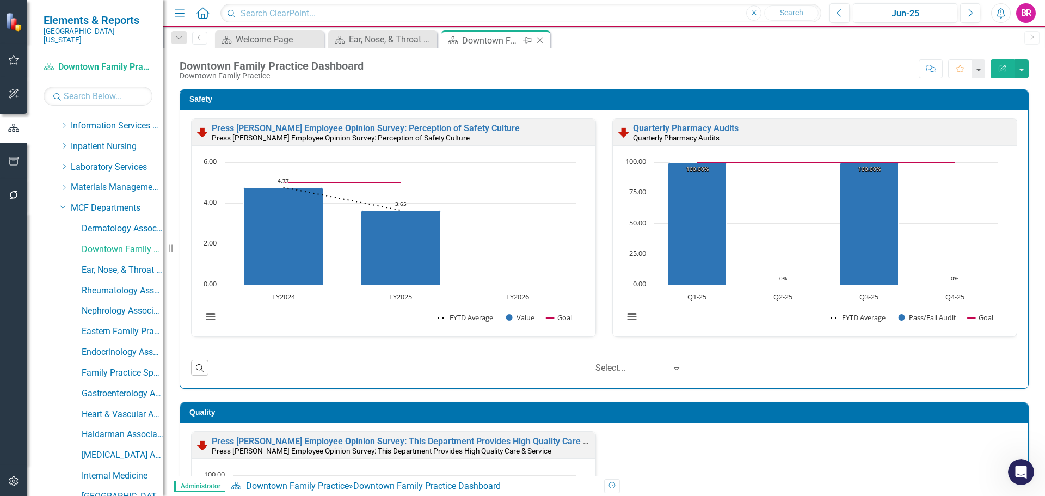
click at [540, 40] on icon "Close" at bounding box center [539, 40] width 11 height 9
